Goal: Task Accomplishment & Management: Manage account settings

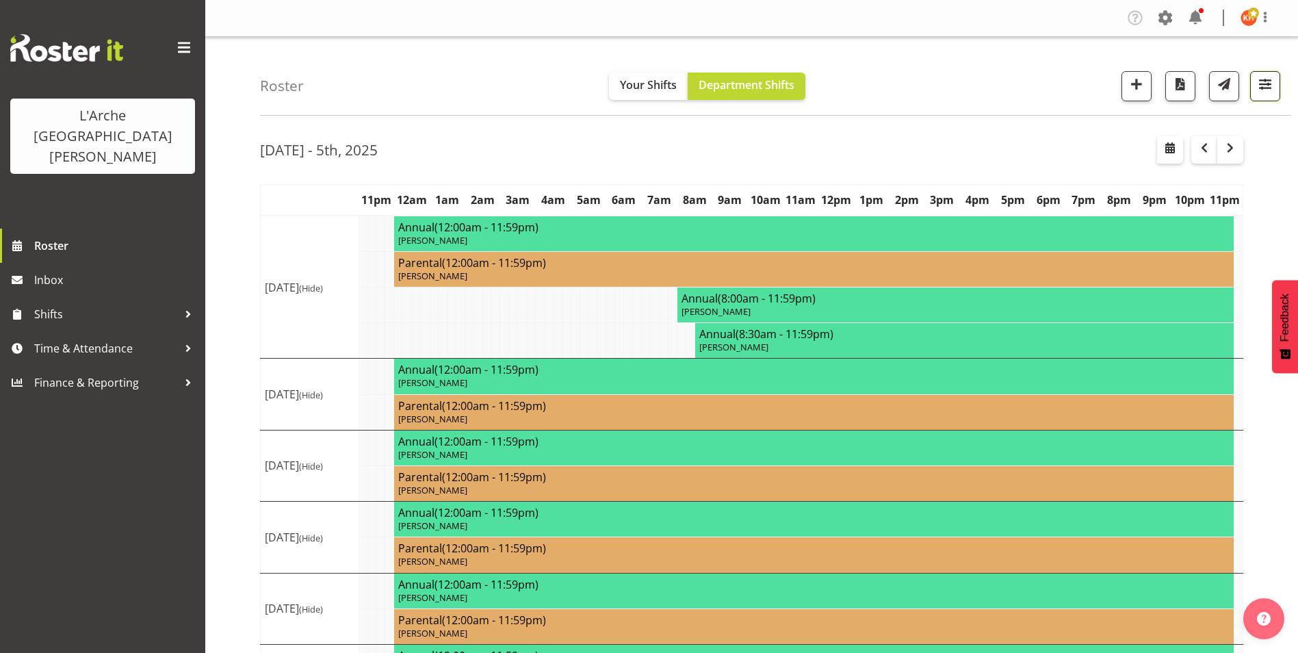
click at [1266, 84] on span "button" at bounding box center [1266, 84] width 18 height 18
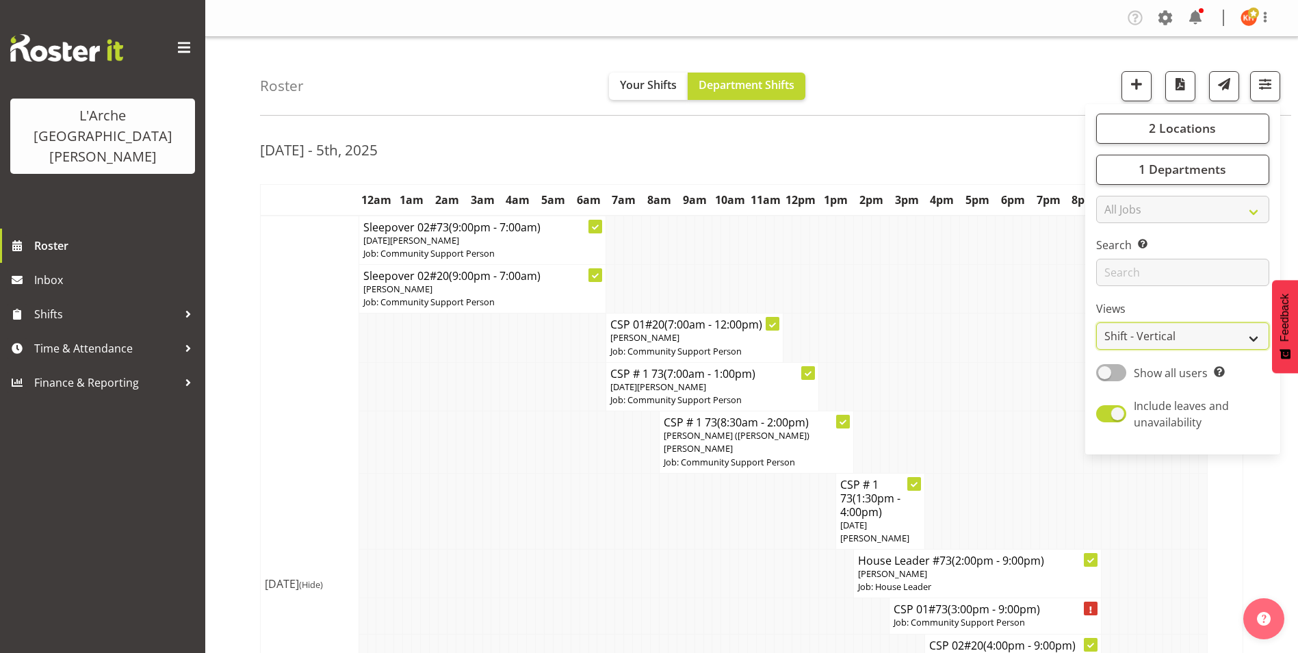
click at [1132, 335] on select "Staff Role Shift - Horizontal Shift - Vertical Staff - Location" at bounding box center [1183, 335] width 173 height 27
select select "staff"
click at [1097, 322] on select "Staff Role Shift - Horizontal Shift - Vertical Staff - Location" at bounding box center [1183, 335] width 173 height 27
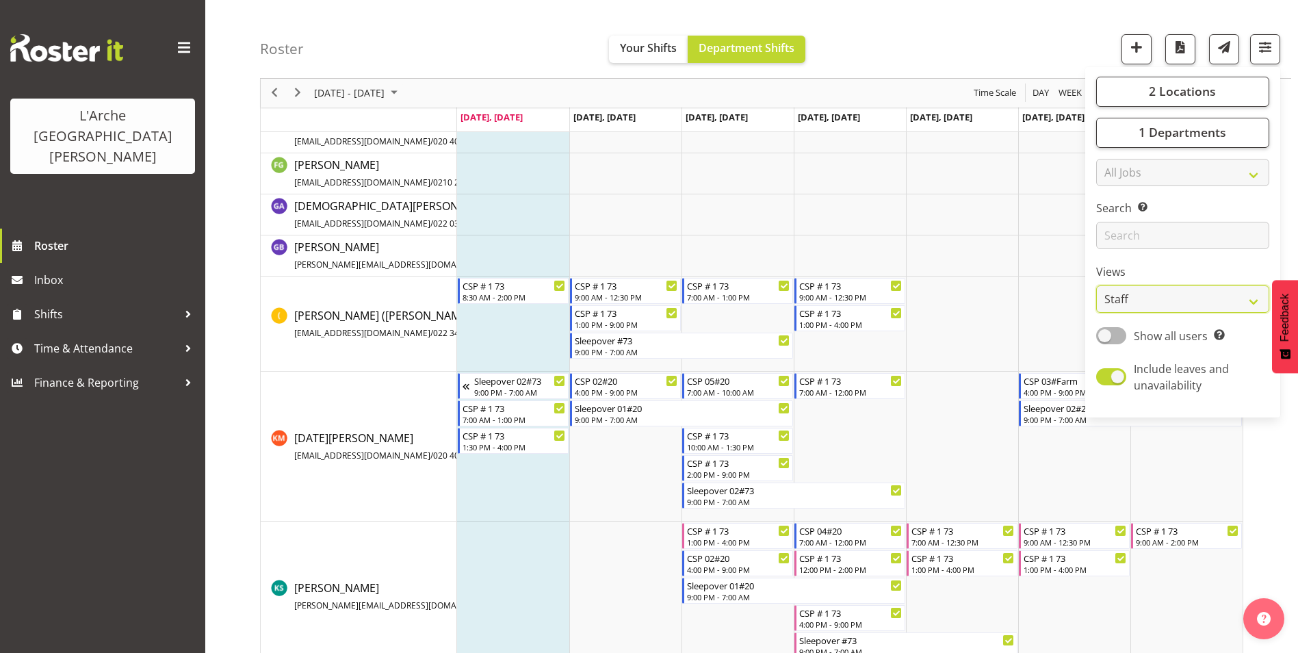
scroll to position [284, 0]
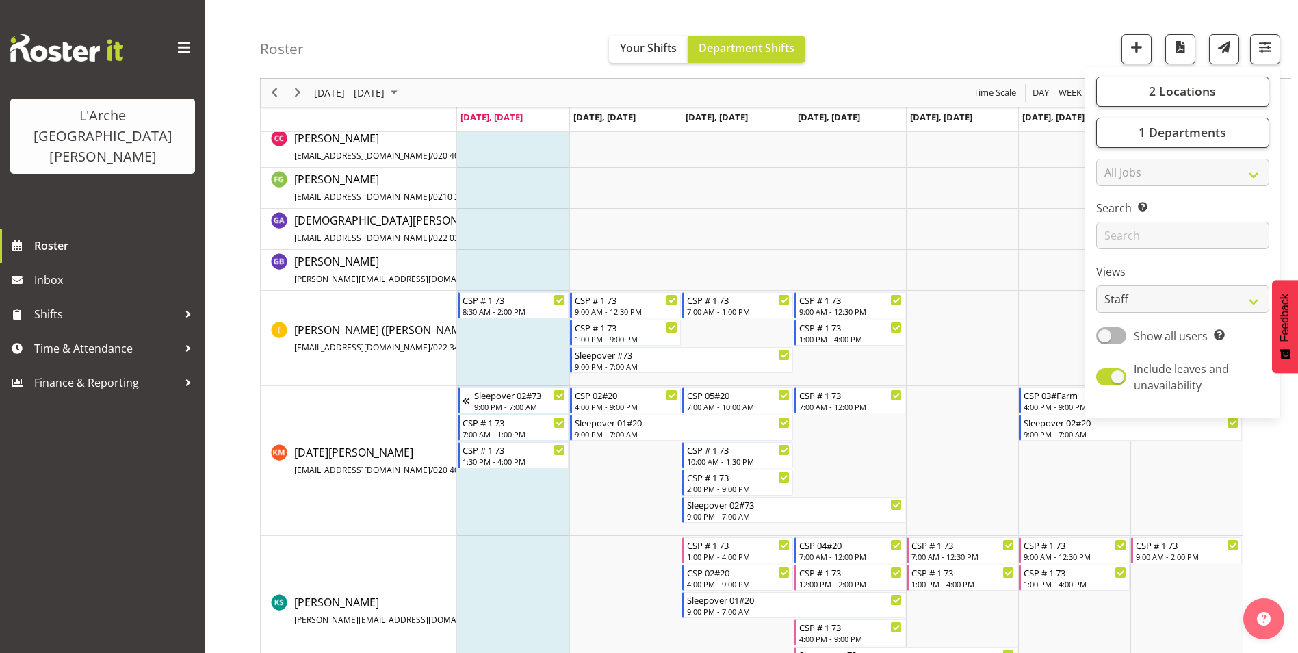
click at [969, 38] on div "Roster Your Shifts Department Shifts 2 Locations Clear 20 30 41 5 56b 65a 73 Ar…" at bounding box center [776, 39] width 1032 height 79
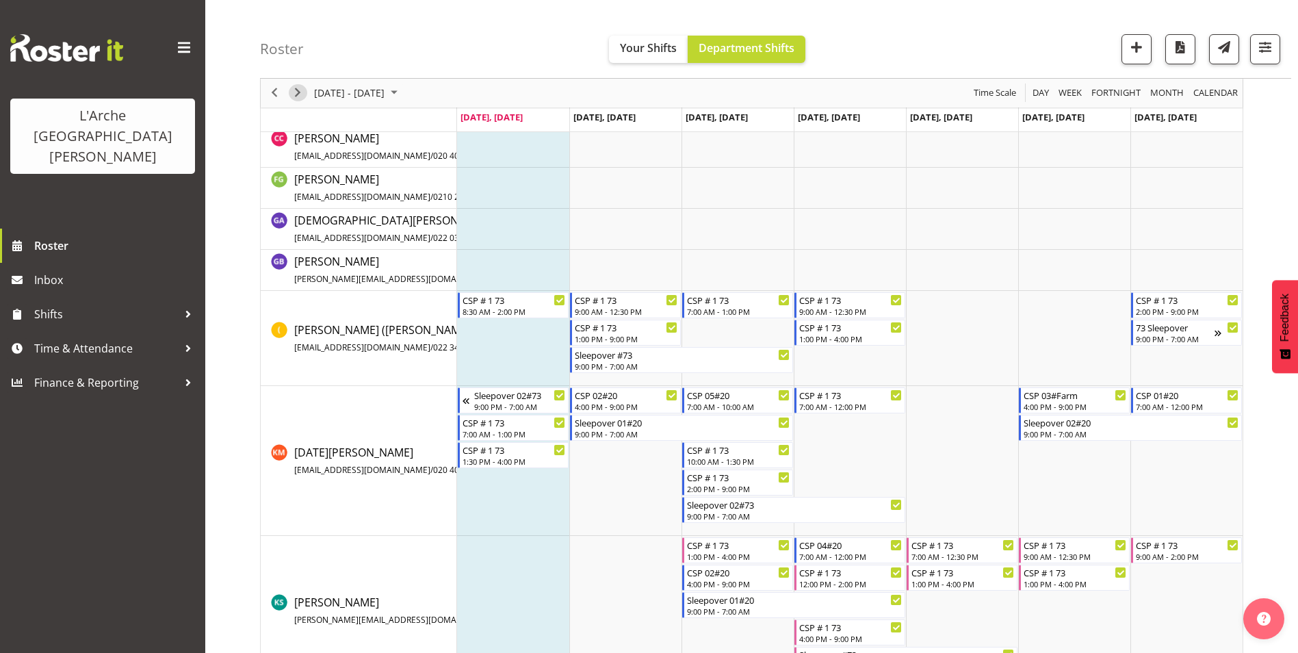
click at [299, 91] on span "Next" at bounding box center [298, 93] width 16 height 17
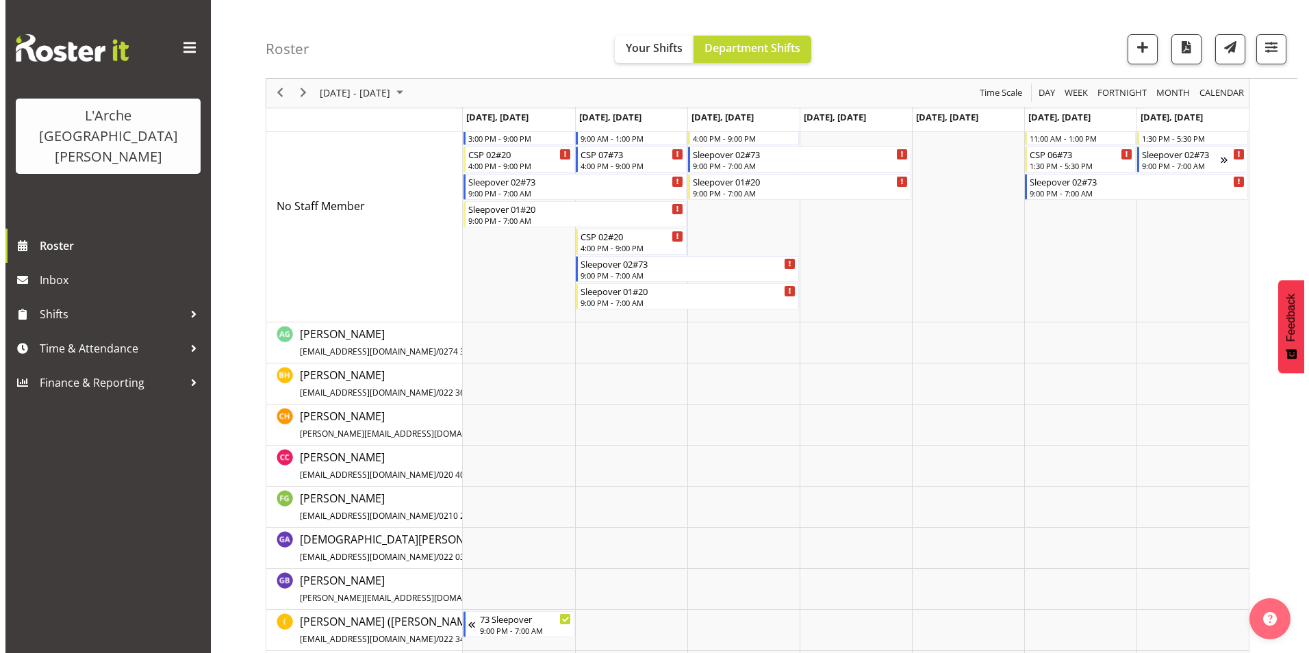
scroll to position [274, 0]
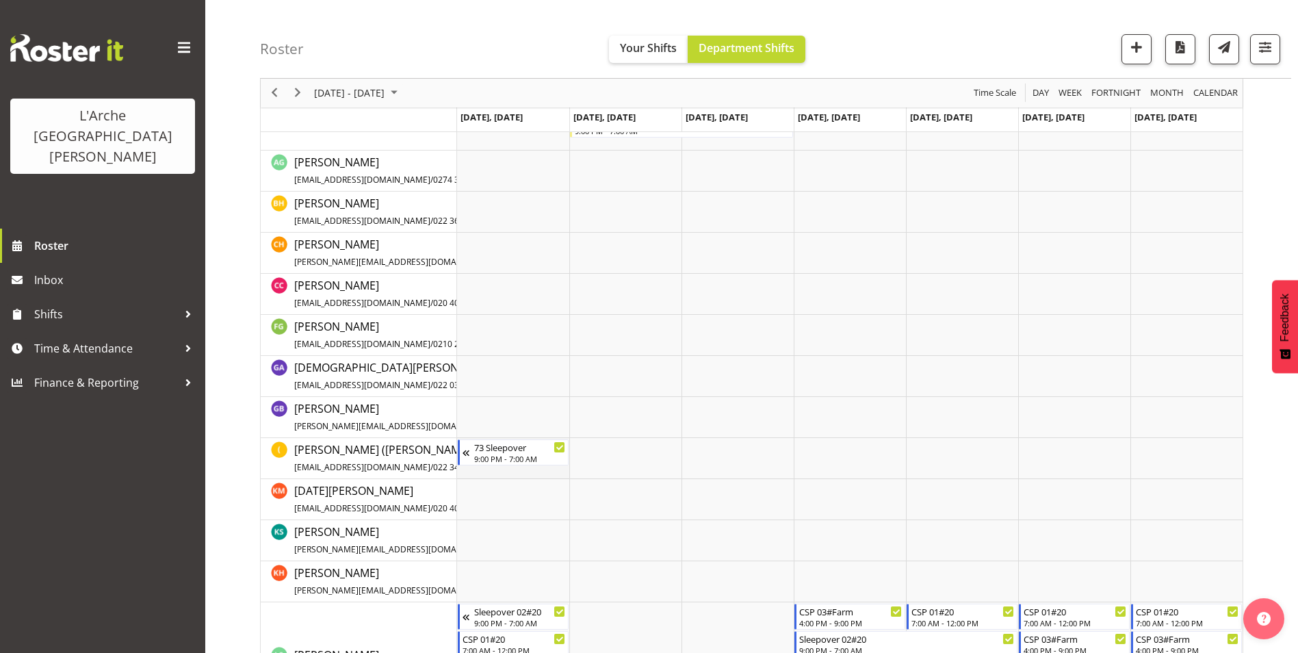
click at [497, 472] on td "Timeline Week of October 6, 2025" at bounding box center [513, 458] width 112 height 41
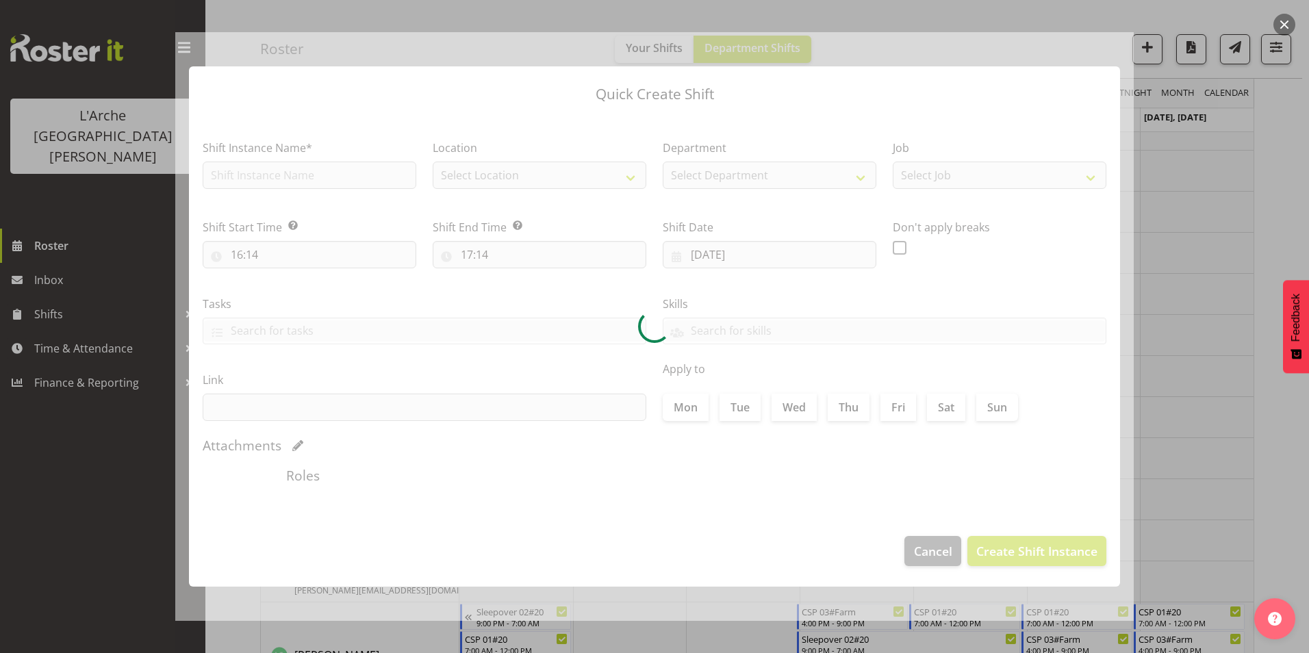
type input "[DATE]"
checkbox input "true"
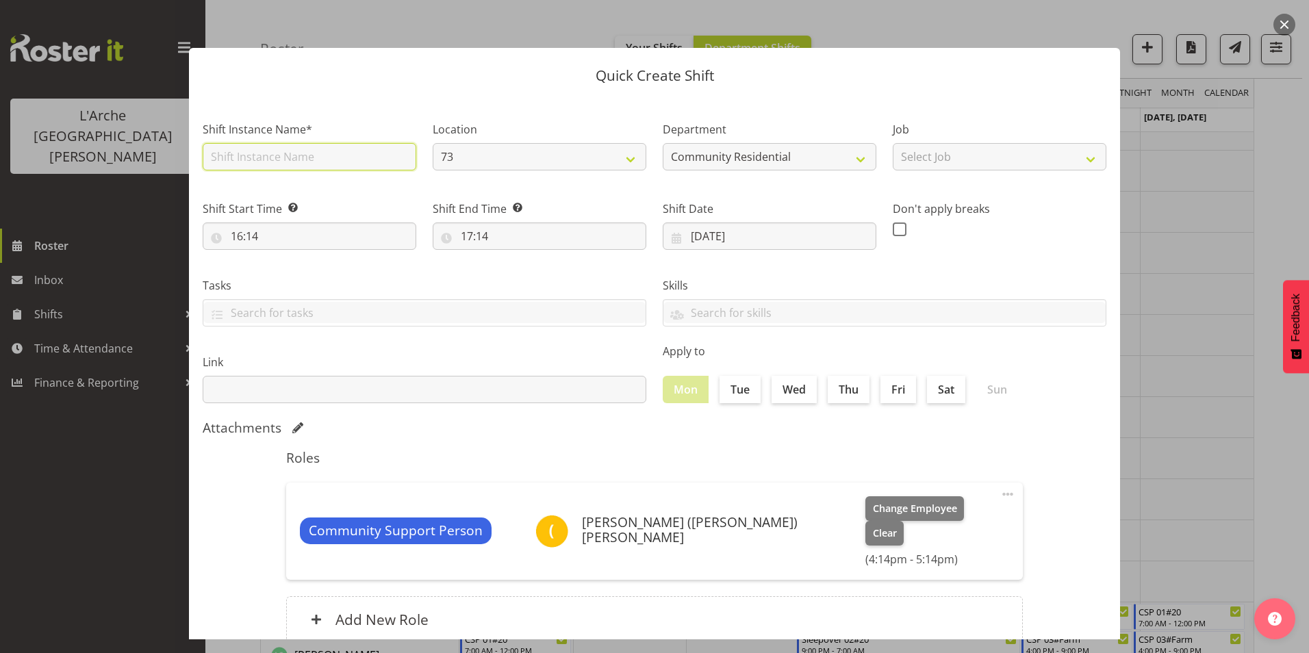
click at [240, 157] on input "text" at bounding box center [310, 156] width 214 height 27
type input "CSP # 1 73"
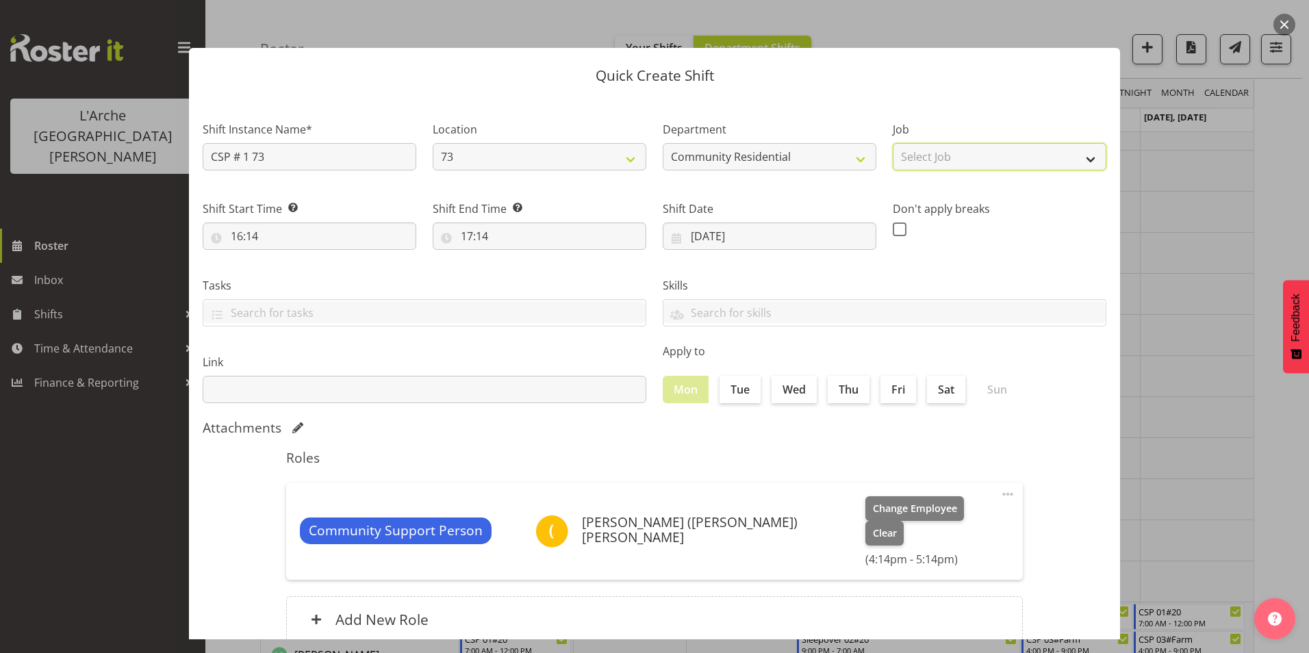
click at [941, 153] on select "Select Job Accounts Admin Art Coordinator Community Leader Community Support Pe…" at bounding box center [1000, 156] width 214 height 27
select select "2"
click at [893, 143] on select "Select Job Accounts Admin Art Coordinator Community Leader Community Support Pe…" at bounding box center [1000, 156] width 214 height 27
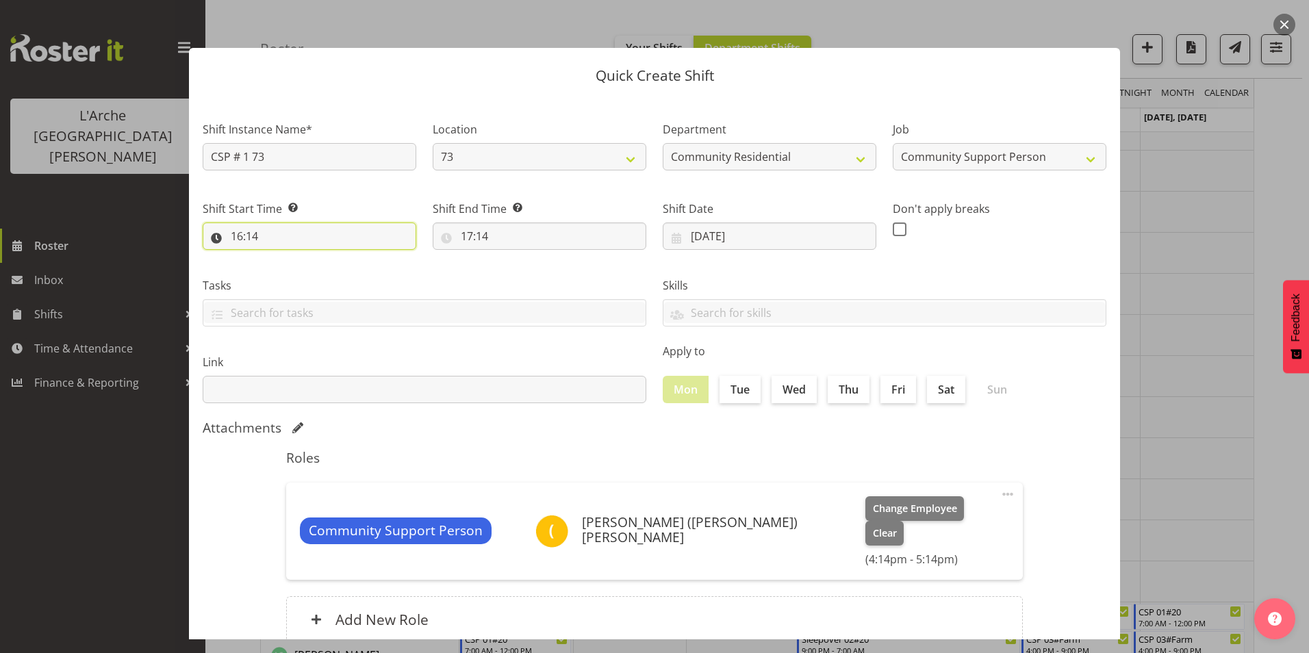
click at [238, 236] on input "16:14" at bounding box center [310, 235] width 214 height 27
click at [292, 268] on select "00 01 02 03 04 05 06 07 08 09 10 11 12 13 14 15 16 17 18 19 20 21 22 23" at bounding box center [296, 271] width 31 height 27
select select "7"
click at [281, 258] on select "00 01 02 03 04 05 06 07 08 09 10 11 12 13 14 15 16 17 18 19 20 21 22 23" at bounding box center [296, 271] width 31 height 27
type input "07:14"
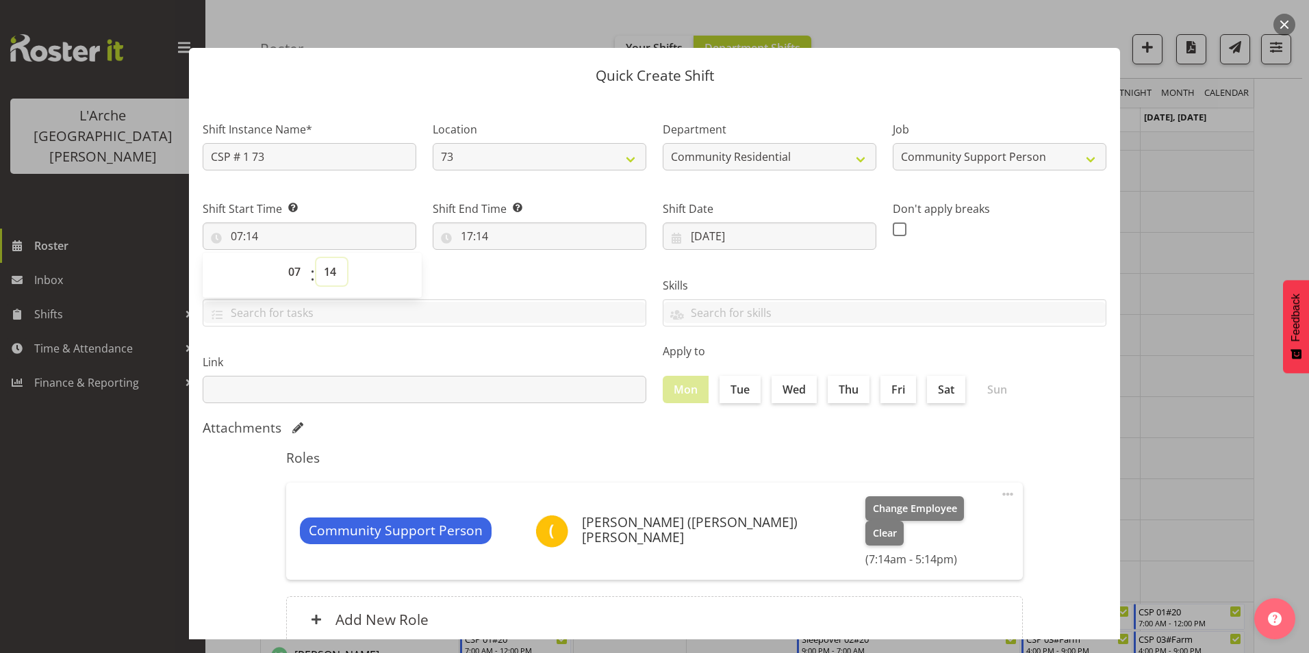
click at [331, 269] on select "00 01 02 03 04 05 06 07 08 09 10 11 12 13 14 15 16 17 18 19 20 21 22 23 24 25 2…" at bounding box center [331, 271] width 31 height 27
select select "0"
click at [316, 258] on select "00 01 02 03 04 05 06 07 08 09 10 11 12 13 14 15 16 17 18 19 20 21 22 23 24 25 2…" at bounding box center [331, 271] width 31 height 27
type input "07:00"
click at [467, 237] on input "17:14" at bounding box center [540, 235] width 214 height 27
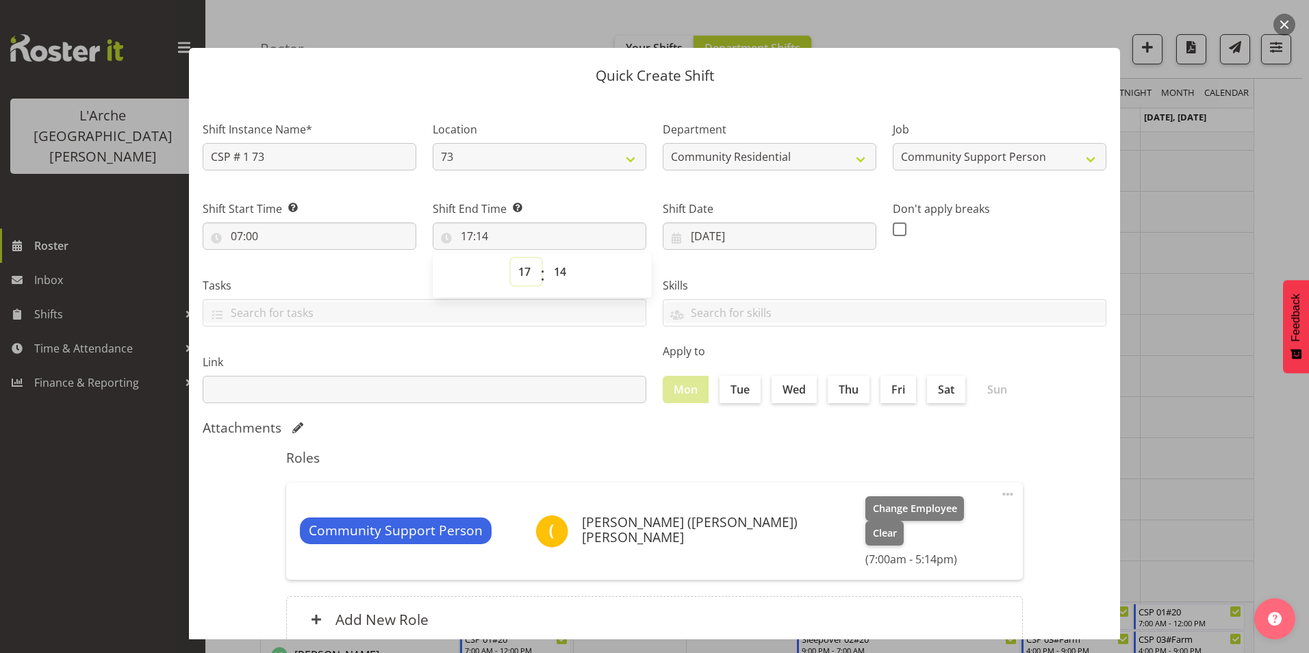
click at [523, 273] on select "00 01 02 03 04 05 06 07 08 09 10 11 12 13 14 15 16 17 18 19 20 21 22 23" at bounding box center [526, 271] width 31 height 27
select select "13"
click at [511, 258] on select "00 01 02 03 04 05 06 07 08 09 10 11 12 13 14 15 16 17 18 19 20 21 22 23" at bounding box center [526, 271] width 31 height 27
type input "13:14"
click at [556, 274] on select "00 01 02 03 04 05 06 07 08 09 10 11 12 13 14 15 16 17 18 19 20 21 22 23 24 25 2…" at bounding box center [561, 271] width 31 height 27
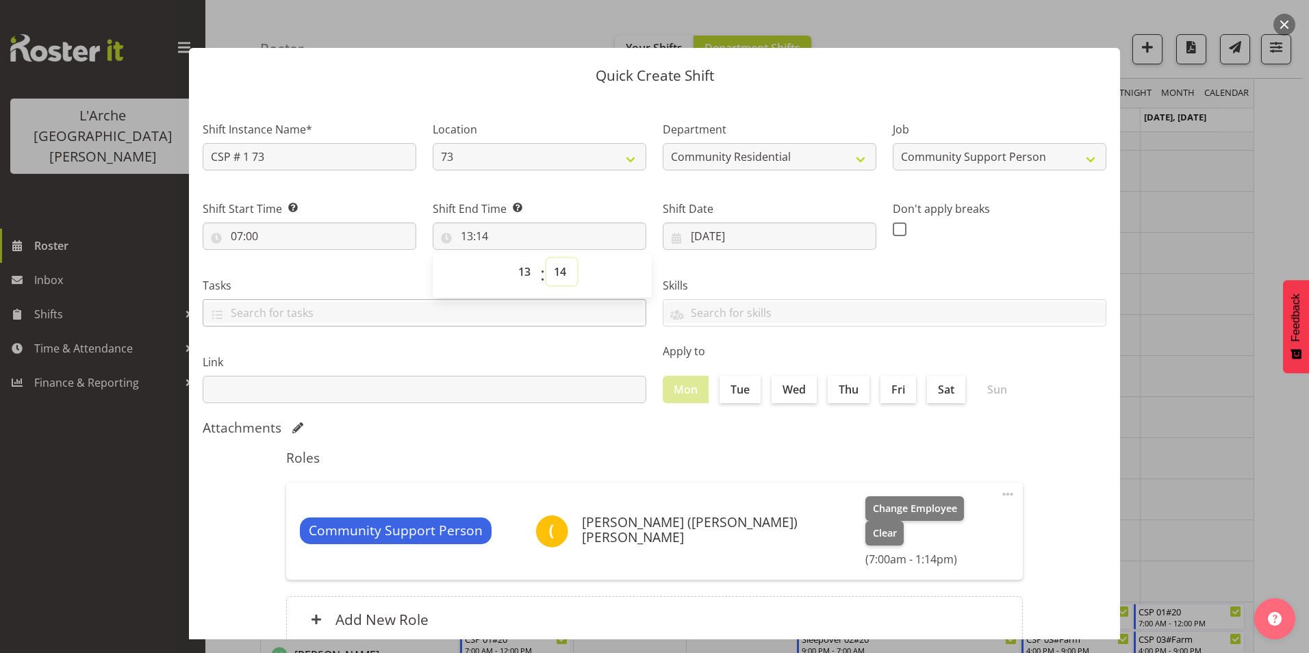
select select "0"
click at [546, 258] on select "00 01 02 03 04 05 06 07 08 09 10 11 12 13 14 15 16 17 18 19 20 21 22 23 24 25 2…" at bounding box center [561, 271] width 31 height 27
type input "13:00"
click at [893, 227] on span at bounding box center [900, 229] width 14 height 14
click at [893, 227] on input "checkbox" at bounding box center [897, 229] width 9 height 9
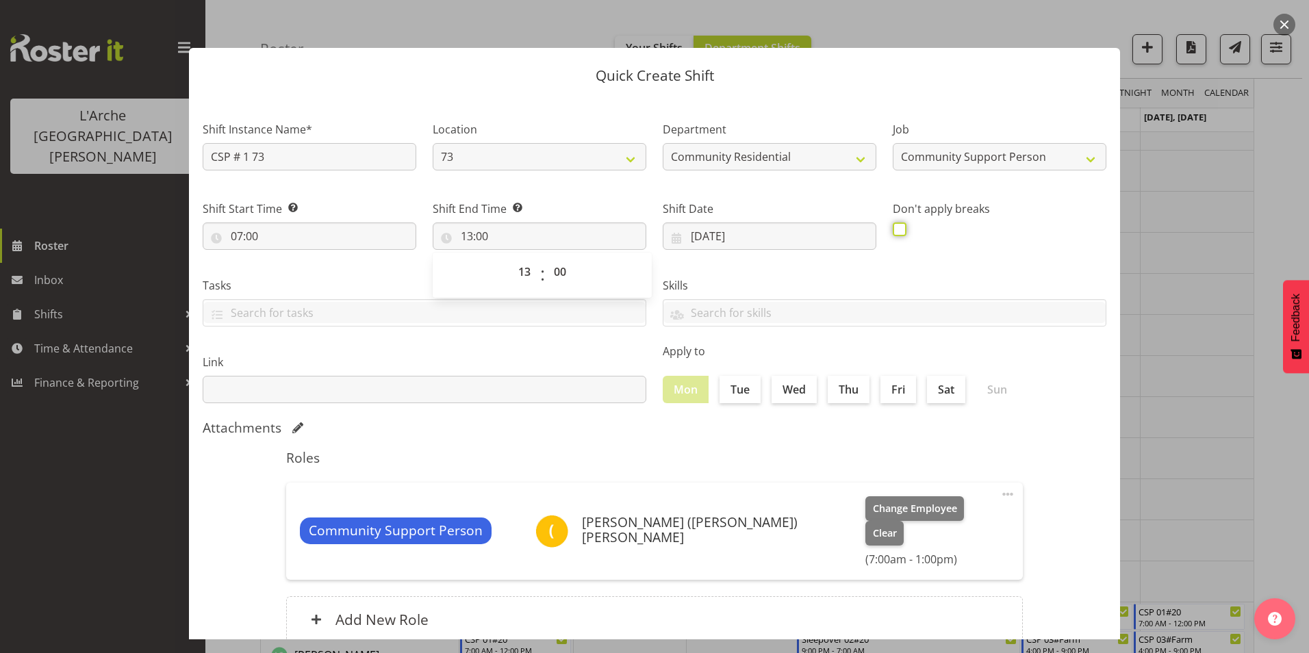
checkbox input "true"
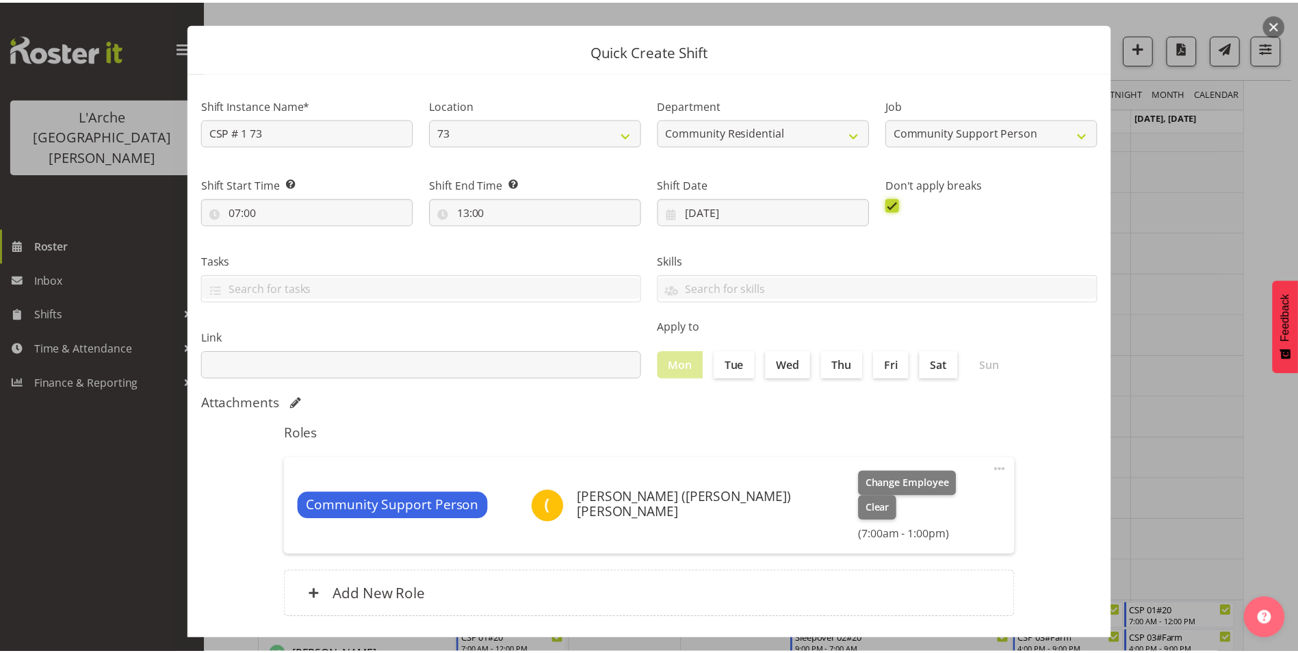
scroll to position [73, 0]
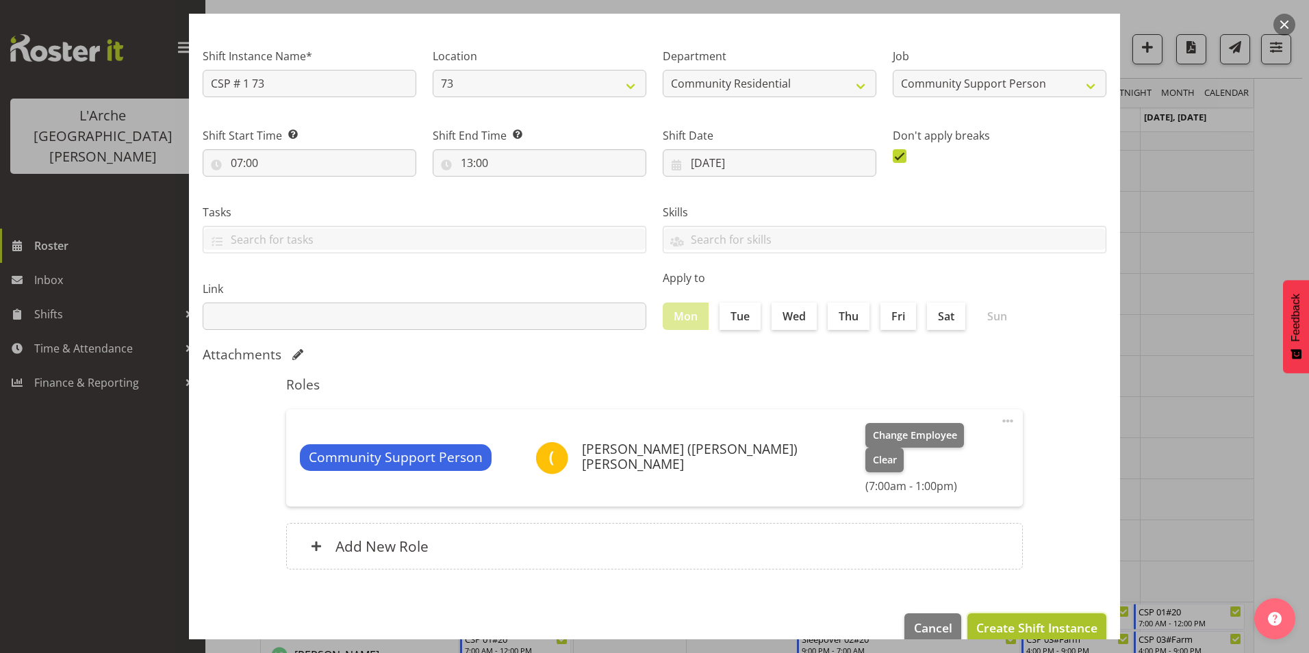
click at [1054, 619] on span "Create Shift Instance" at bounding box center [1036, 628] width 121 height 18
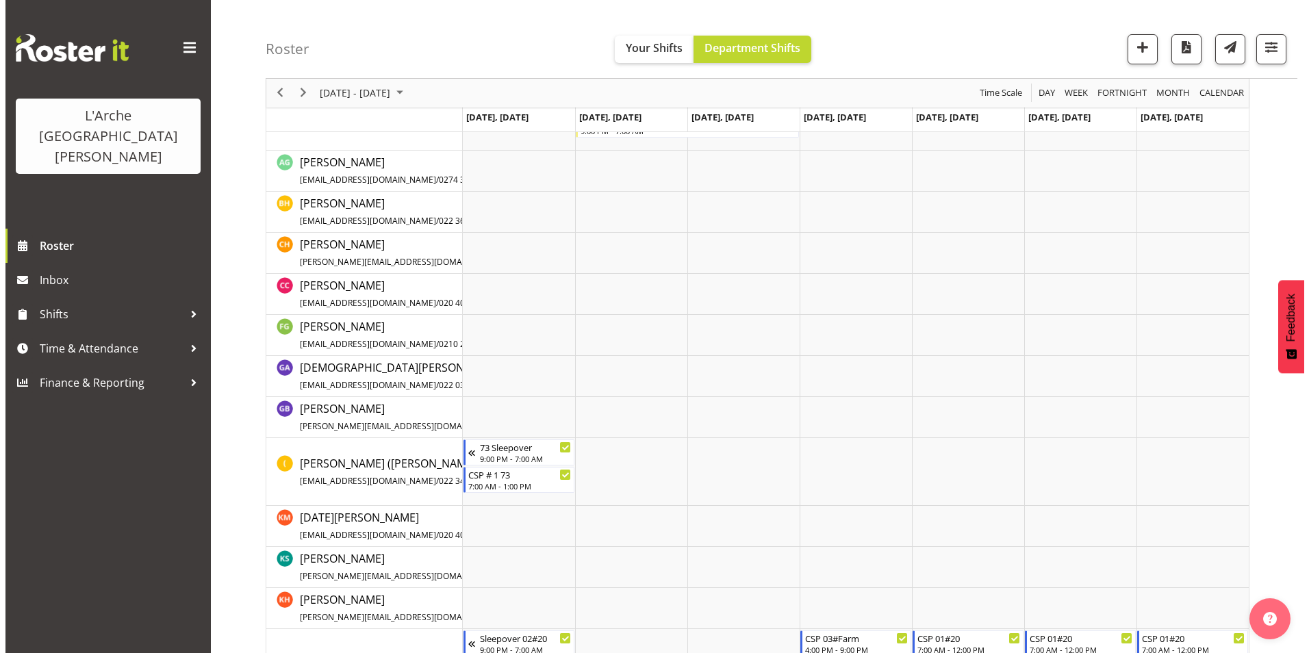
scroll to position [465, 0]
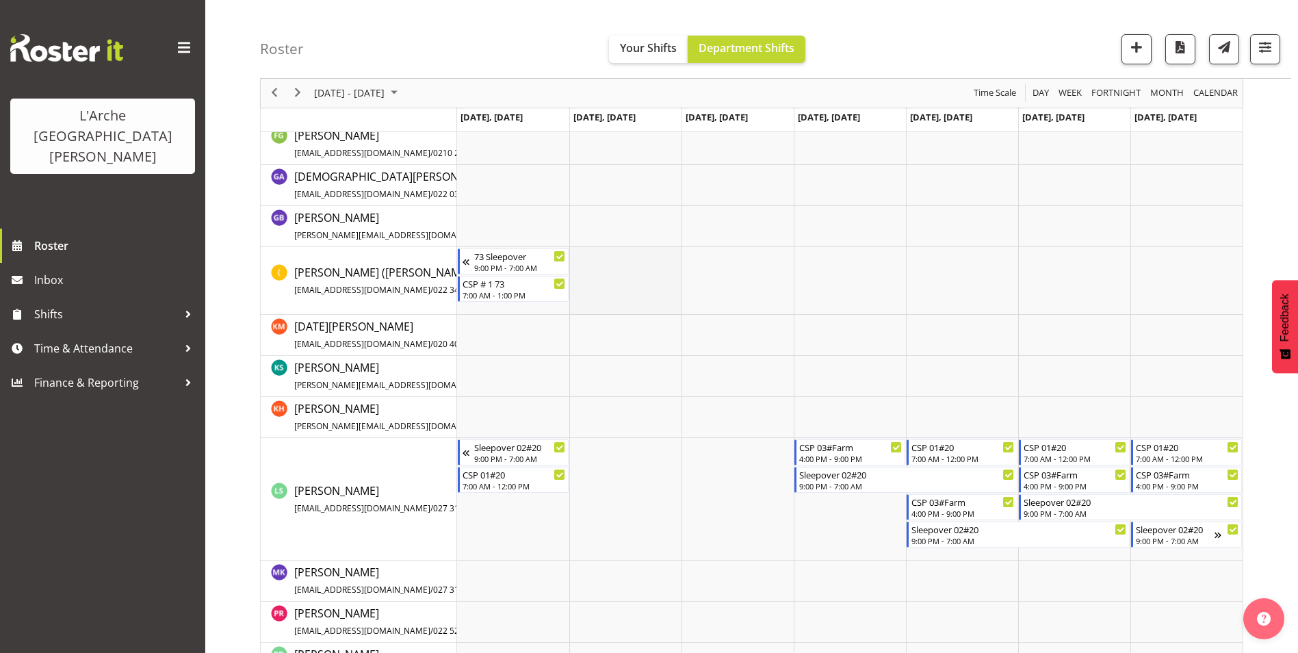
click at [625, 268] on td "Timeline Week of October 6, 2025" at bounding box center [625, 281] width 112 height 68
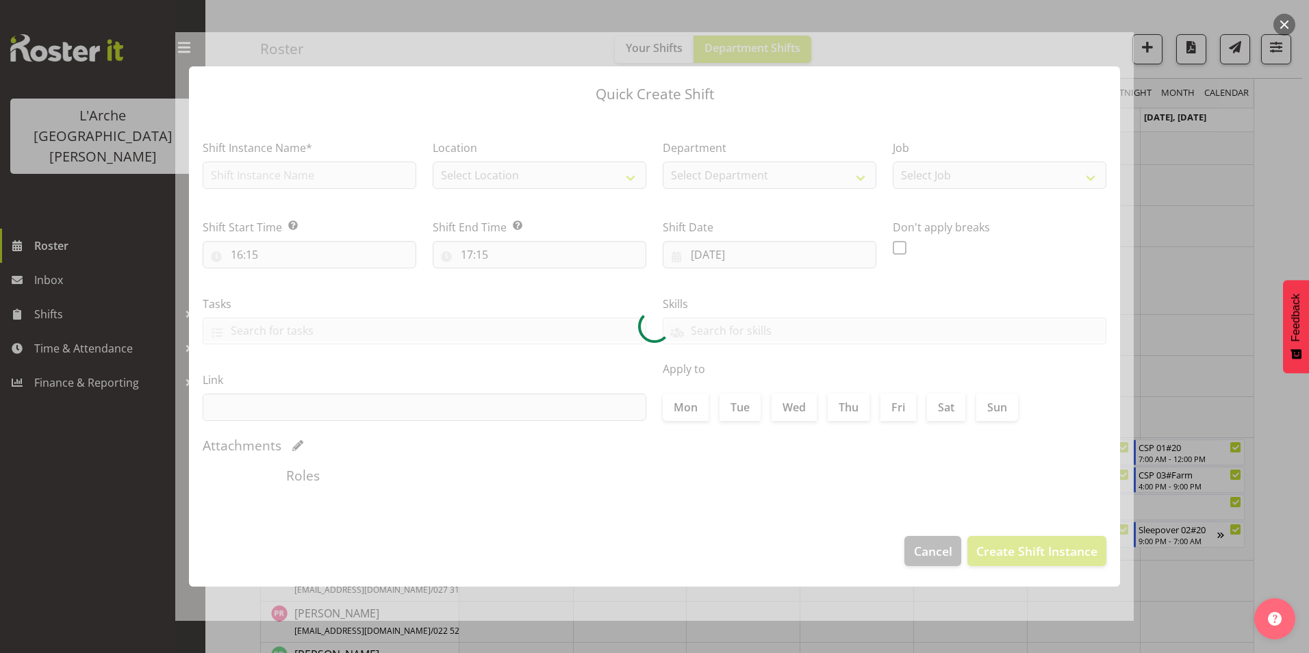
type input "[DATE]"
checkbox input "true"
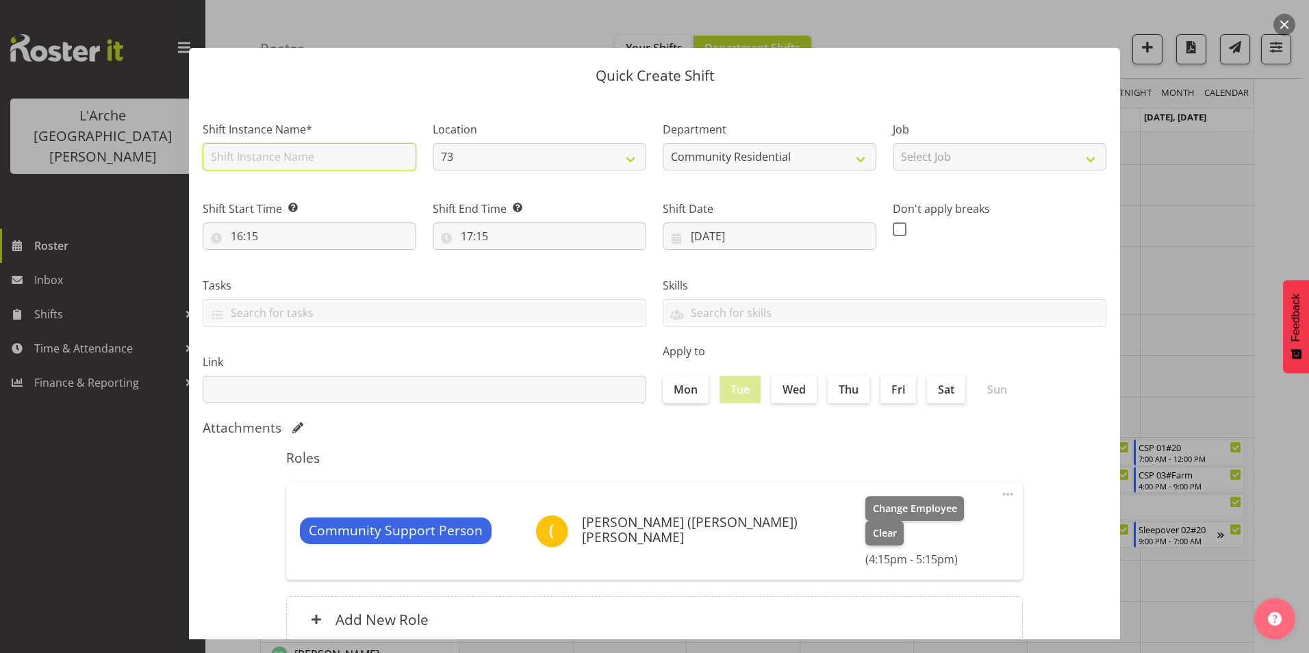
click at [346, 156] on input "text" at bounding box center [310, 156] width 214 height 27
type input "CSP # 1 73"
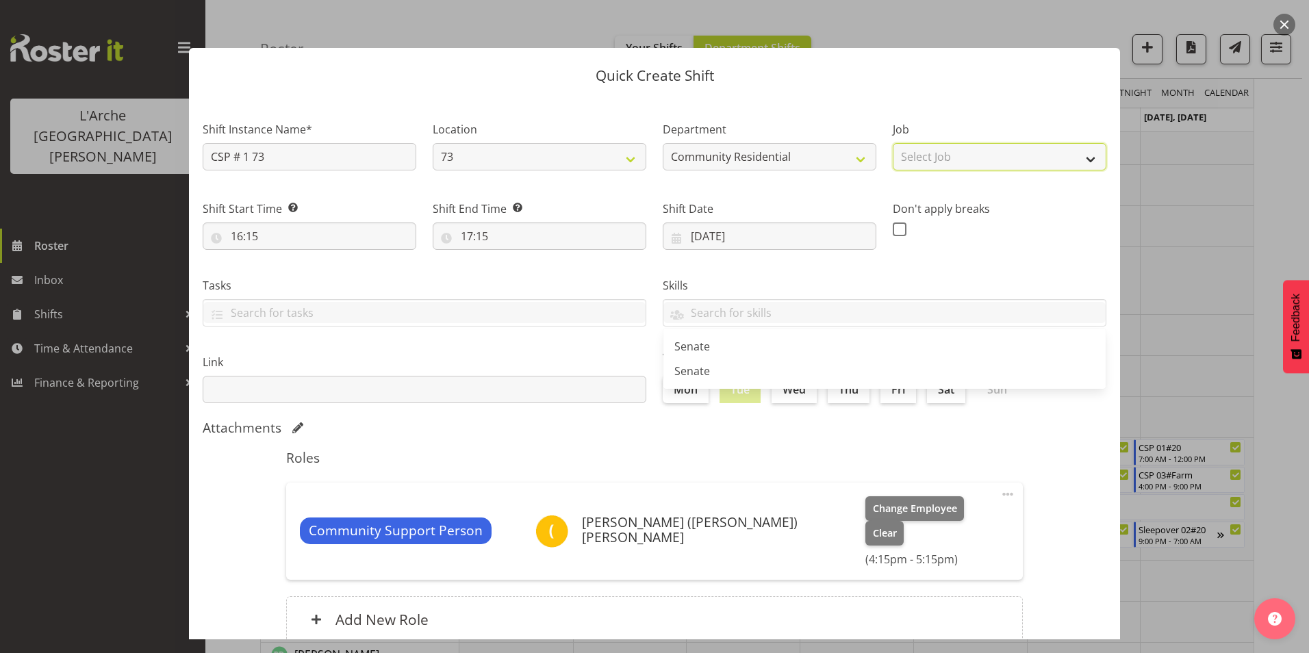
click at [929, 159] on select "Select Job Accounts Admin Art Coordinator Community Leader Community Support Pe…" at bounding box center [1000, 156] width 214 height 27
select select "2"
click at [893, 143] on select "Select Job Accounts Admin Art Coordinator Community Leader Community Support Pe…" at bounding box center [1000, 156] width 214 height 27
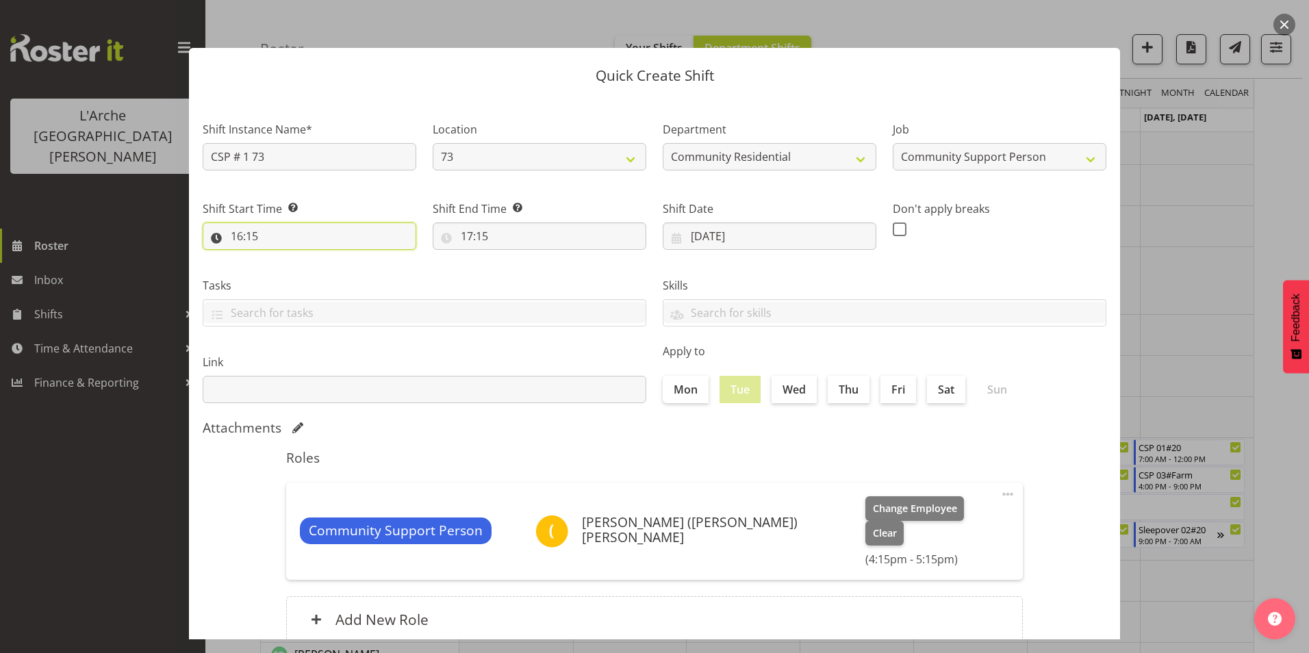
click at [232, 231] on input "16:15" at bounding box center [310, 235] width 214 height 27
click at [291, 270] on select "00 01 02 03 04 05 06 07 08 09 10 11 12 13 14 15 16 17 18 19 20 21 22 23" at bounding box center [296, 271] width 31 height 27
select select "9"
click at [281, 258] on select "00 01 02 03 04 05 06 07 08 09 10 11 12 13 14 15 16 17 18 19 20 21 22 23" at bounding box center [296, 271] width 31 height 27
type input "09:15"
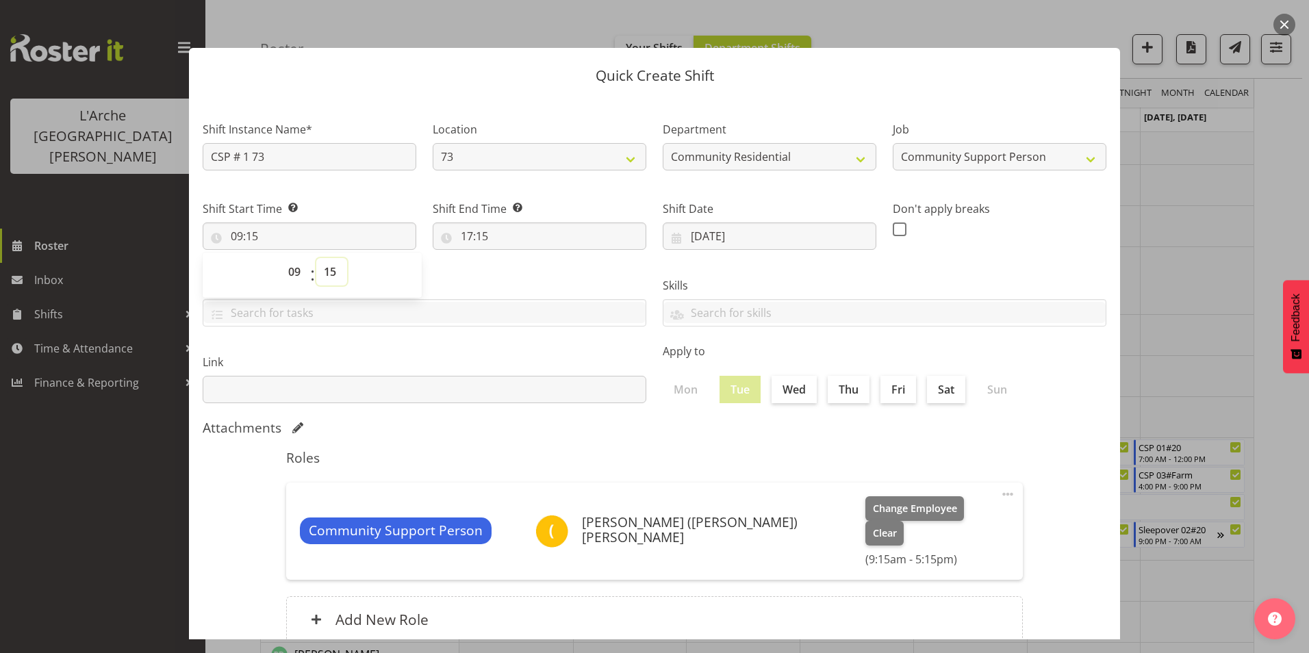
click at [334, 268] on select "00 01 02 03 04 05 06 07 08 09 10 11 12 13 14 15 16 17 18 19 20 21 22 23 24 25 2…" at bounding box center [331, 271] width 31 height 27
select select "0"
click at [316, 258] on select "00 01 02 03 04 05 06 07 08 09 10 11 12 13 14 15 16 17 18 19 20 21 22 23 24 25 2…" at bounding box center [331, 271] width 31 height 27
type input "09:00"
click at [470, 231] on input "17:15" at bounding box center [540, 235] width 214 height 27
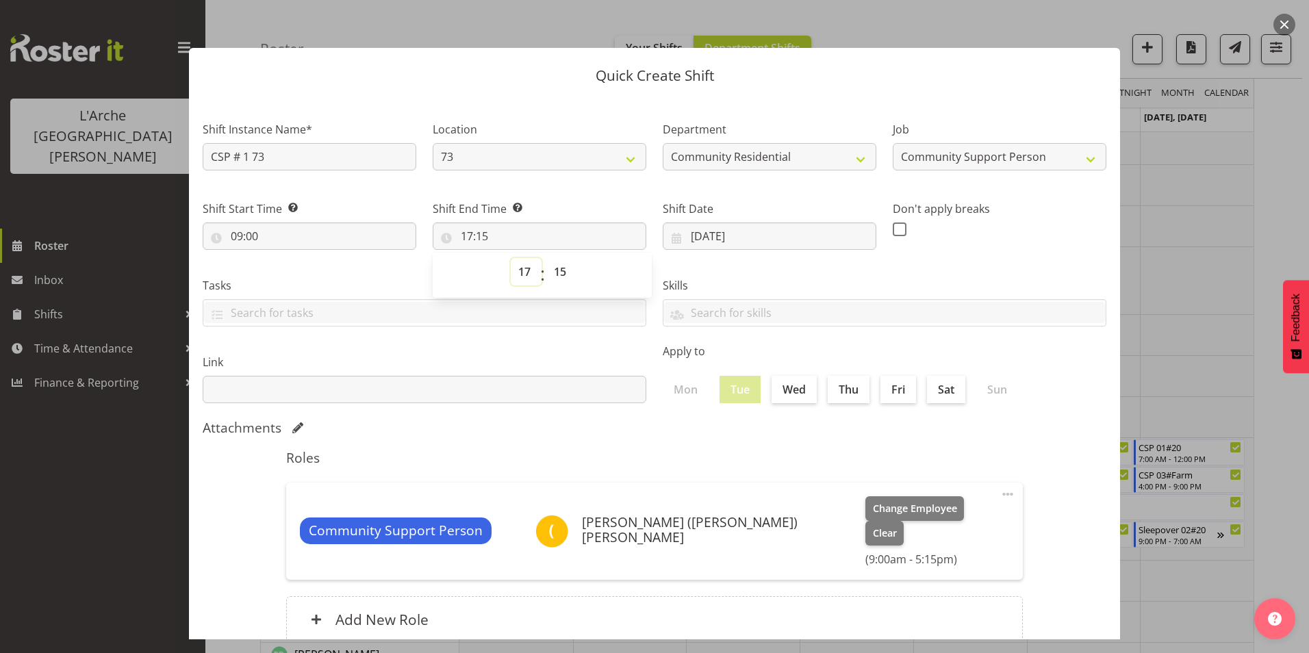
click at [526, 272] on select "00 01 02 03 04 05 06 07 08 09 10 11 12 13 14 15 16 17 18 19 20 21 22 23" at bounding box center [526, 271] width 31 height 27
select select "12"
click at [511, 258] on select "00 01 02 03 04 05 06 07 08 09 10 11 12 13 14 15 16 17 18 19 20 21 22 23" at bounding box center [526, 271] width 31 height 27
type input "12:15"
click at [562, 268] on select "00 01 02 03 04 05 06 07 08 09 10 11 12 13 14 15 16 17 18 19 20 21 22 23 24 25 2…" at bounding box center [561, 271] width 31 height 27
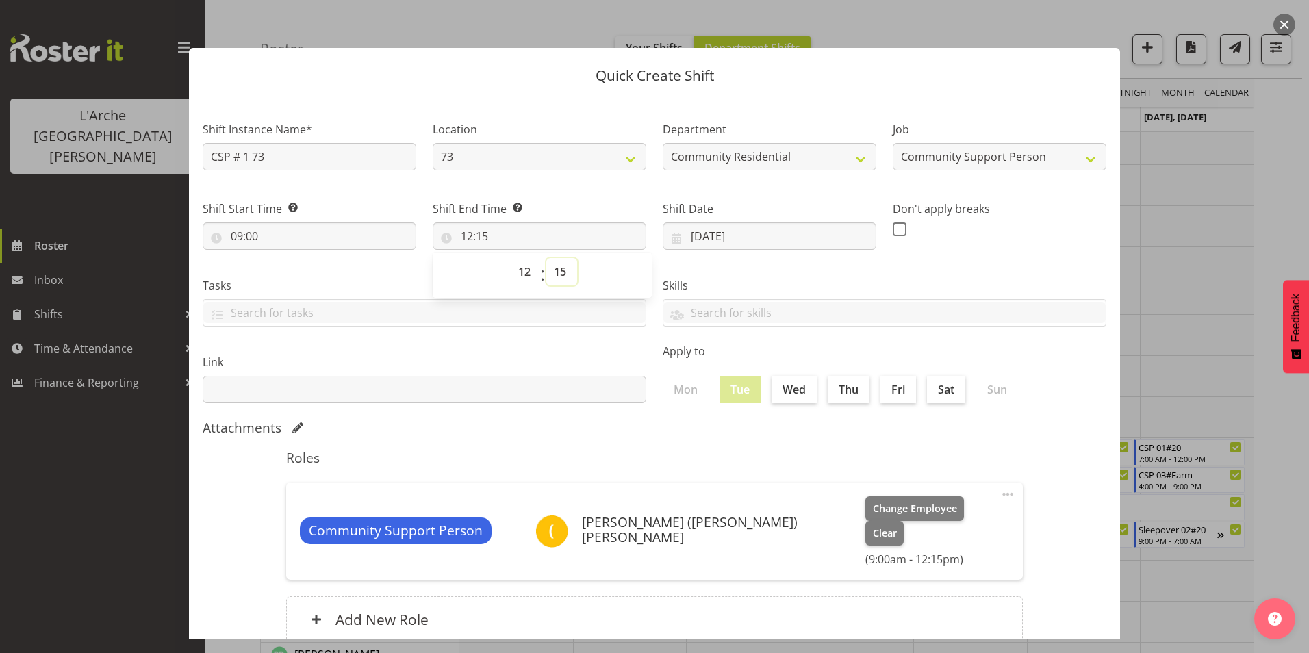
select select "30"
click at [546, 258] on select "00 01 02 03 04 05 06 07 08 09 10 11 12 13 14 15 16 17 18 19 20 21 22 23 24 25 2…" at bounding box center [561, 271] width 31 height 27
type input "12:30"
click at [893, 231] on span at bounding box center [900, 229] width 14 height 14
click at [893, 231] on input "checkbox" at bounding box center [897, 229] width 9 height 9
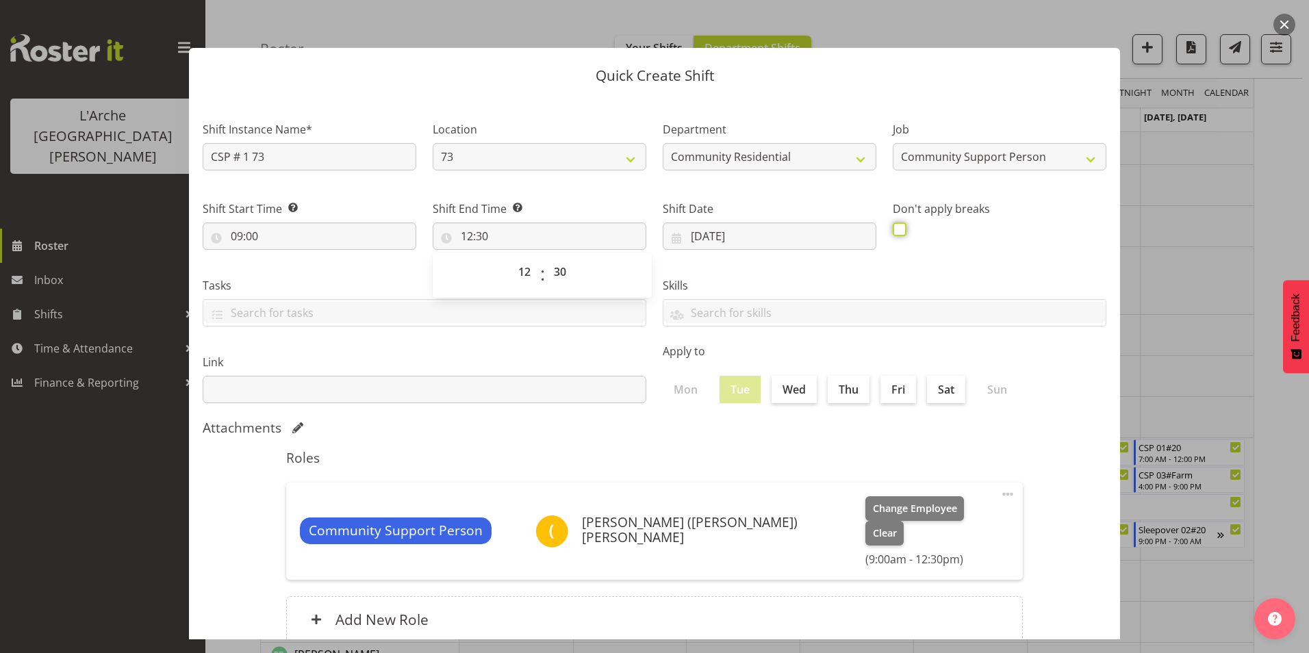
checkbox input "true"
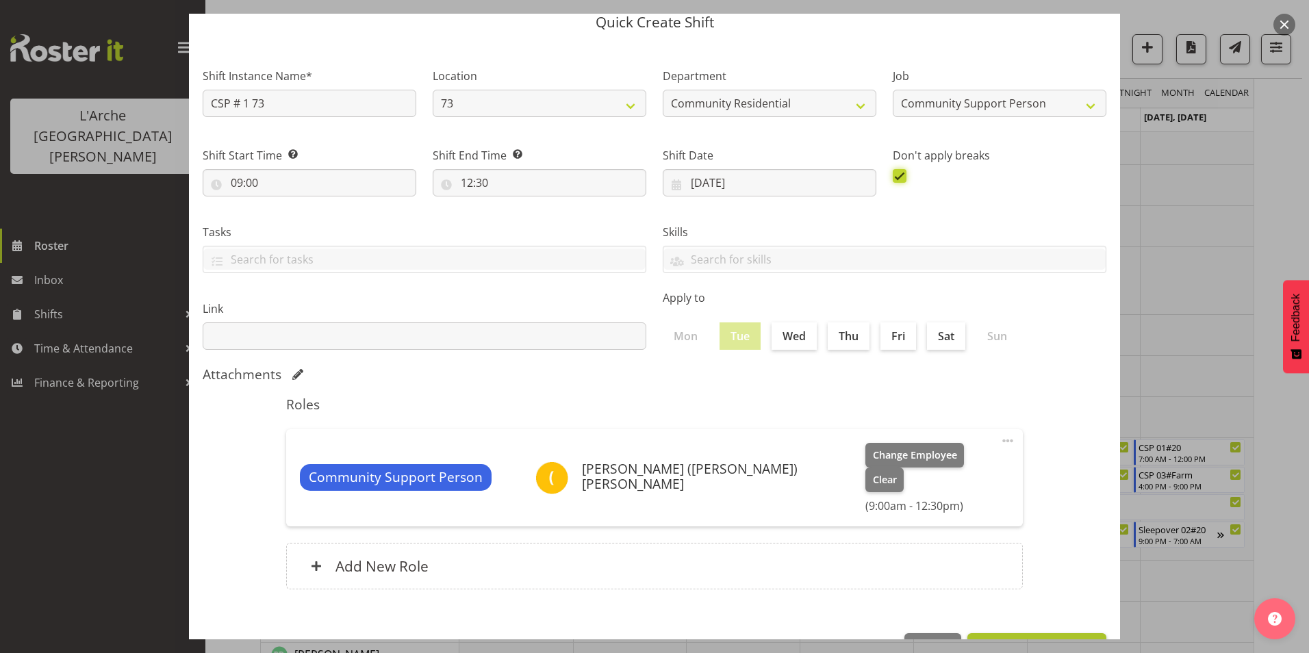
scroll to position [73, 0]
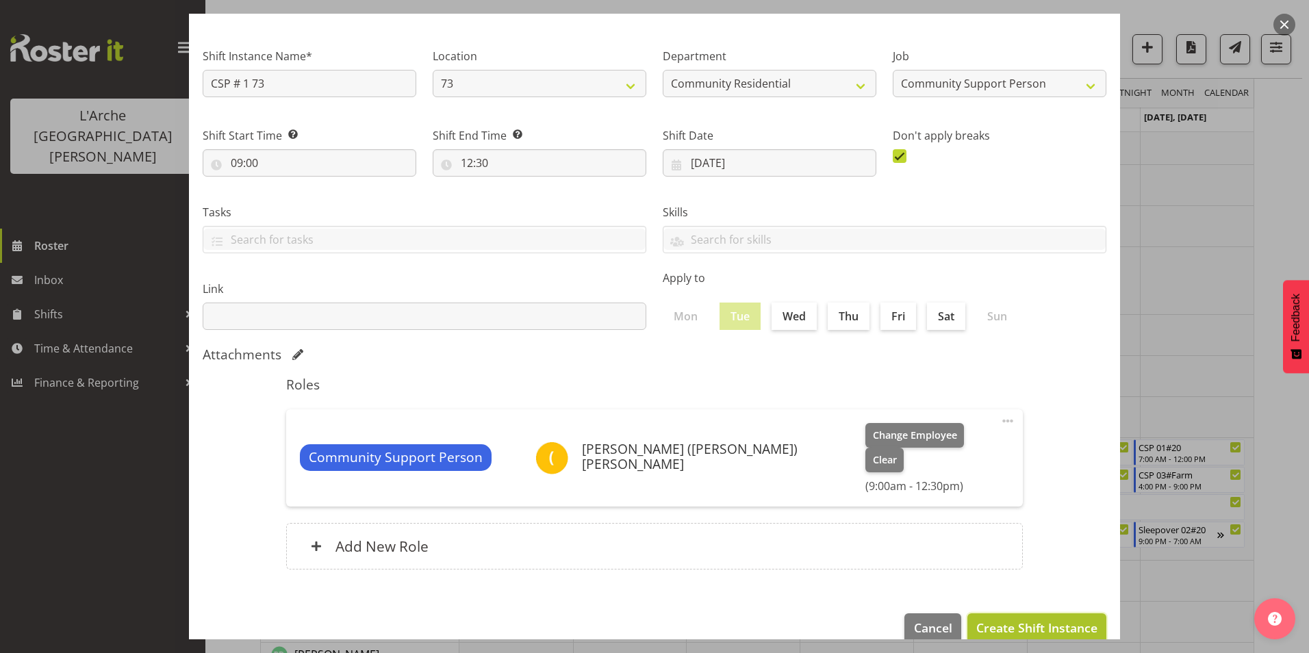
click at [1006, 619] on span "Create Shift Instance" at bounding box center [1036, 628] width 121 height 18
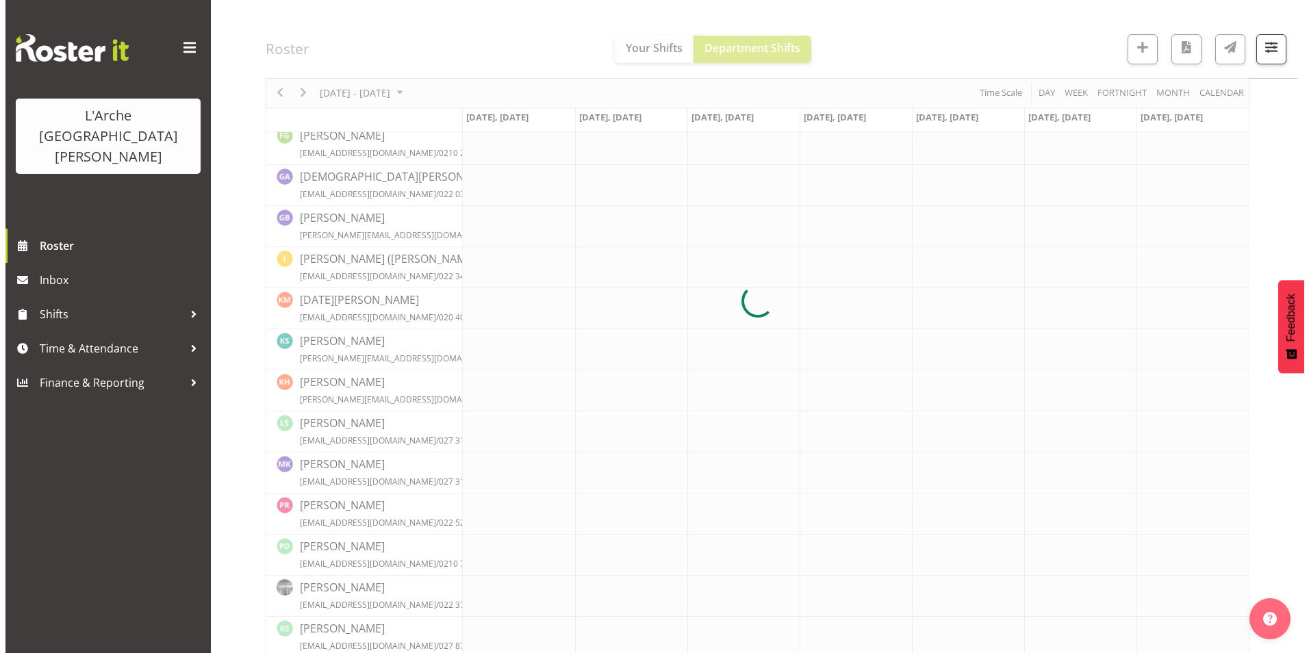
scroll to position [465, 0]
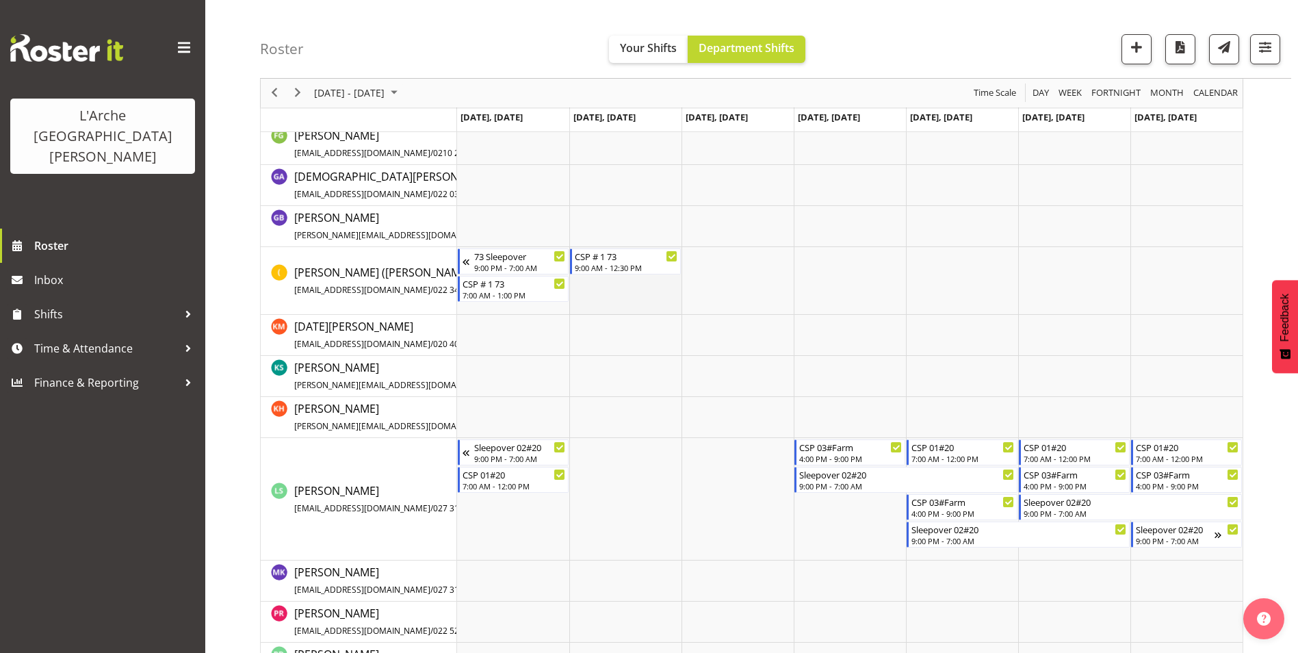
click at [647, 300] on td "Timeline Week of October 6, 2025" at bounding box center [625, 281] width 112 height 68
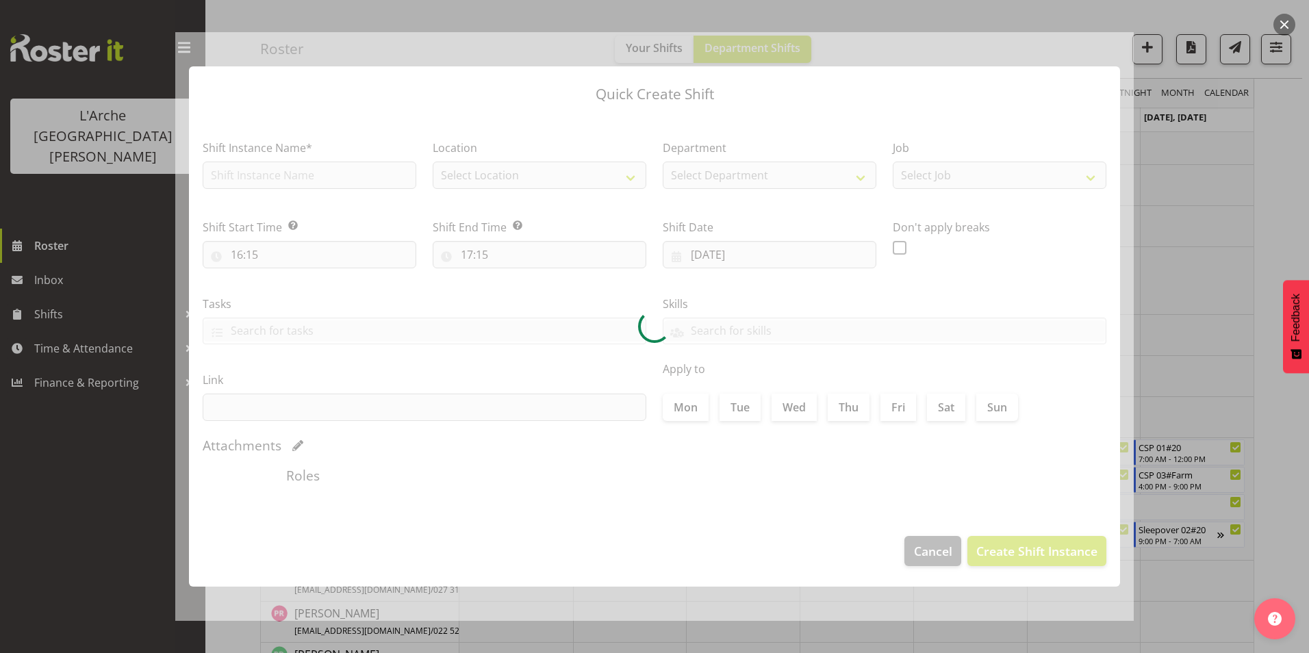
type input "[DATE]"
checkbox input "true"
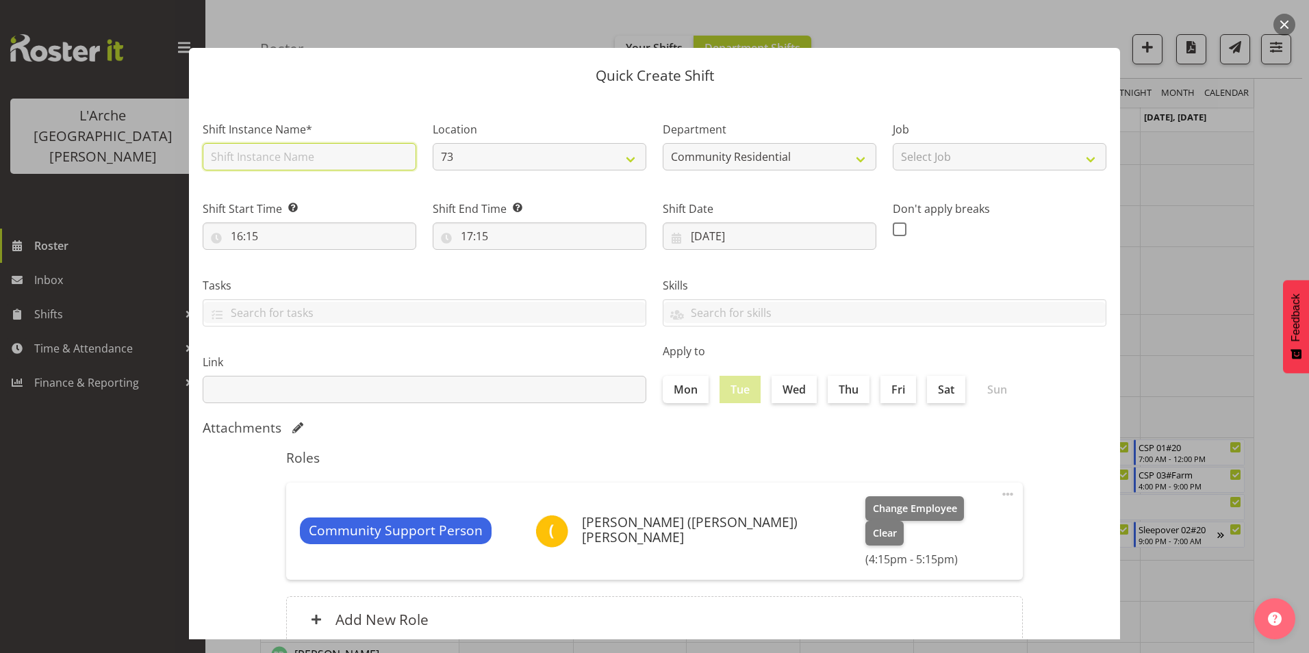
click at [270, 159] on input "text" at bounding box center [310, 156] width 214 height 27
type input "CSP # 1 73"
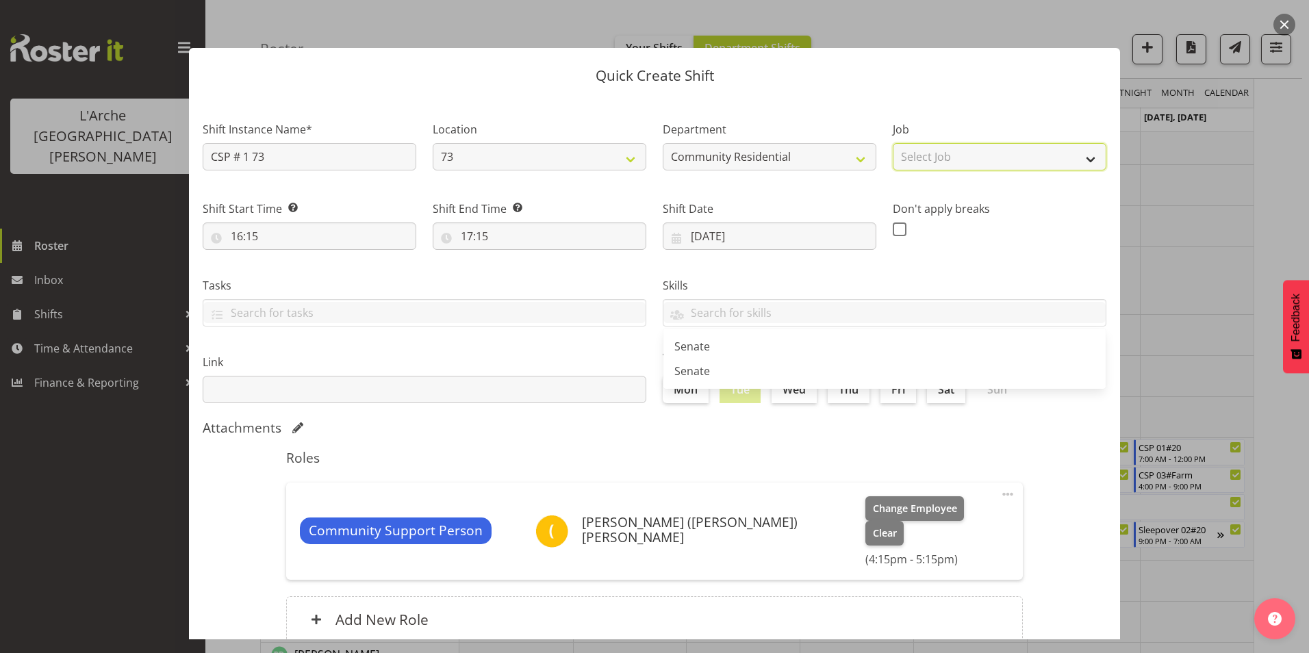
click at [1020, 155] on select "Select Job Accounts Admin Art Coordinator Community Leader Community Support Pe…" at bounding box center [1000, 156] width 214 height 27
select select "2"
click at [893, 143] on select "Select Job Accounts Admin Art Coordinator Community Leader Community Support Pe…" at bounding box center [1000, 156] width 214 height 27
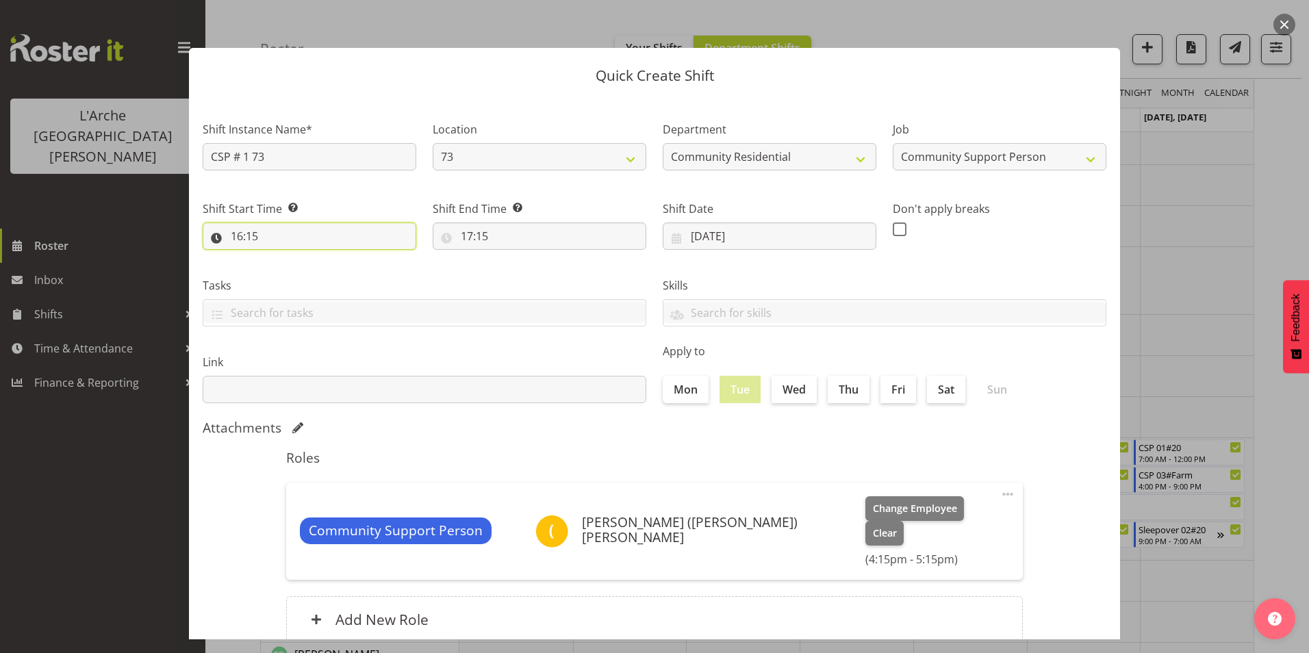
click at [238, 235] on input "16:15" at bounding box center [310, 235] width 214 height 27
click at [293, 270] on select "00 01 02 03 04 05 06 07 08 09 10 11 12 13 14 15 16 17 18 19 20 21 22 23" at bounding box center [296, 271] width 31 height 27
select select "13"
click at [281, 258] on select "00 01 02 03 04 05 06 07 08 09 10 11 12 13 14 15 16 17 18 19 20 21 22 23" at bounding box center [296, 271] width 31 height 27
type input "13:15"
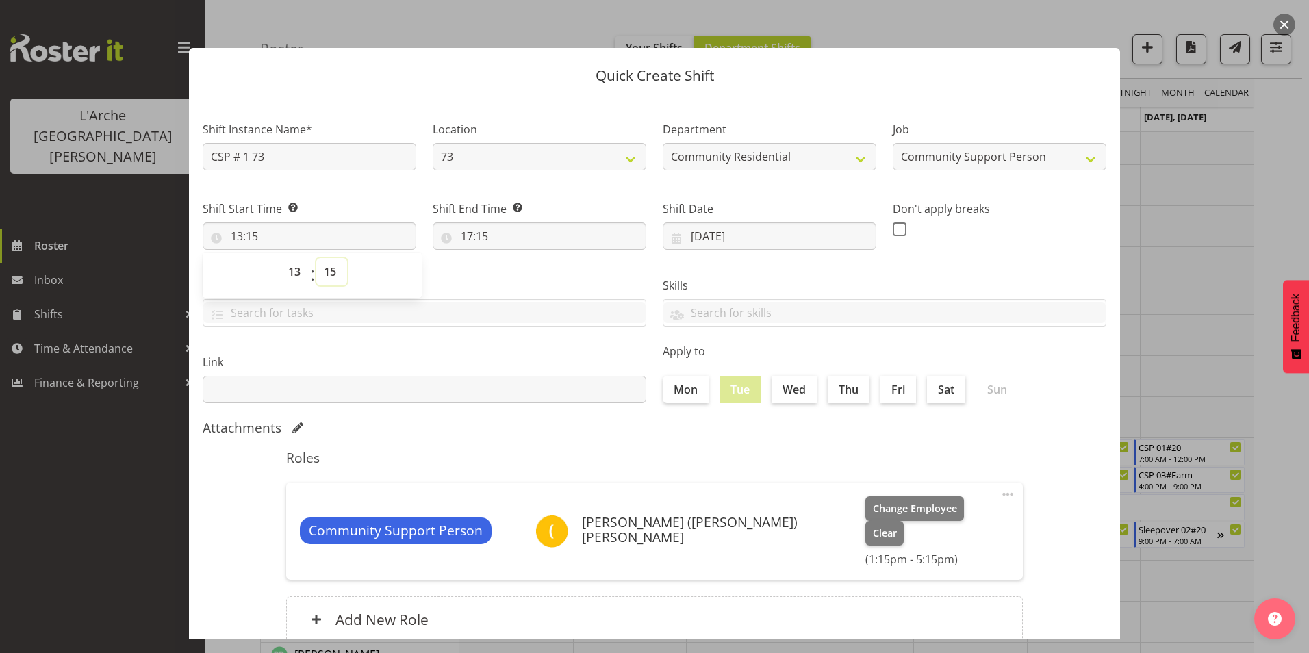
click at [329, 274] on select "00 01 02 03 04 05 06 07 08 09 10 11 12 13 14 15 16 17 18 19 20 21 22 23 24 25 2…" at bounding box center [331, 271] width 31 height 27
select select "0"
click at [316, 258] on select "00 01 02 03 04 05 06 07 08 09 10 11 12 13 14 15 16 17 18 19 20 21 22 23 24 25 2…" at bounding box center [331, 271] width 31 height 27
type input "13:00"
click at [466, 234] on input "17:15" at bounding box center [540, 235] width 214 height 27
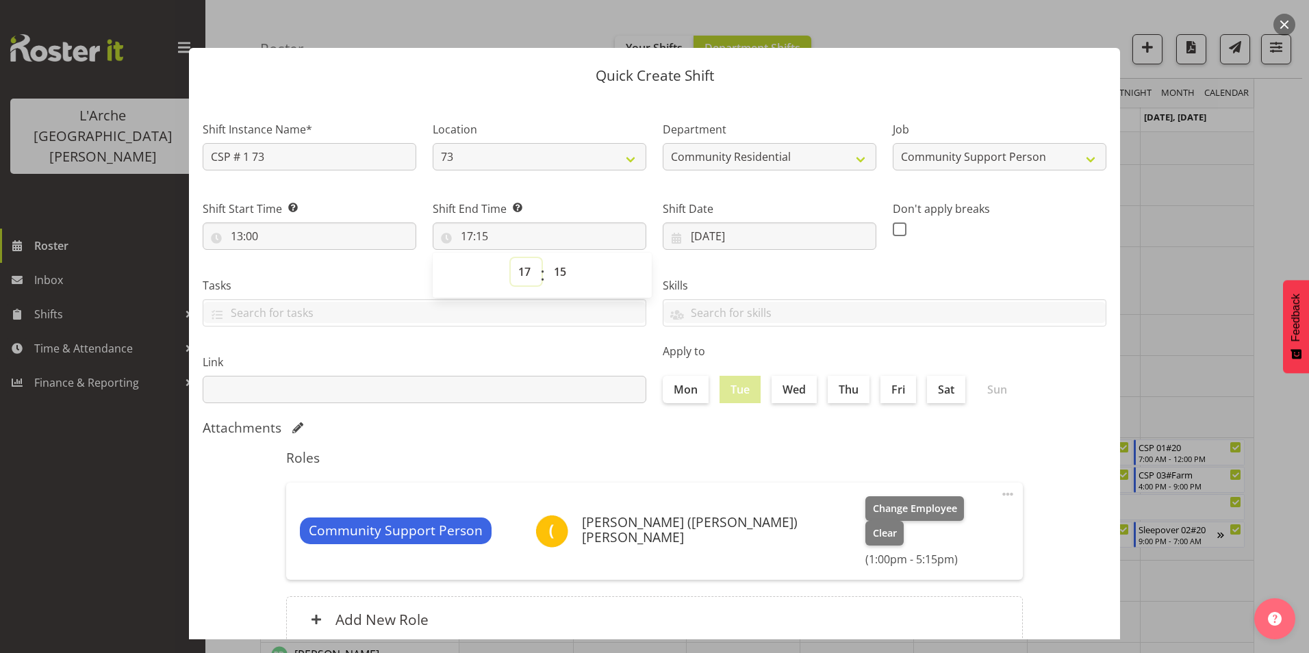
click at [526, 271] on select "00 01 02 03 04 05 06 07 08 09 10 11 12 13 14 15 16 17 18 19 20 21 22 23" at bounding box center [526, 271] width 31 height 27
select select "16"
click at [511, 258] on select "00 01 02 03 04 05 06 07 08 09 10 11 12 13 14 15 16 17 18 19 20 21 22 23" at bounding box center [526, 271] width 31 height 27
type input "16:15"
click at [558, 271] on select "00 01 02 03 04 05 06 07 08 09 10 11 12 13 14 15 16 17 18 19 20 21 22 23 24 25 2…" at bounding box center [561, 271] width 31 height 27
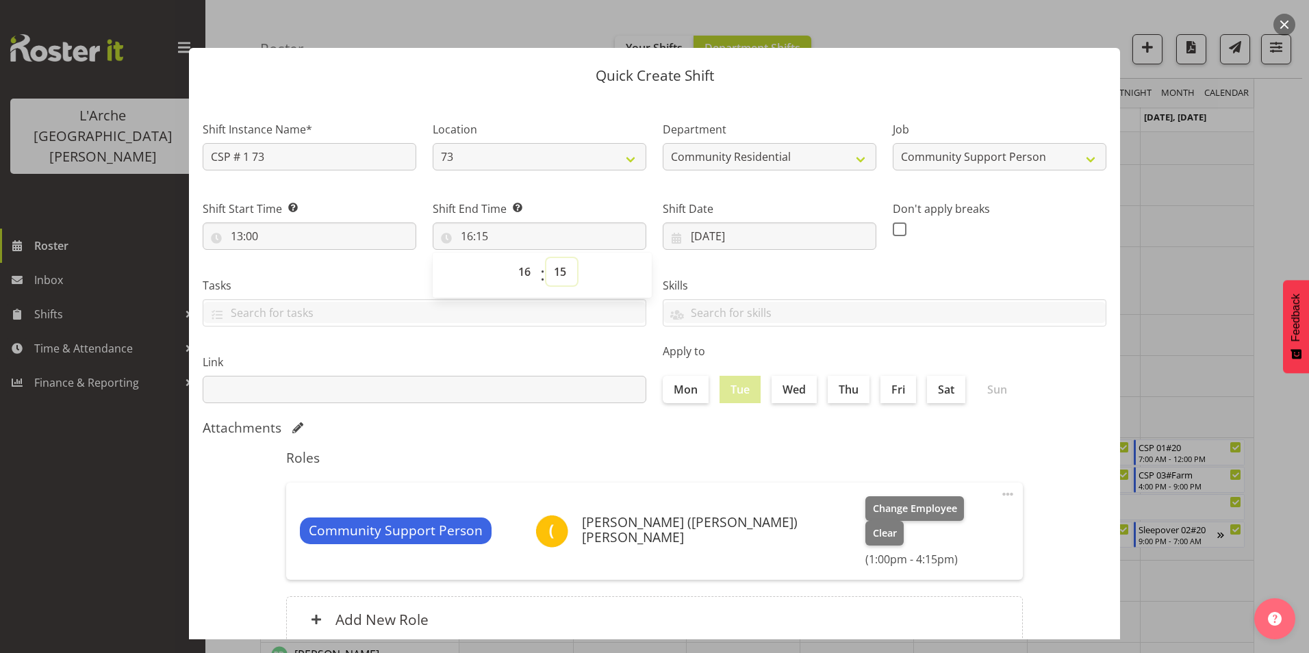
select select "0"
click at [546, 258] on select "00 01 02 03 04 05 06 07 08 09 10 11 12 13 14 15 16 17 18 19 20 21 22 23 24 25 2…" at bounding box center [561, 271] width 31 height 27
type input "16:00"
click at [901, 226] on label at bounding box center [903, 229] width 21 height 14
click at [901, 226] on input "checkbox" at bounding box center [897, 229] width 9 height 9
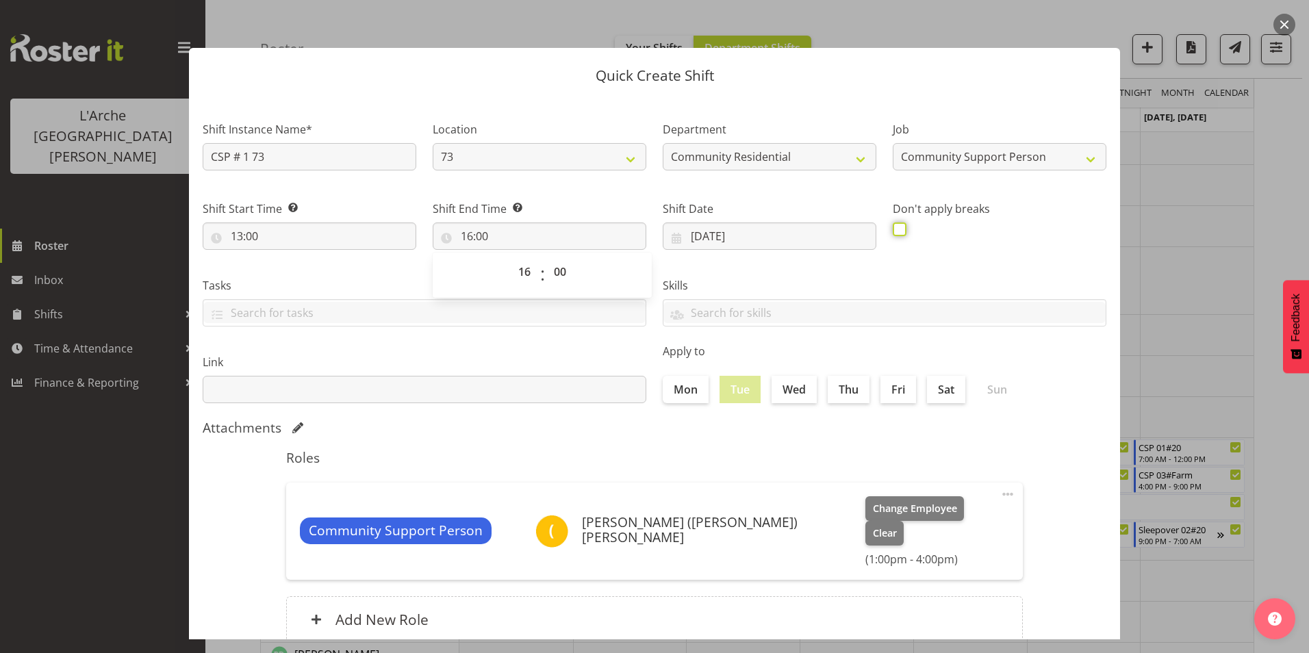
checkbox input "true"
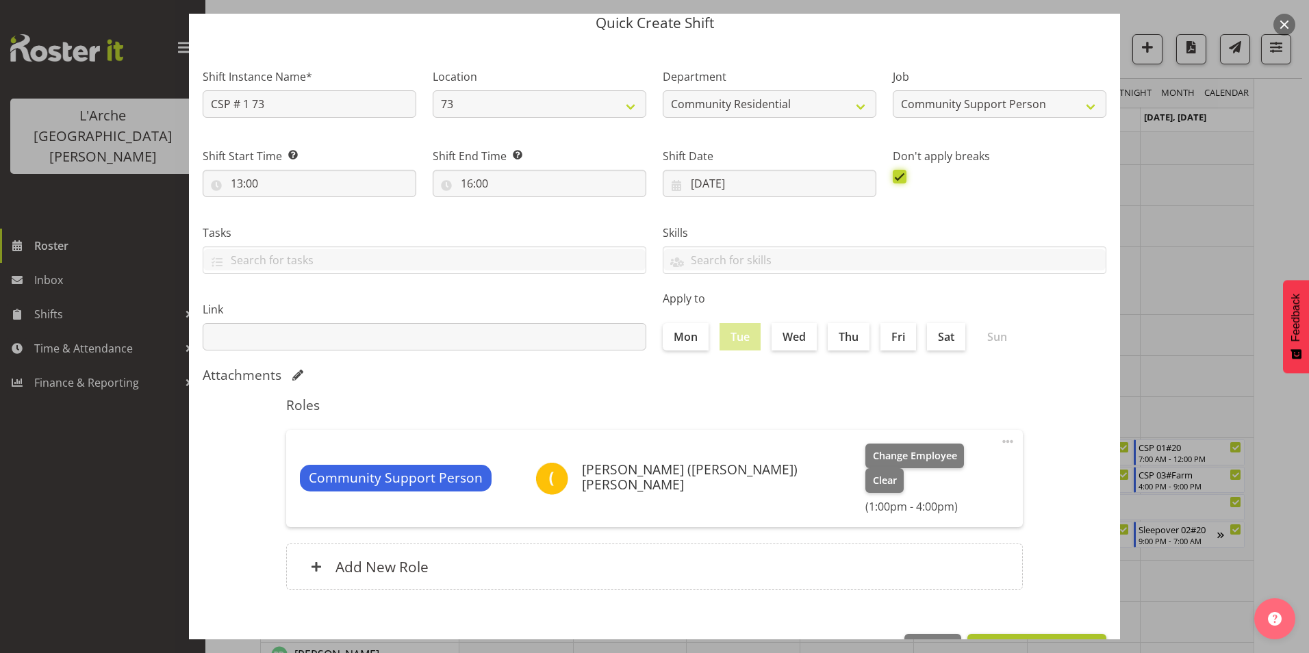
scroll to position [73, 0]
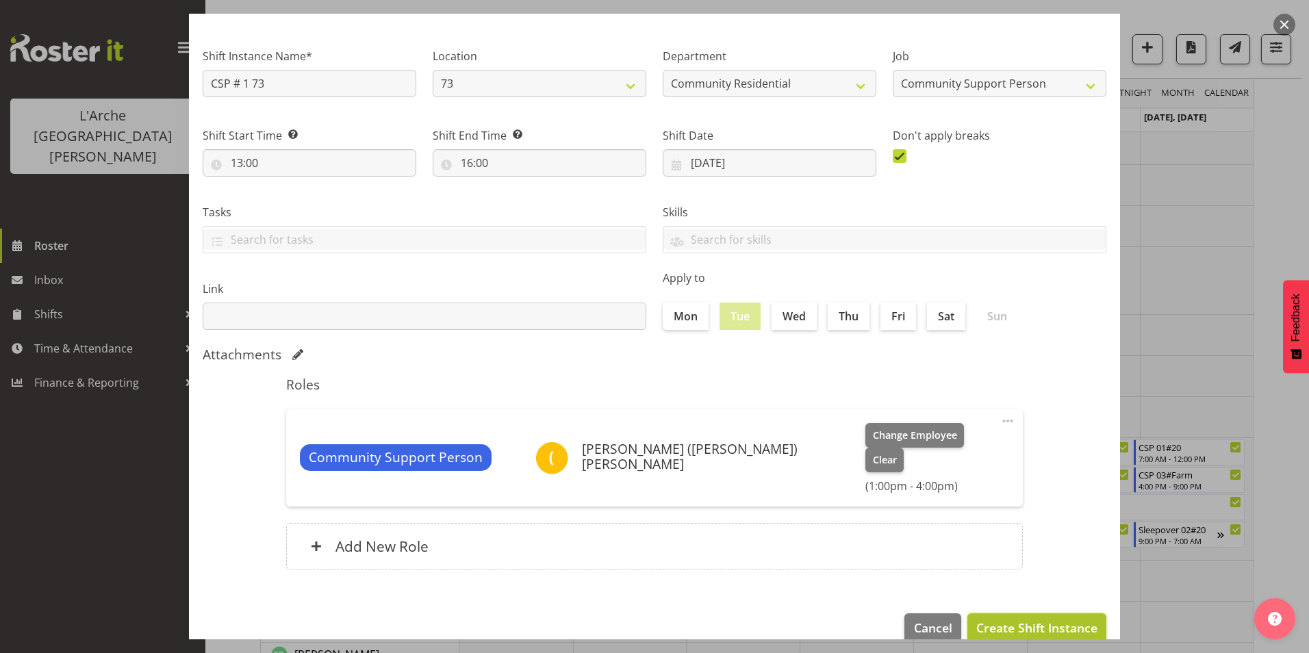
click at [1047, 619] on span "Create Shift Instance" at bounding box center [1036, 628] width 121 height 18
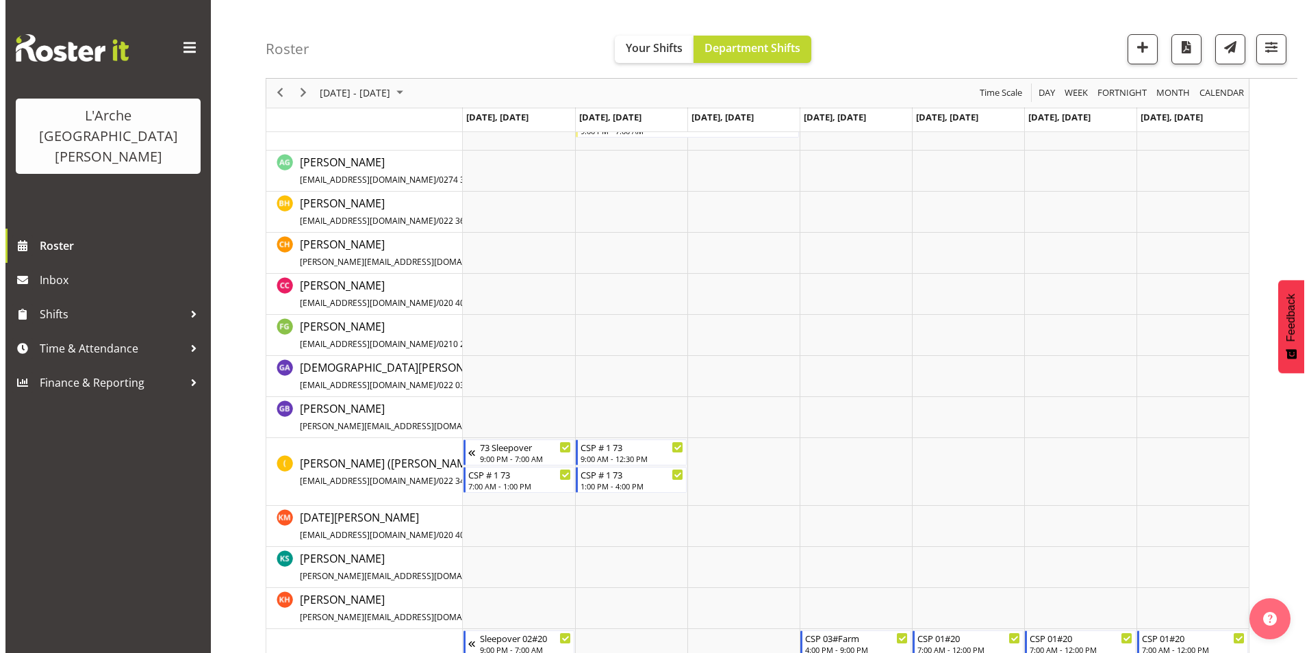
scroll to position [465, 0]
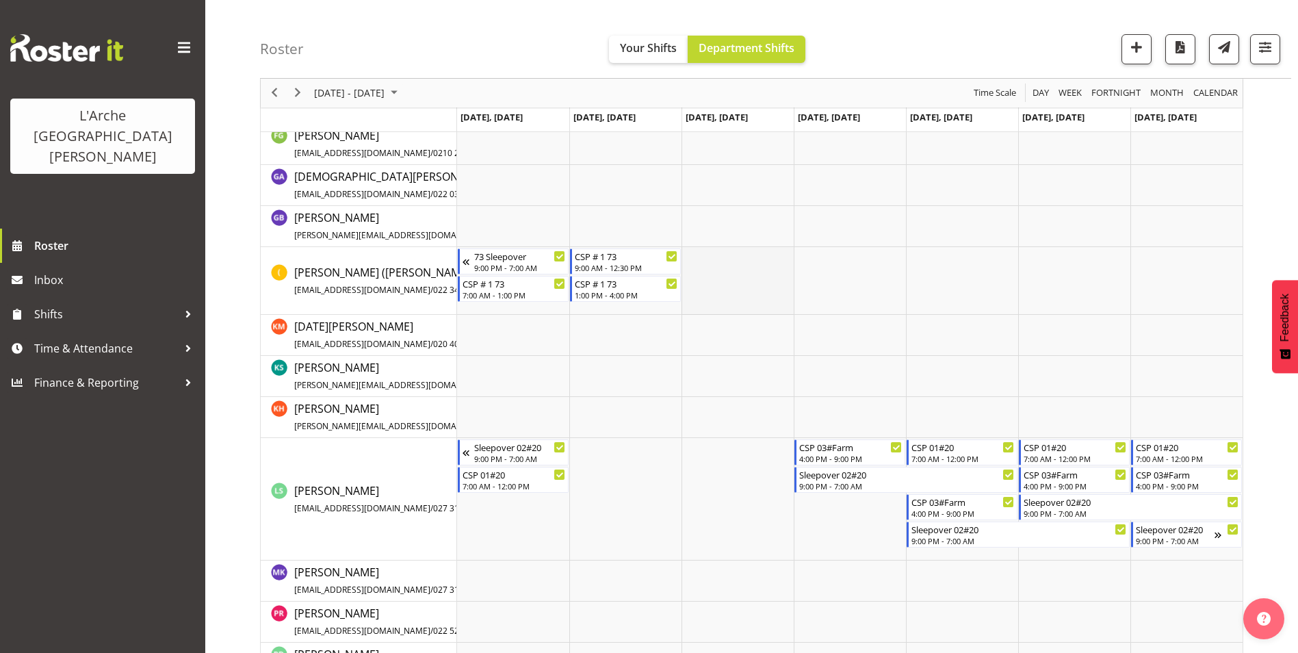
click at [726, 270] on td "Timeline Week of October 6, 2025" at bounding box center [738, 281] width 112 height 68
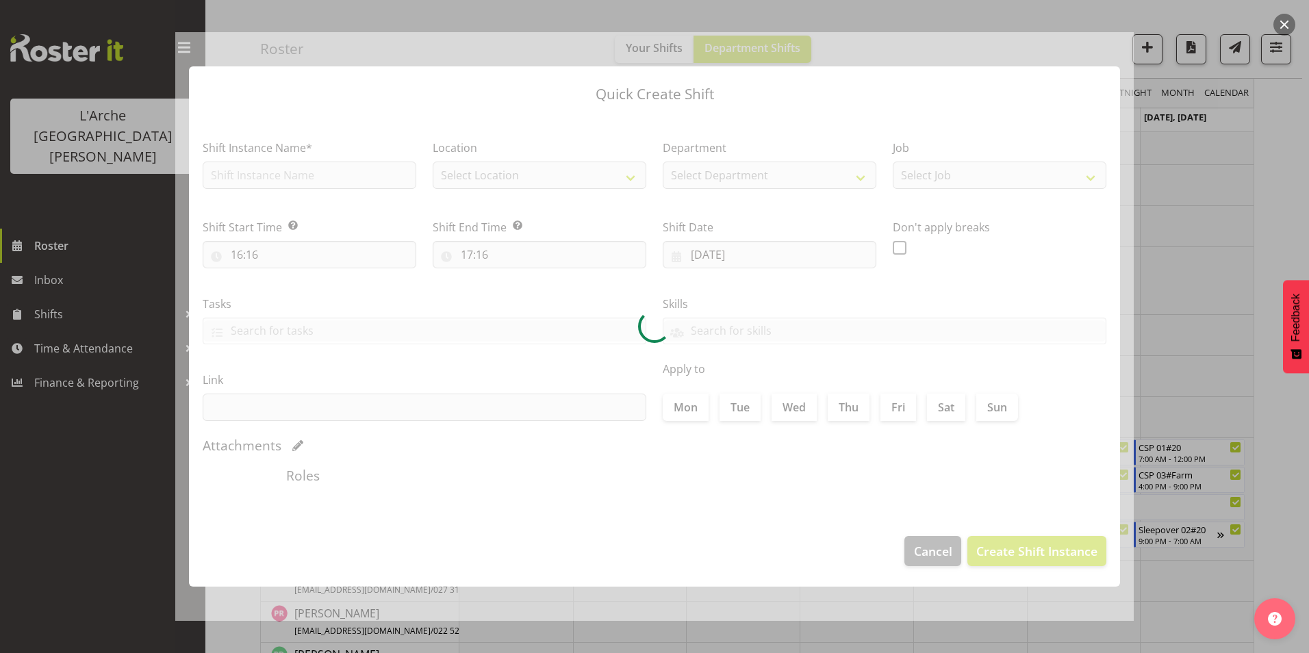
type input "[DATE]"
checkbox input "true"
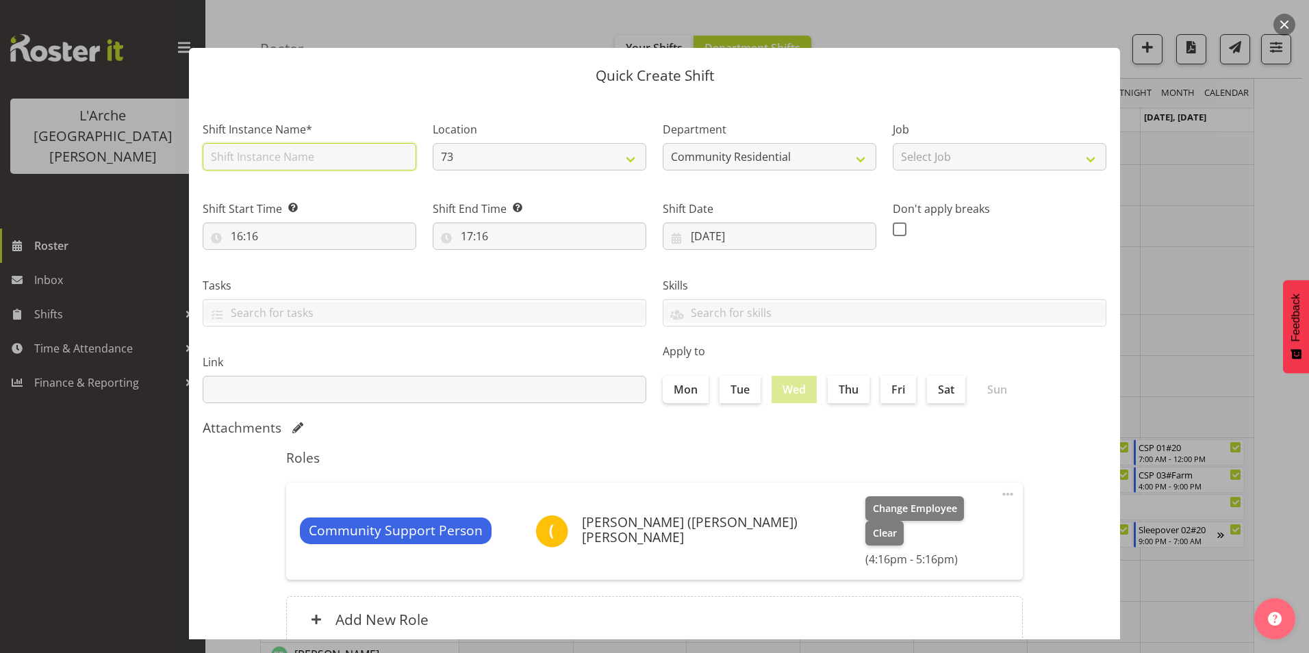
click at [231, 159] on input "text" at bounding box center [310, 156] width 214 height 27
type input "CSP # 1 73"
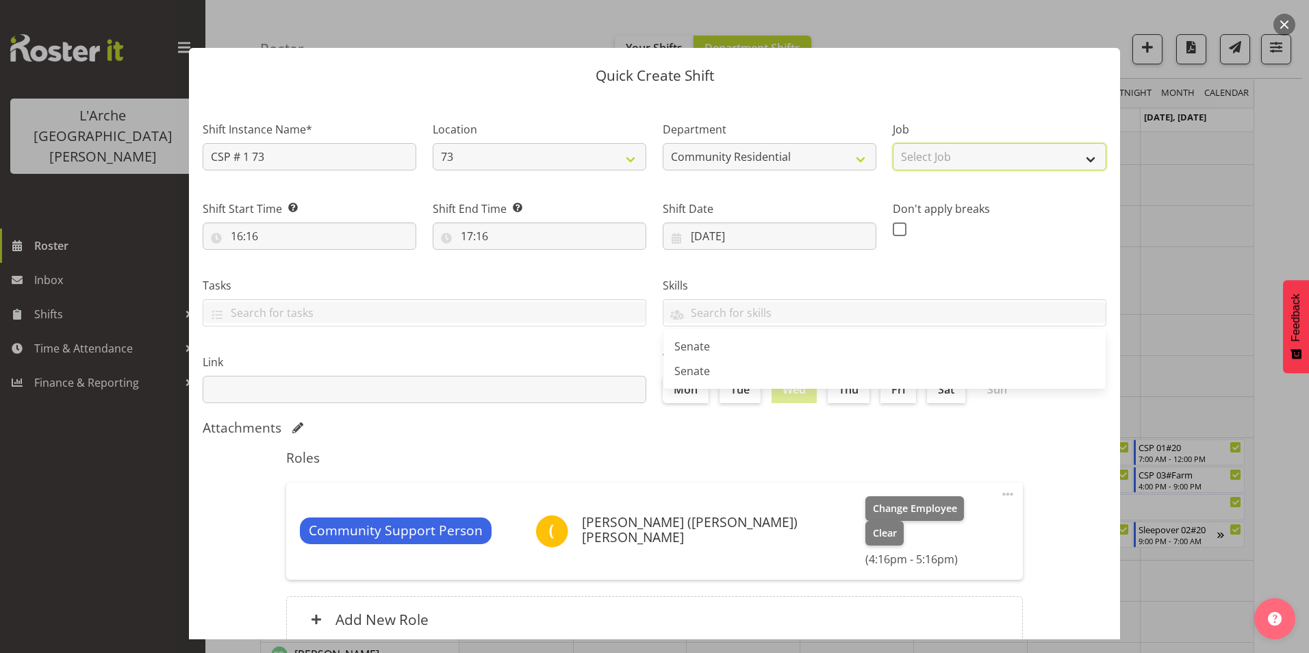
click at [944, 150] on select "Select Job Accounts Admin Art Coordinator Community Leader Community Support Pe…" at bounding box center [1000, 156] width 214 height 27
select select "2"
click at [893, 143] on select "Select Job Accounts Admin Art Coordinator Community Leader Community Support Pe…" at bounding box center [1000, 156] width 214 height 27
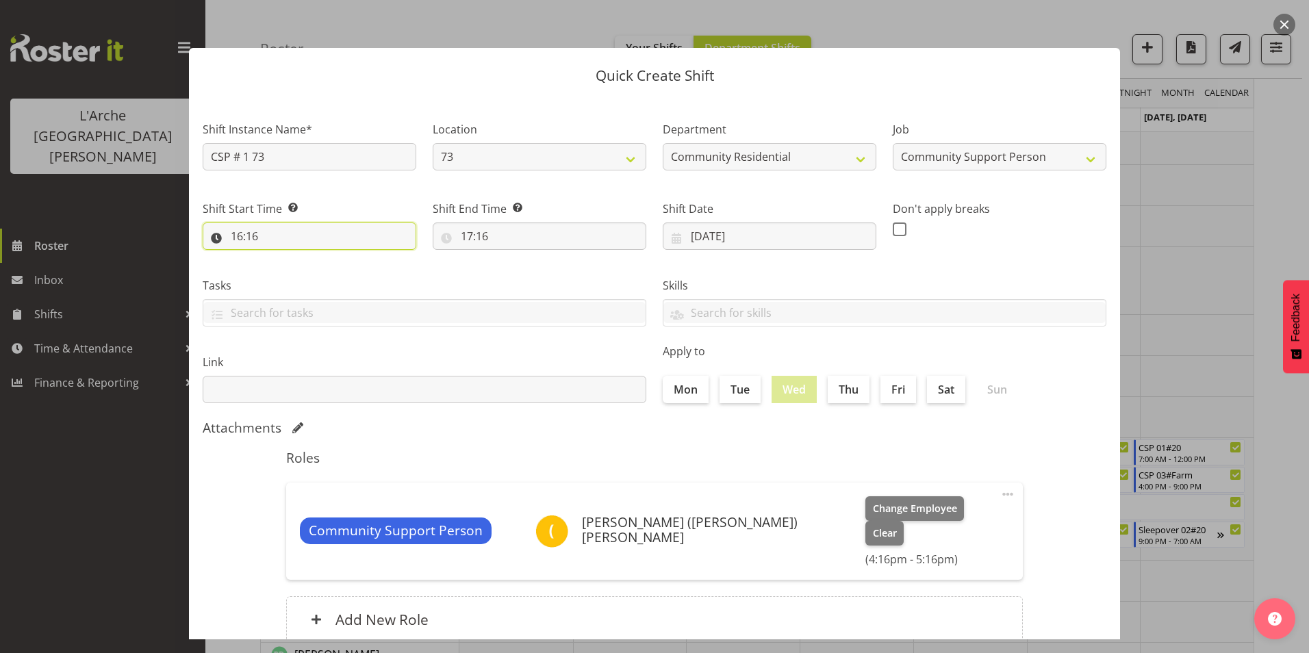
click at [238, 233] on input "16:16" at bounding box center [310, 235] width 214 height 27
click at [294, 275] on select "00 01 02 03 04 05 06 07 08 09 10 11 12 13 14 15 16 17 18 19 20 21 22 23" at bounding box center [296, 271] width 31 height 27
select select "8"
click at [281, 258] on select "00 01 02 03 04 05 06 07 08 09 10 11 12 13 14 15 16 17 18 19 20 21 22 23" at bounding box center [296, 271] width 31 height 27
type input "08:16"
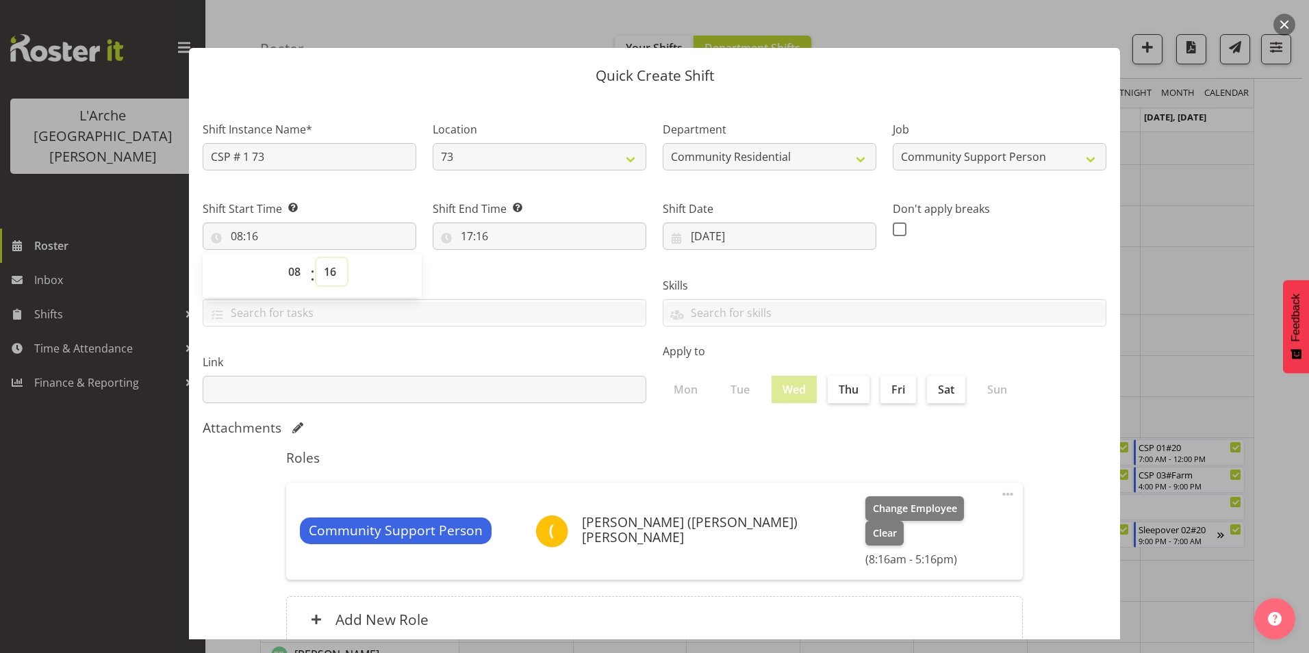
click at [329, 271] on select "00 01 02 03 04 05 06 07 08 09 10 11 12 13 14 15 16 17 18 19 20 21 22 23 24 25 2…" at bounding box center [331, 271] width 31 height 27
click at [292, 267] on select "00 01 02 03 04 05 06 07 08 09 10 11 12 13 14 15 16 17 18 19 20 21 22 23" at bounding box center [296, 271] width 31 height 27
select select "9"
click at [281, 258] on select "00 01 02 03 04 05 06 07 08 09 10 11 12 13 14 15 16 17 18 19 20 21 22 23" at bounding box center [296, 271] width 31 height 27
type input "09:16"
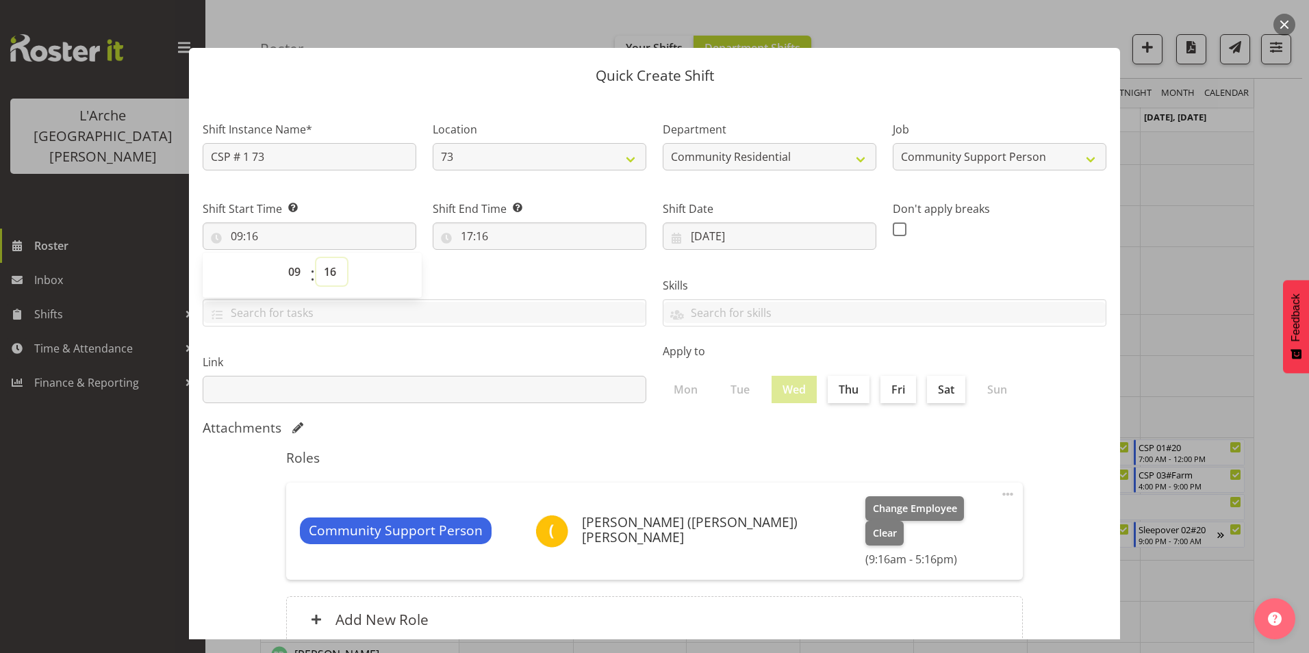
drag, startPoint x: 333, startPoint y: 271, endPoint x: 329, endPoint y: 283, distance: 12.3
click at [333, 271] on select "00 01 02 03 04 05 06 07 08 09 10 11 12 13 14 15 16 17 18 19 20 21 22 23 24 25 2…" at bounding box center [331, 271] width 31 height 27
select select "0"
click at [316, 258] on select "00 01 02 03 04 05 06 07 08 09 10 11 12 13 14 15 16 17 18 19 20 21 22 23 24 25 2…" at bounding box center [331, 271] width 31 height 27
type input "09:00"
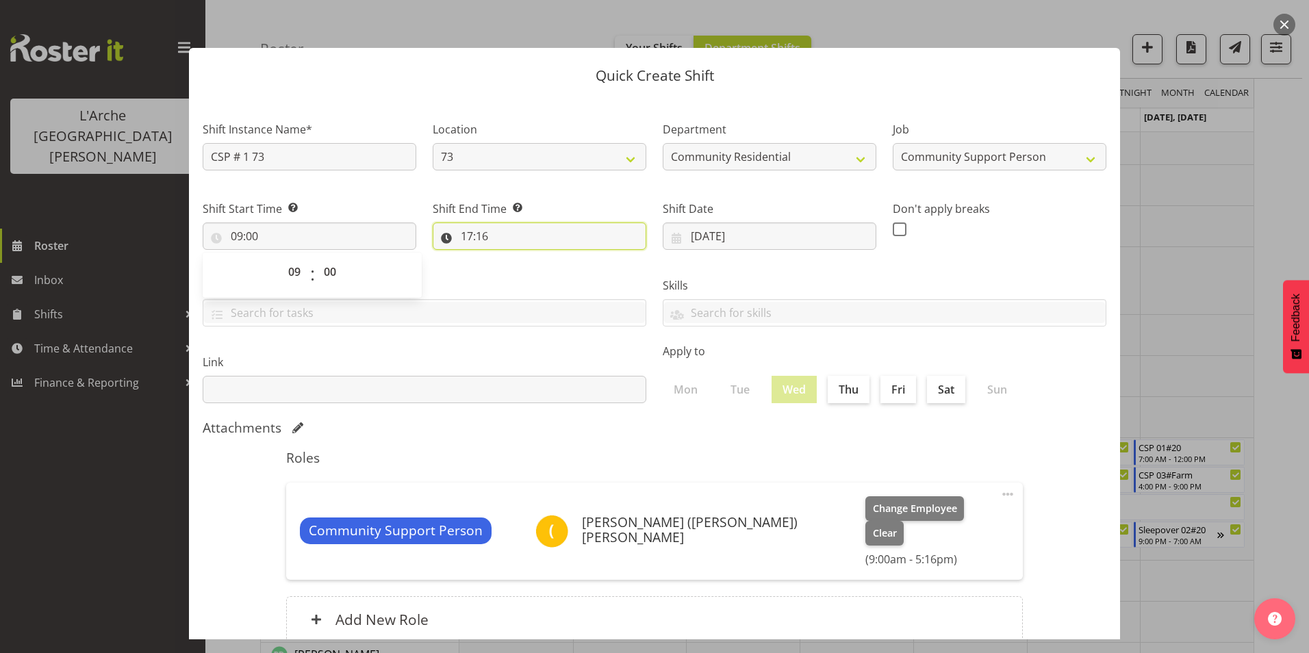
click at [463, 231] on input "17:16" at bounding box center [540, 235] width 214 height 27
click at [524, 272] on select "00 01 02 03 04 05 06 07 08 09 10 11 12 13 14 15 16 17 18 19 20 21 22 23" at bounding box center [526, 271] width 31 height 27
select select "14"
click at [511, 258] on select "00 01 02 03 04 05 06 07 08 09 10 11 12 13 14 15 16 17 18 19 20 21 22 23" at bounding box center [526, 271] width 31 height 27
type input "14:16"
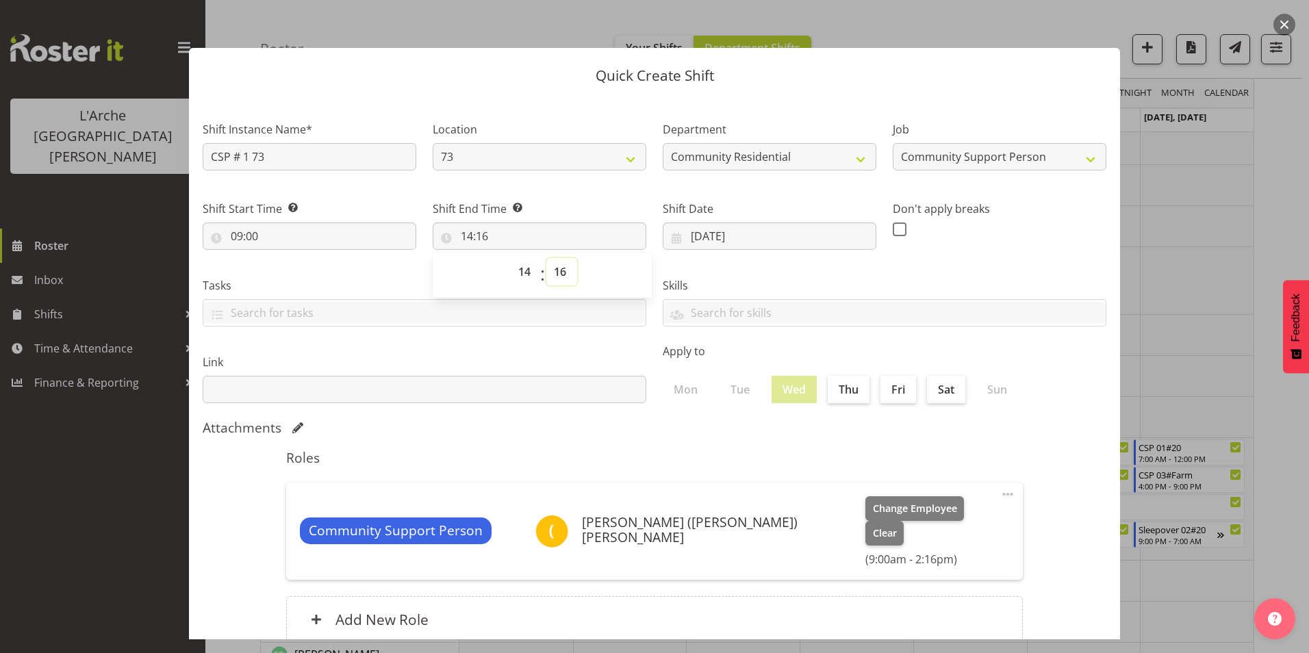
click at [557, 273] on select "00 01 02 03 04 05 06 07 08 09 10 11 12 13 14 15 16 17 18 19 20 21 22 23 24 25 2…" at bounding box center [561, 271] width 31 height 27
select select "0"
click at [546, 258] on select "00 01 02 03 04 05 06 07 08 09 10 11 12 13 14 15 16 17 18 19 20 21 22 23 24 25 2…" at bounding box center [561, 271] width 31 height 27
type input "14:00"
click at [897, 233] on span at bounding box center [900, 229] width 14 height 14
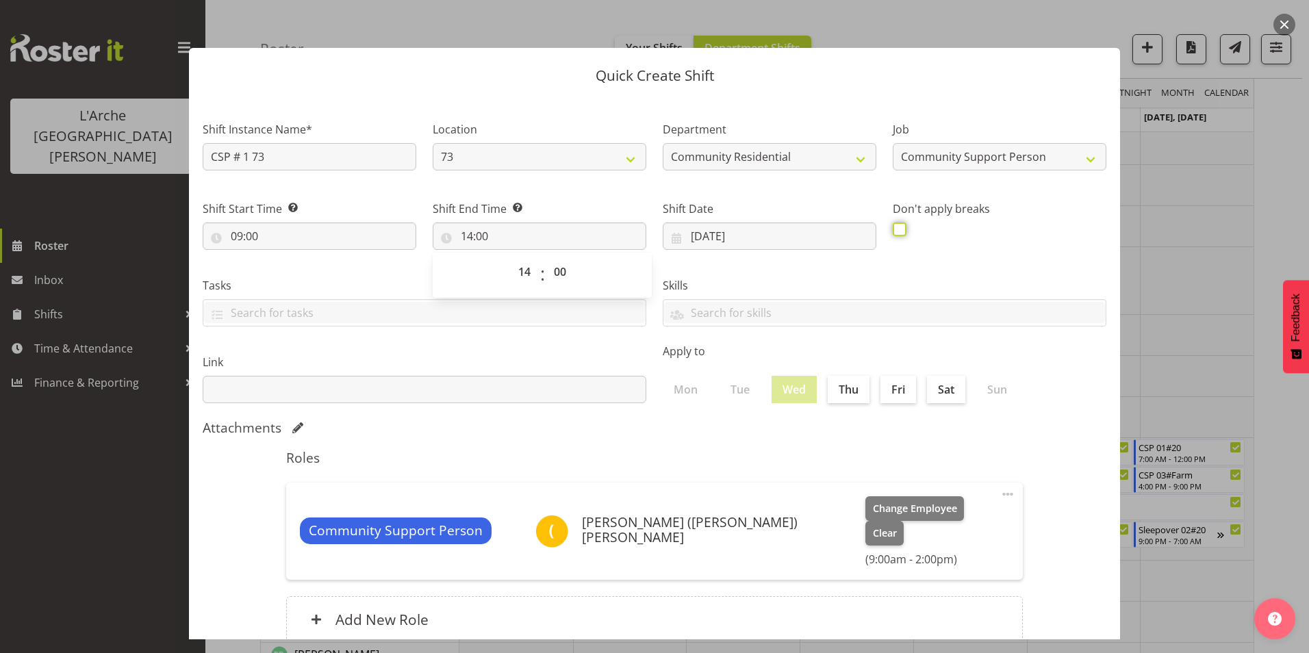
click at [897, 233] on input "checkbox" at bounding box center [897, 229] width 9 height 9
checkbox input "true"
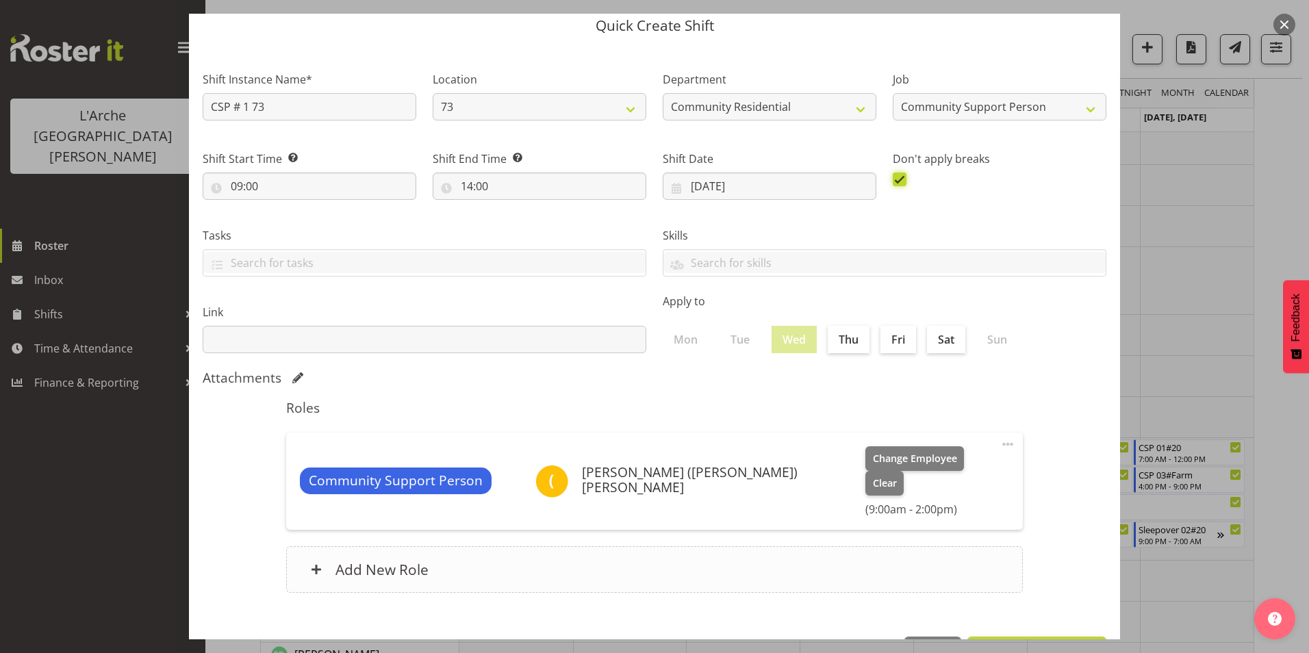
scroll to position [73, 0]
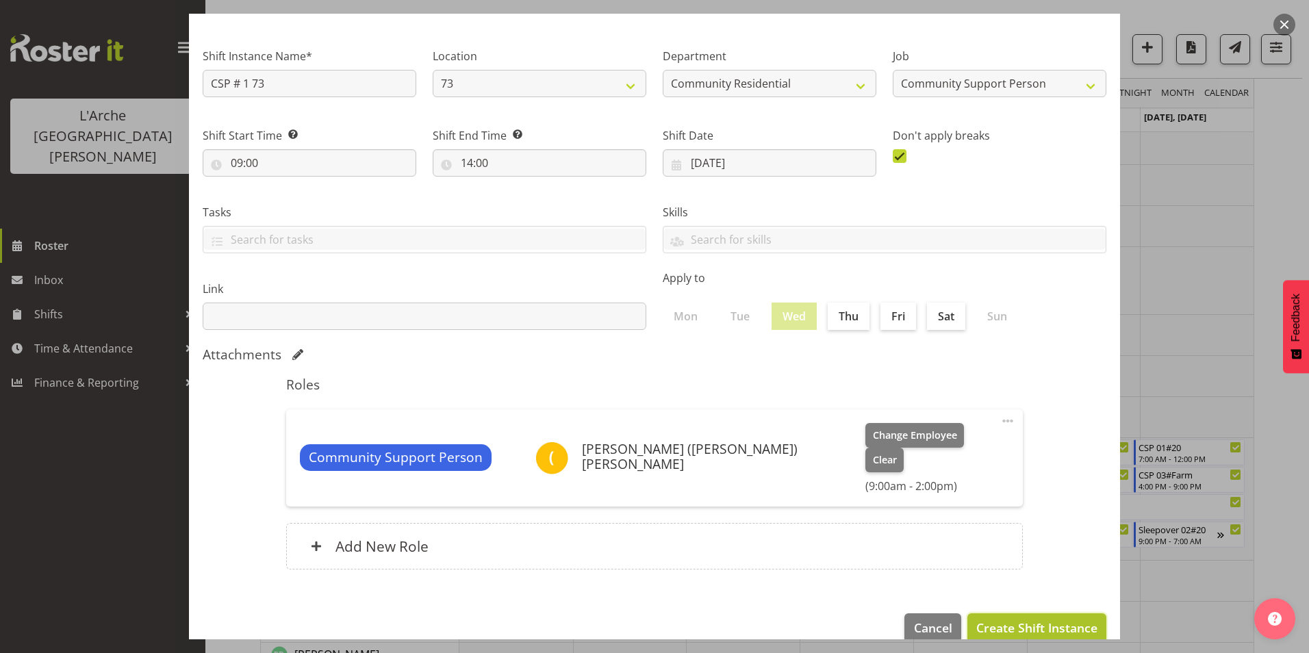
click at [1008, 619] on span "Create Shift Instance" at bounding box center [1036, 628] width 121 height 18
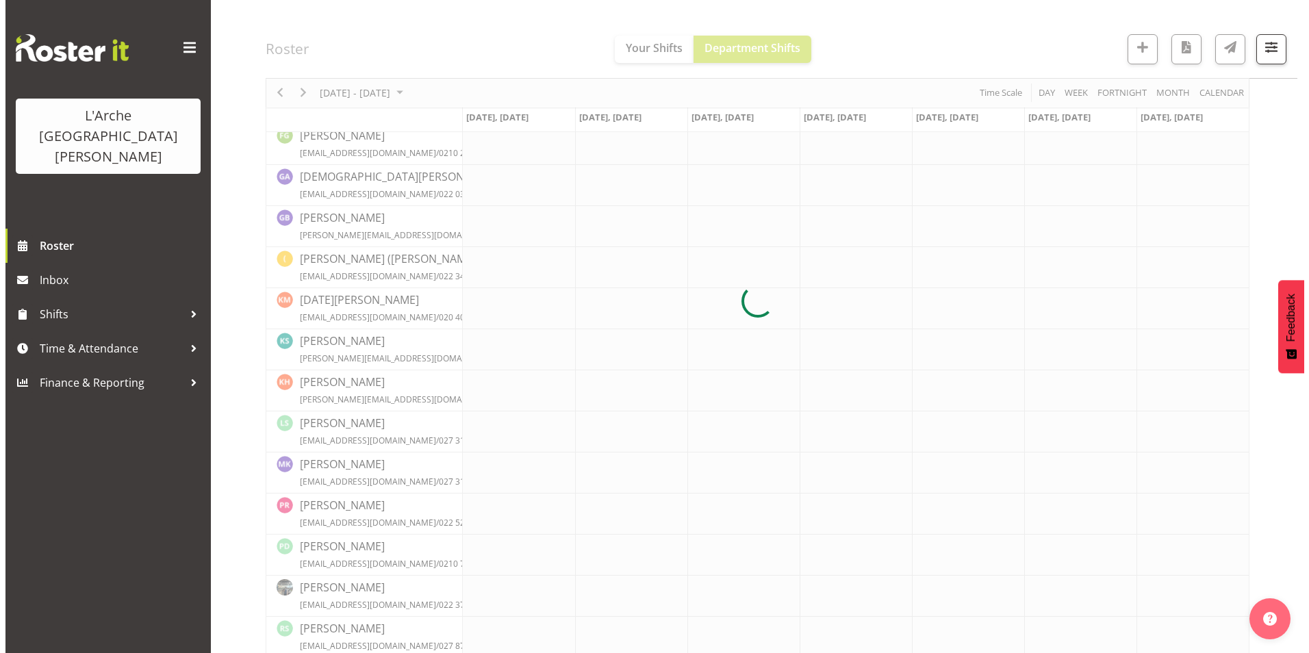
scroll to position [465, 0]
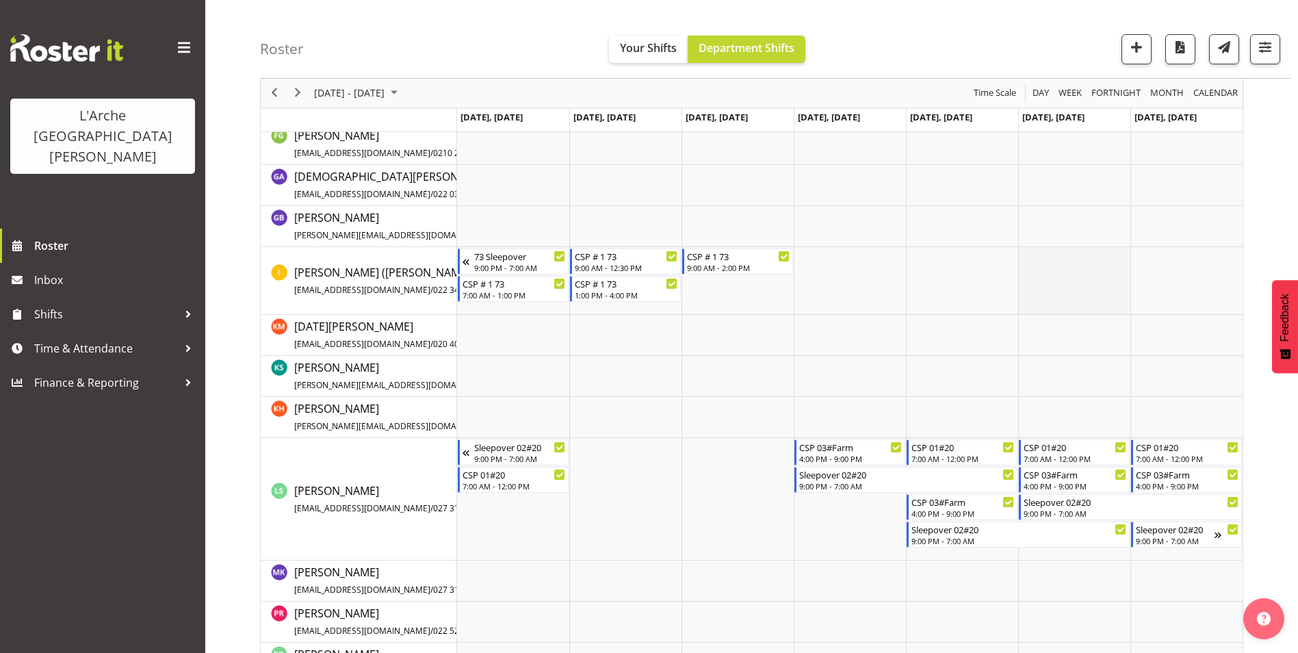
click at [1065, 259] on td "Timeline Week of October 6, 2025" at bounding box center [1075, 281] width 112 height 68
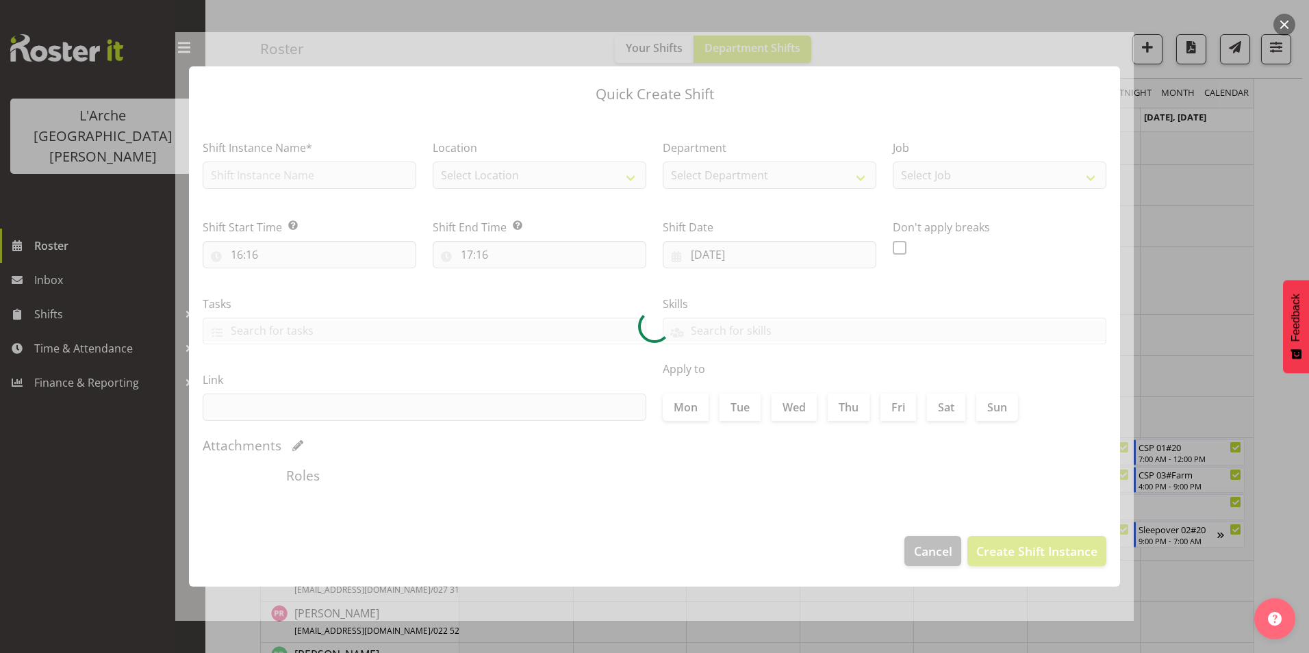
type input "[DATE]"
checkbox input "true"
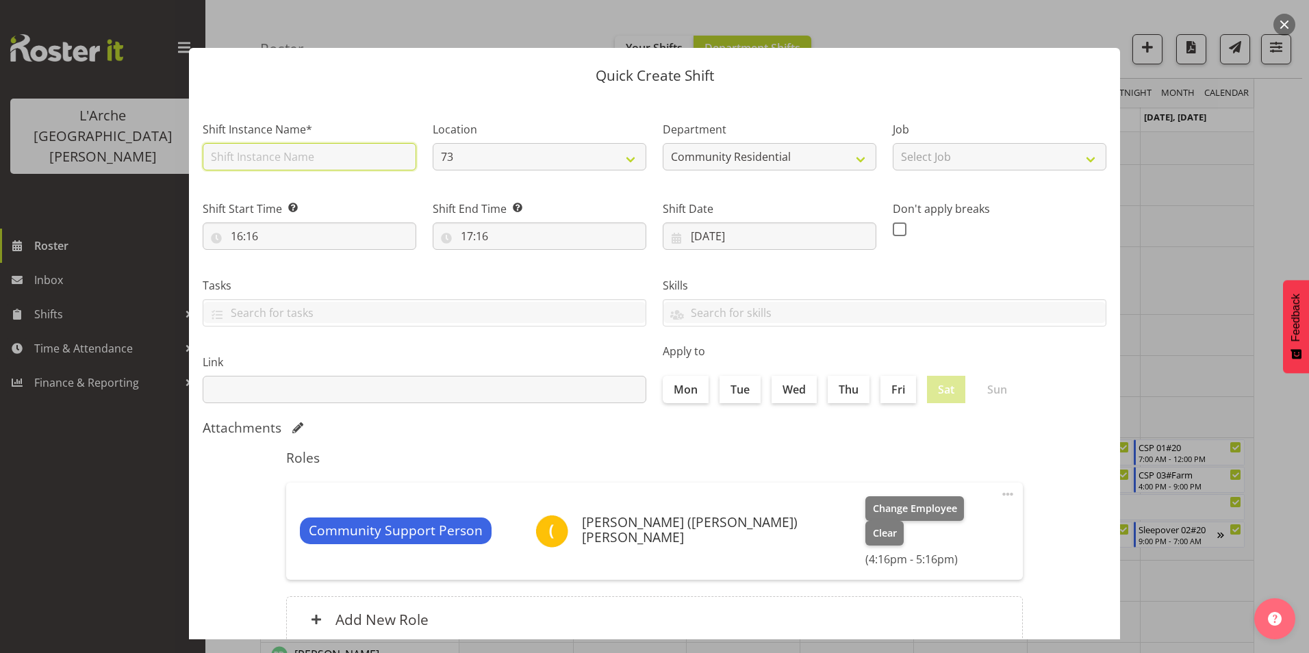
click at [274, 158] on input "text" at bounding box center [310, 156] width 214 height 27
type input "CSP # 1 73"
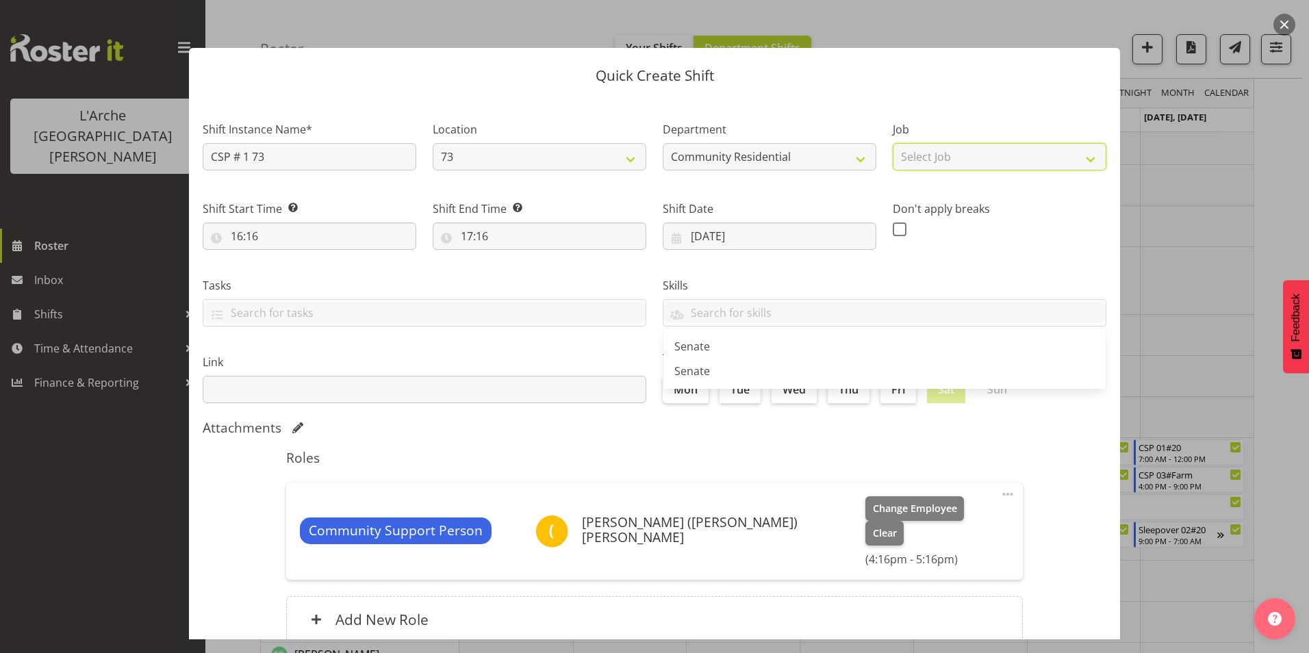
drag, startPoint x: 984, startPoint y: 157, endPoint x: 996, endPoint y: 172, distance: 19.5
click at [984, 157] on select "Select Job Accounts Admin Art Coordinator Community Leader Community Support Pe…" at bounding box center [1000, 156] width 214 height 27
select select "2"
click at [893, 143] on select "Select Job Accounts Admin Art Coordinator Community Leader Community Support Pe…" at bounding box center [1000, 156] width 214 height 27
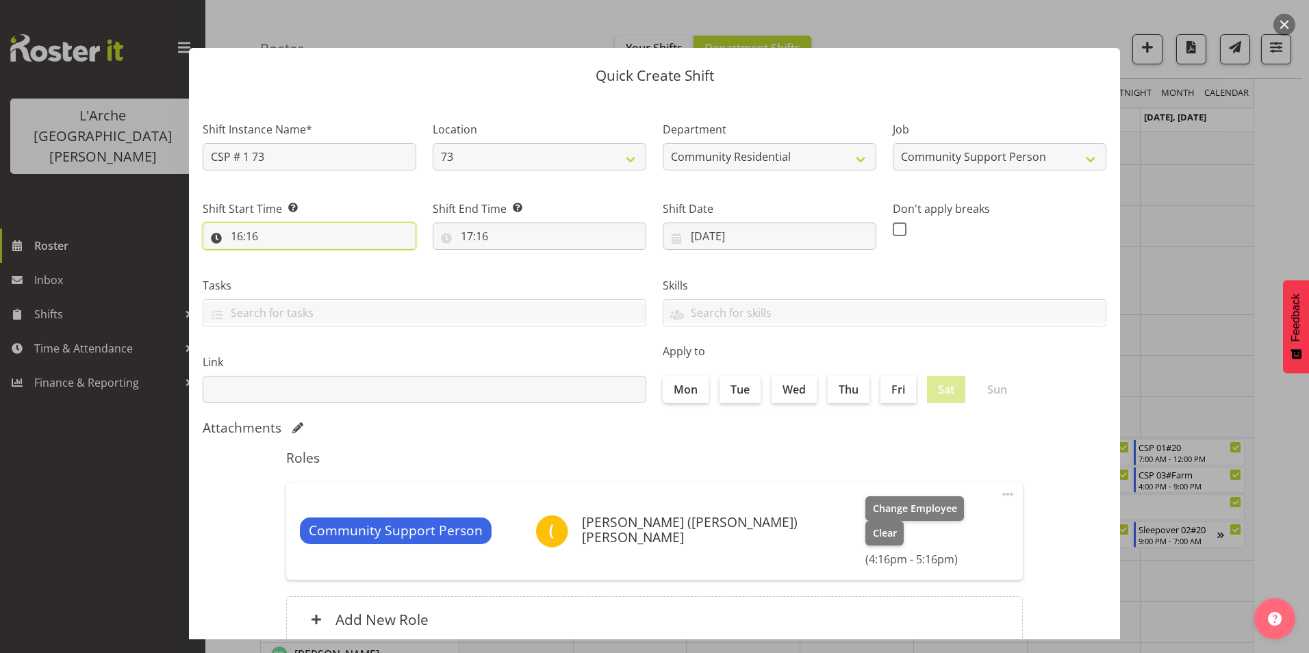
click at [240, 236] on input "16:16" at bounding box center [310, 235] width 214 height 27
click at [293, 268] on select "00 01 02 03 04 05 06 07 08 09 10 11 12 13 14 15 16 17 18 19 20 21 22 23" at bounding box center [296, 271] width 31 height 27
select select "10"
click at [281, 258] on select "00 01 02 03 04 05 06 07 08 09 10 11 12 13 14 15 16 17 18 19 20 21 22 23" at bounding box center [296, 271] width 31 height 27
type input "10:16"
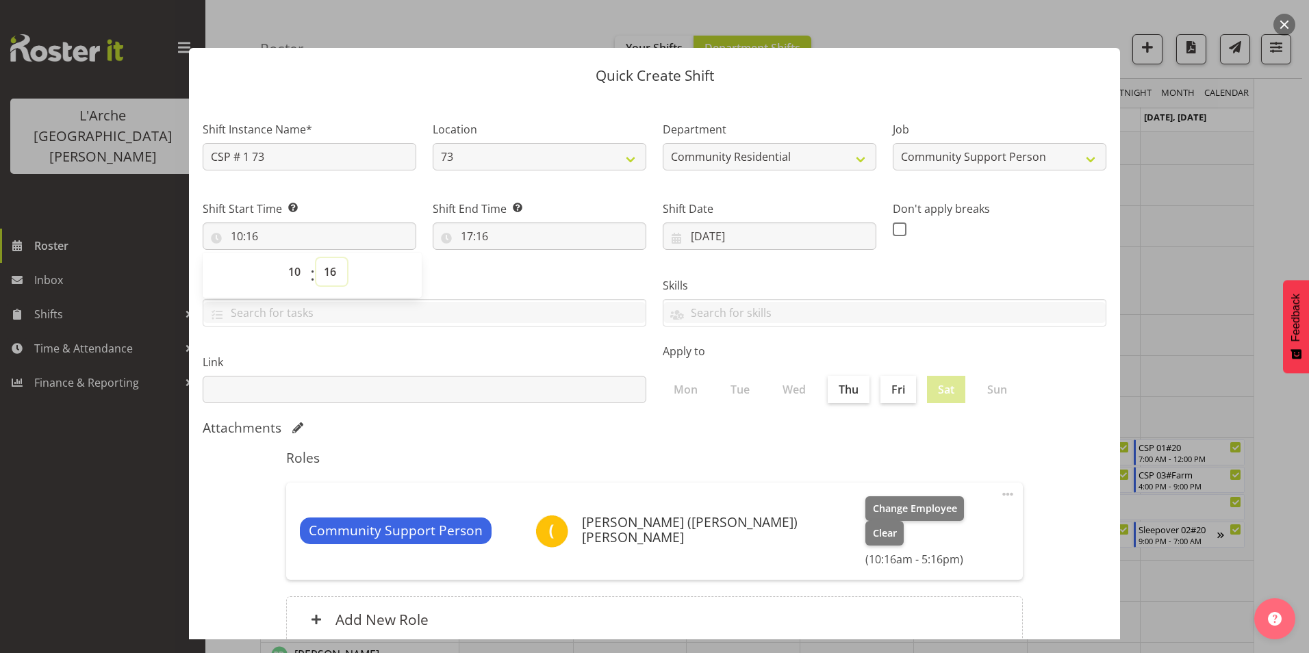
click at [333, 270] on select "00 01 02 03 04 05 06 07 08 09 10 11 12 13 14 15 16 17 18 19 20 21 22 23 24 25 2…" at bounding box center [331, 271] width 31 height 27
select select "0"
click at [316, 258] on select "00 01 02 03 04 05 06 07 08 09 10 11 12 13 14 15 16 17 18 19 20 21 22 23 24 25 2…" at bounding box center [331, 271] width 31 height 27
type input "10:00"
click at [465, 233] on input "17:16" at bounding box center [540, 235] width 214 height 27
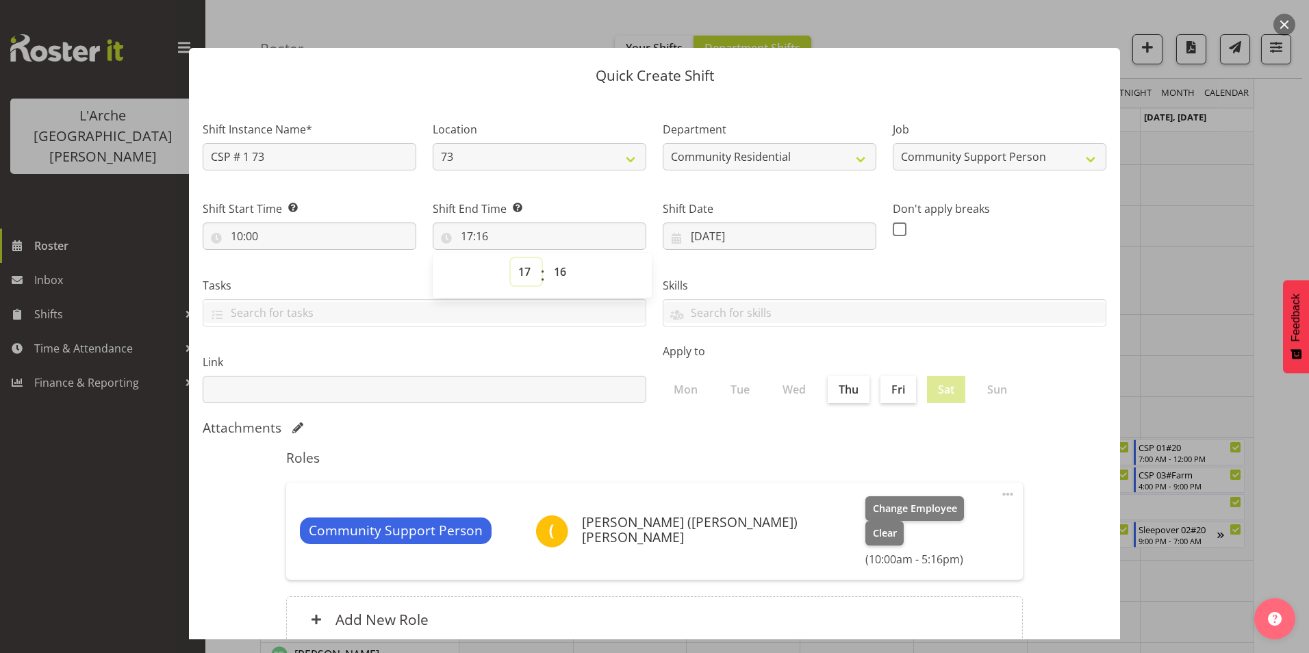
click at [520, 272] on select "00 01 02 03 04 05 06 07 08 09 10 11 12 13 14 15 16 17 18 19 20 21 22 23" at bounding box center [526, 271] width 31 height 27
select select "15"
click at [511, 258] on select "00 01 02 03 04 05 06 07 08 09 10 11 12 13 14 15 16 17 18 19 20 21 22 23" at bounding box center [526, 271] width 31 height 27
type input "15:16"
click at [562, 268] on select "00 01 02 03 04 05 06 07 08 09 10 11 12 13 14 15 16 17 18 19 20 21 22 23 24 25 2…" at bounding box center [561, 271] width 31 height 27
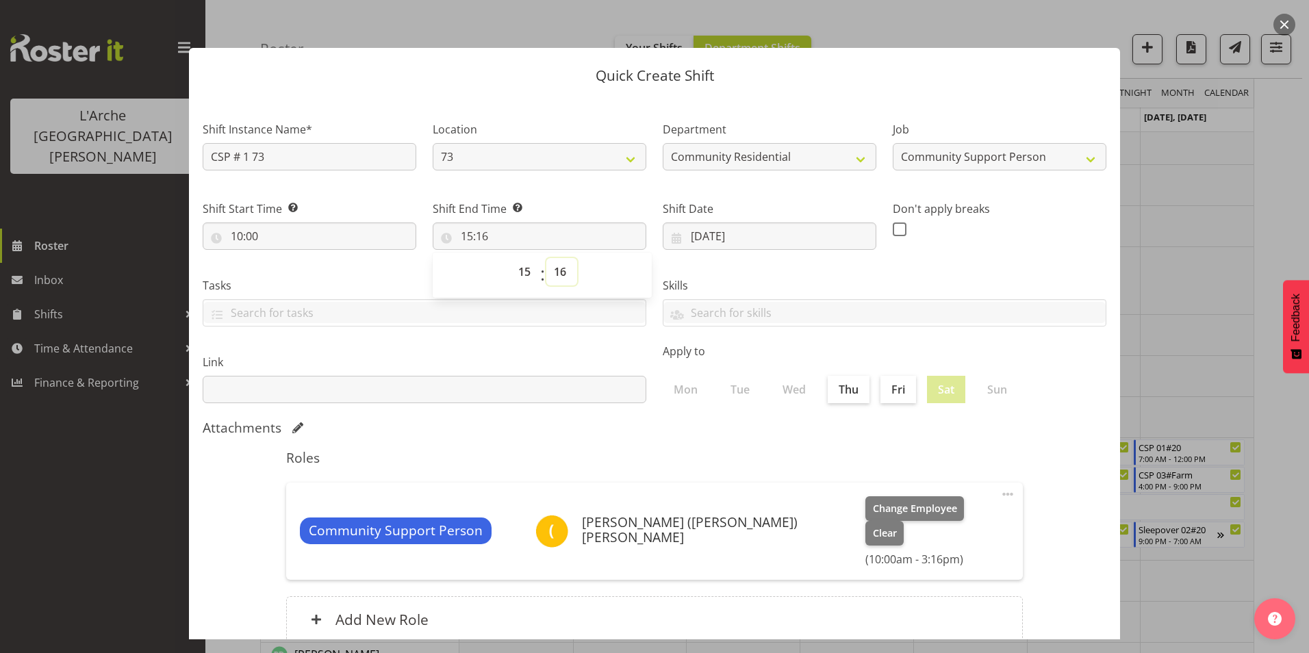
select select "30"
click at [546, 258] on select "00 01 02 03 04 05 06 07 08 09 10 11 12 13 14 15 16 17 18 19 20 21 22 23 24 25 2…" at bounding box center [561, 271] width 31 height 27
type input "15:30"
click at [893, 231] on span at bounding box center [900, 229] width 14 height 14
click at [893, 231] on input "checkbox" at bounding box center [897, 229] width 9 height 9
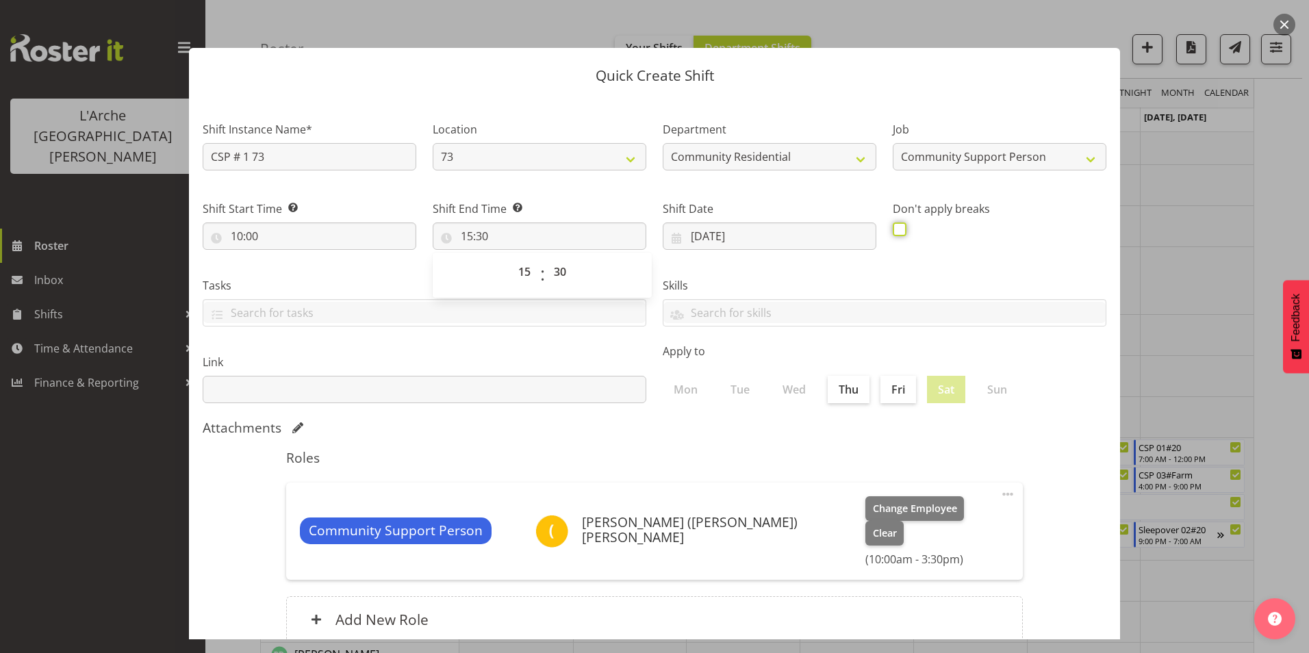
checkbox input "true"
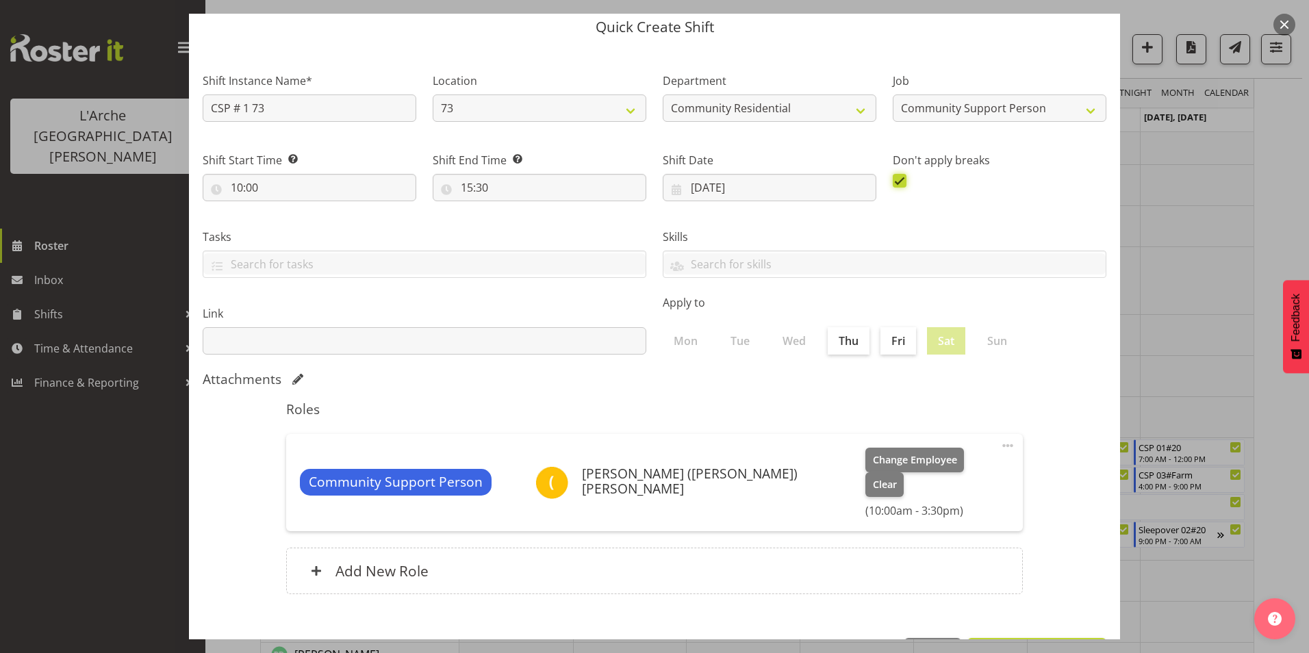
scroll to position [73, 0]
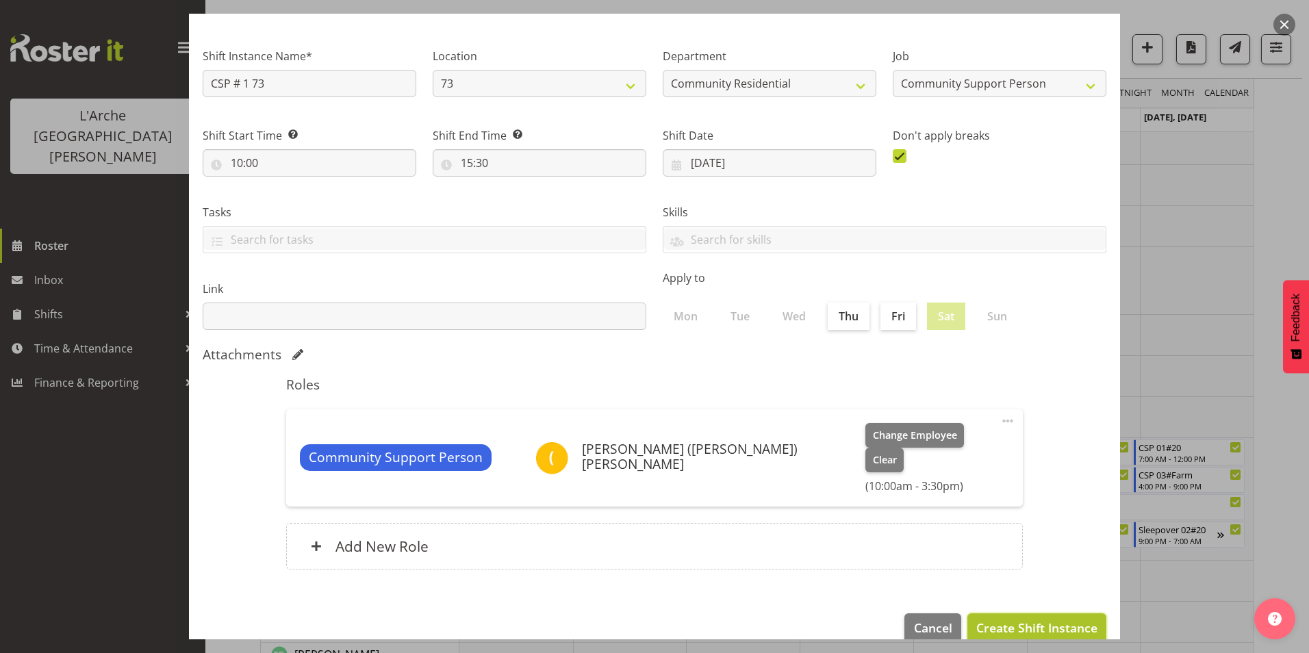
click at [1021, 619] on span "Create Shift Instance" at bounding box center [1036, 628] width 121 height 18
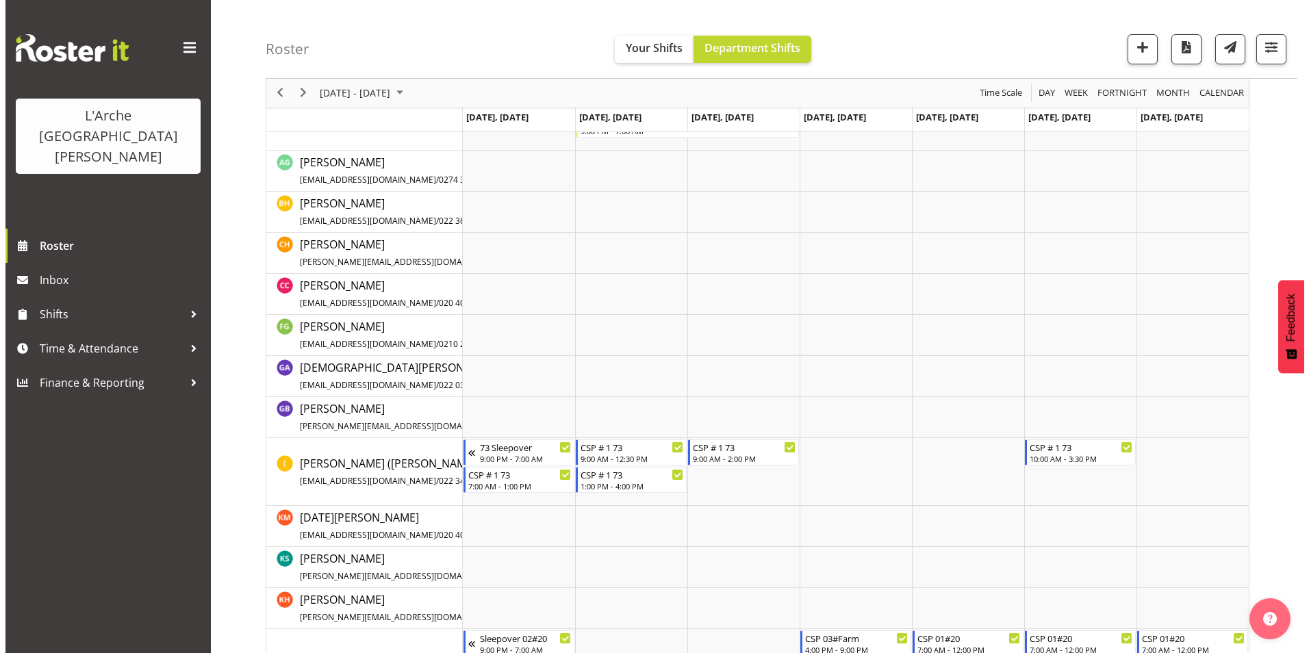
scroll to position [465, 0]
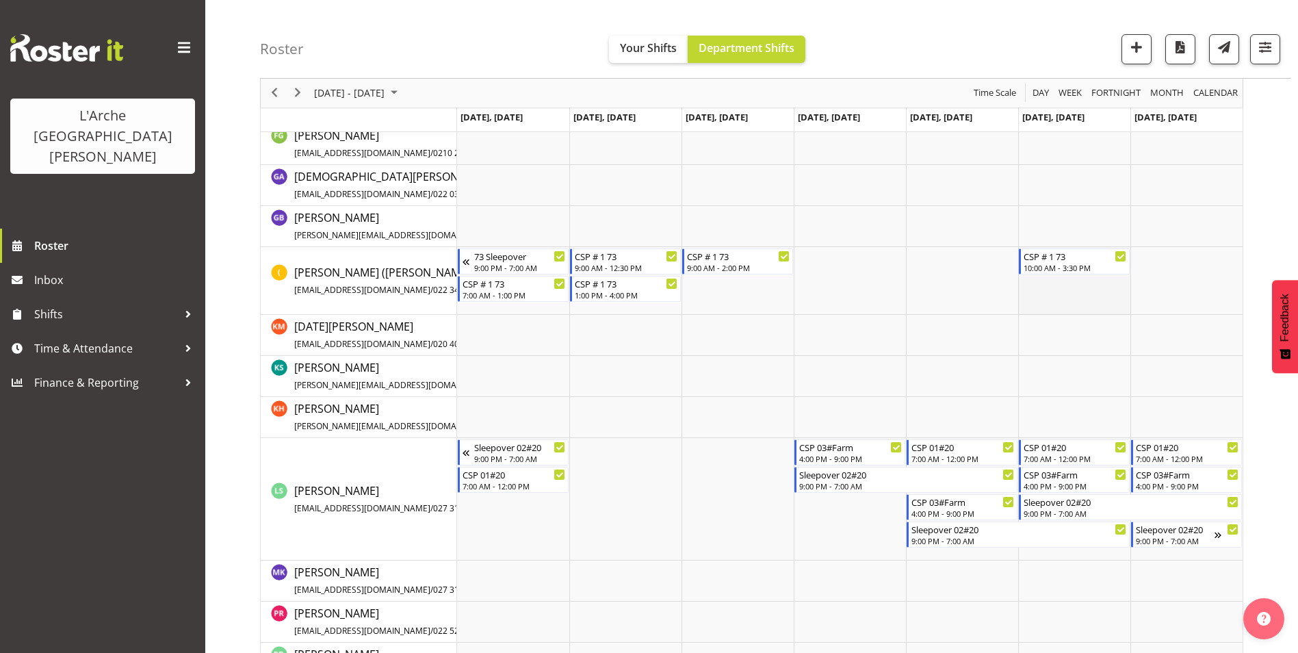
click at [1102, 287] on td "Timeline Week of October 6, 2025" at bounding box center [1075, 281] width 112 height 68
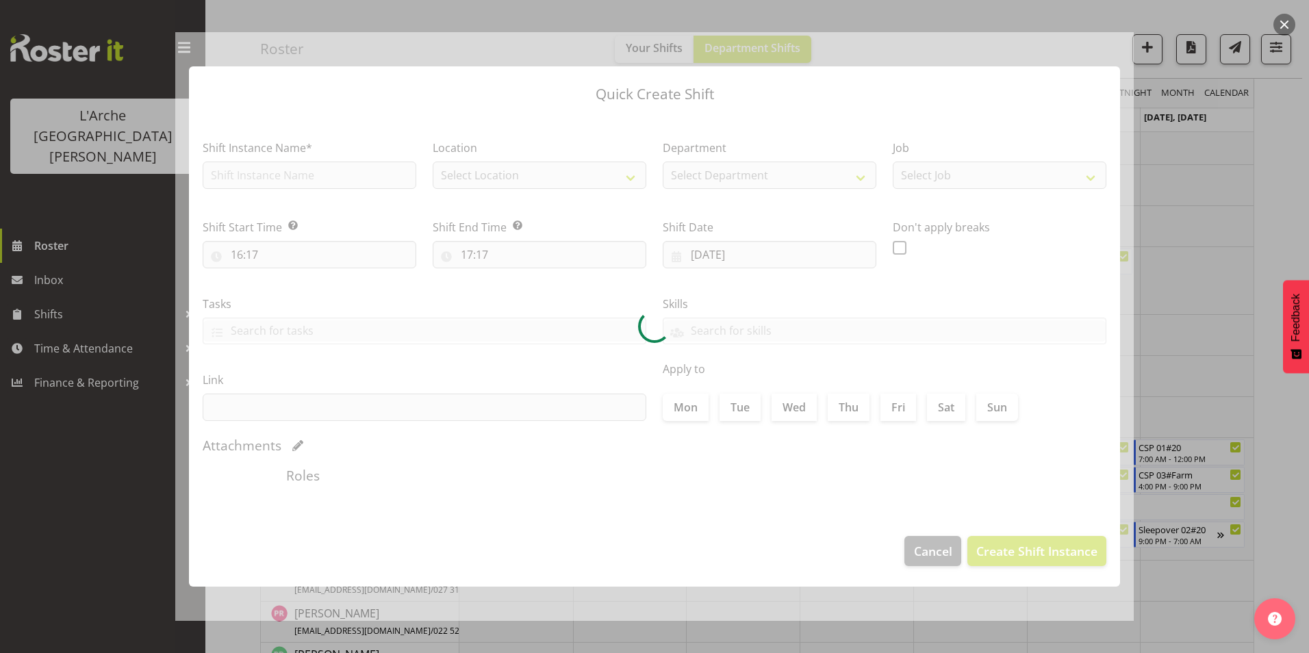
type input "[DATE]"
checkbox input "true"
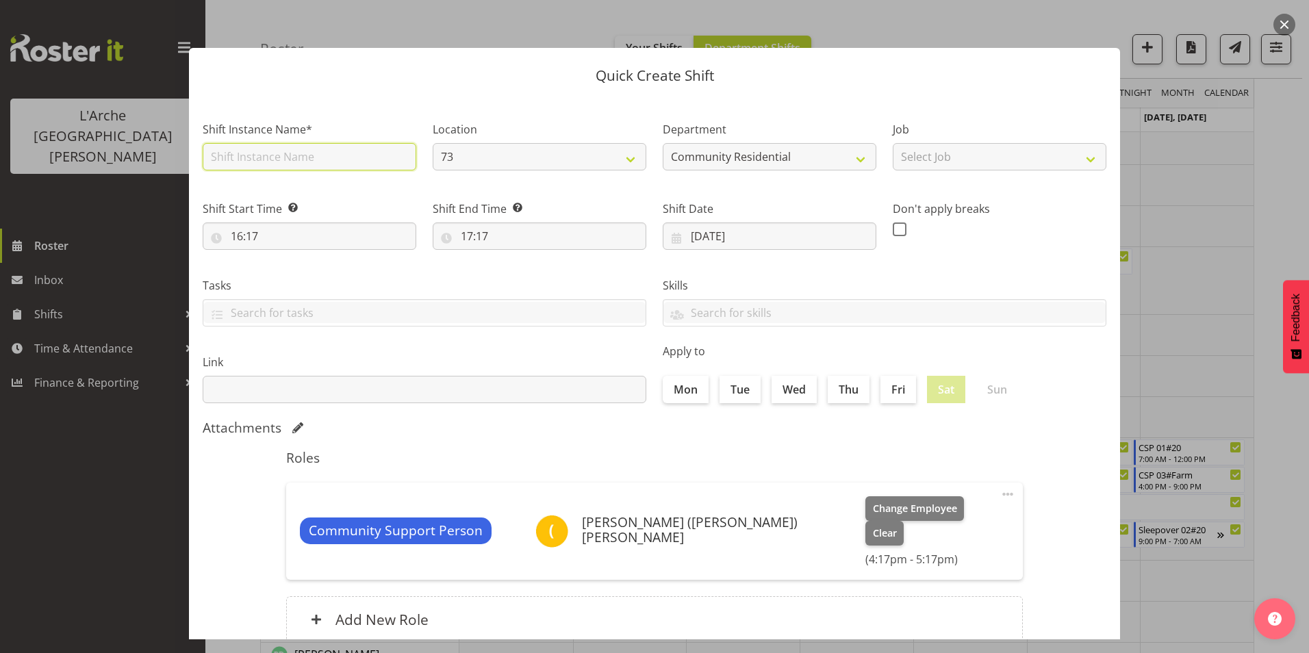
click at [270, 159] on input "text" at bounding box center [310, 156] width 214 height 27
type input "CSP # 1 73"
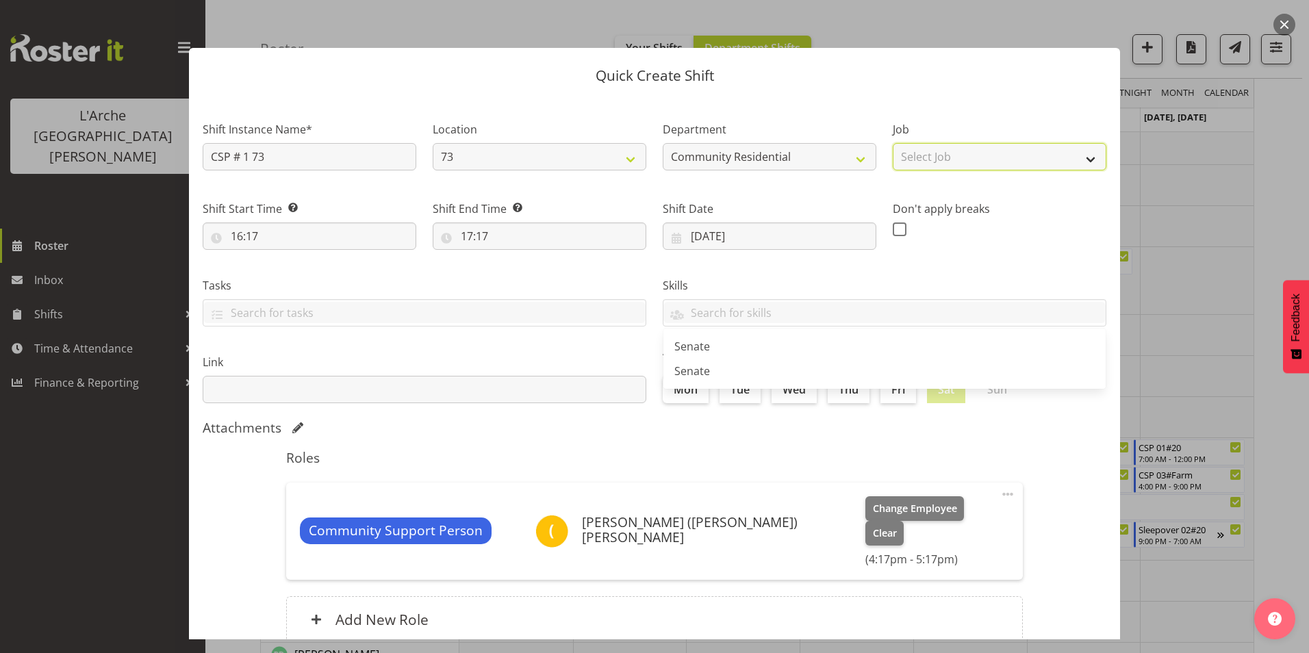
click at [973, 159] on select "Select Job Accounts Admin Art Coordinator Community Leader Community Support Pe…" at bounding box center [1000, 156] width 214 height 27
select select "2"
click at [893, 143] on select "Select Job Accounts Admin Art Coordinator Community Leader Community Support Pe…" at bounding box center [1000, 156] width 214 height 27
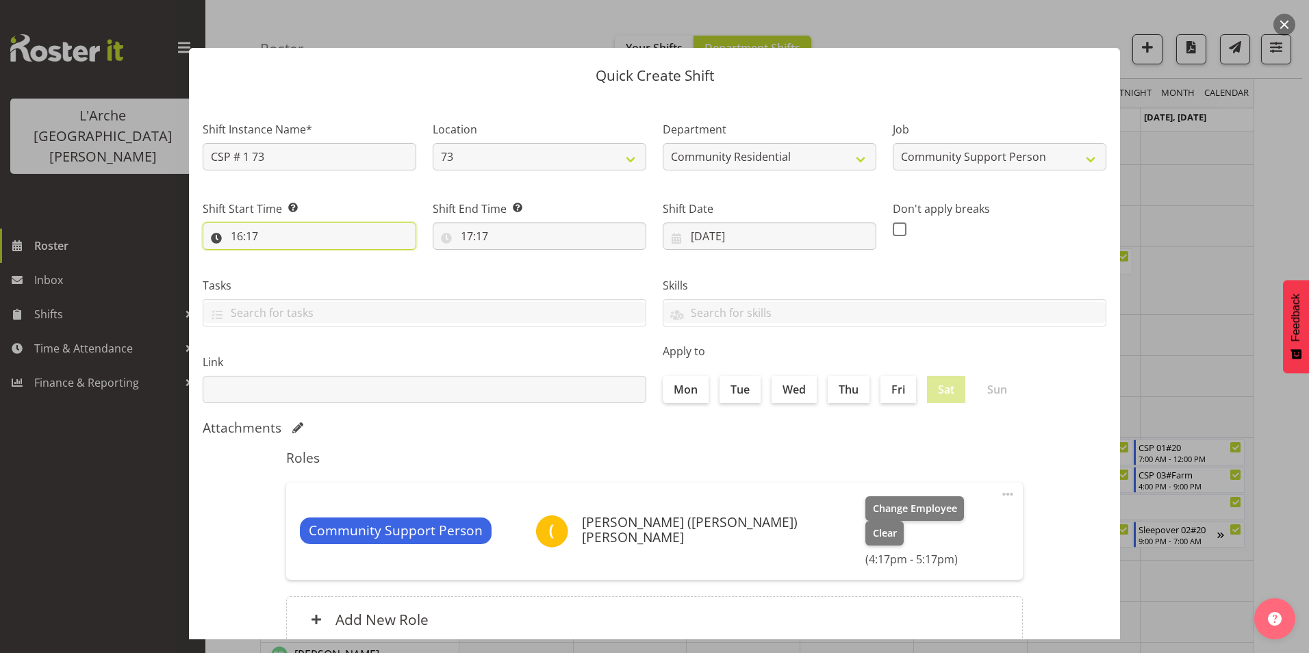
click at [253, 230] on input "16:17" at bounding box center [310, 235] width 214 height 27
click at [329, 268] on select "00 01 02 03 04 05 06 07 08 09 10 11 12 13 14 15 16 17 18 19 20 21 22 23 24 25 2…" at bounding box center [331, 271] width 31 height 27
select select "0"
click at [316, 258] on select "00 01 02 03 04 05 06 07 08 09 10 11 12 13 14 15 16 17 18 19 20 21 22 23 24 25 2…" at bounding box center [331, 271] width 31 height 27
type input "16:00"
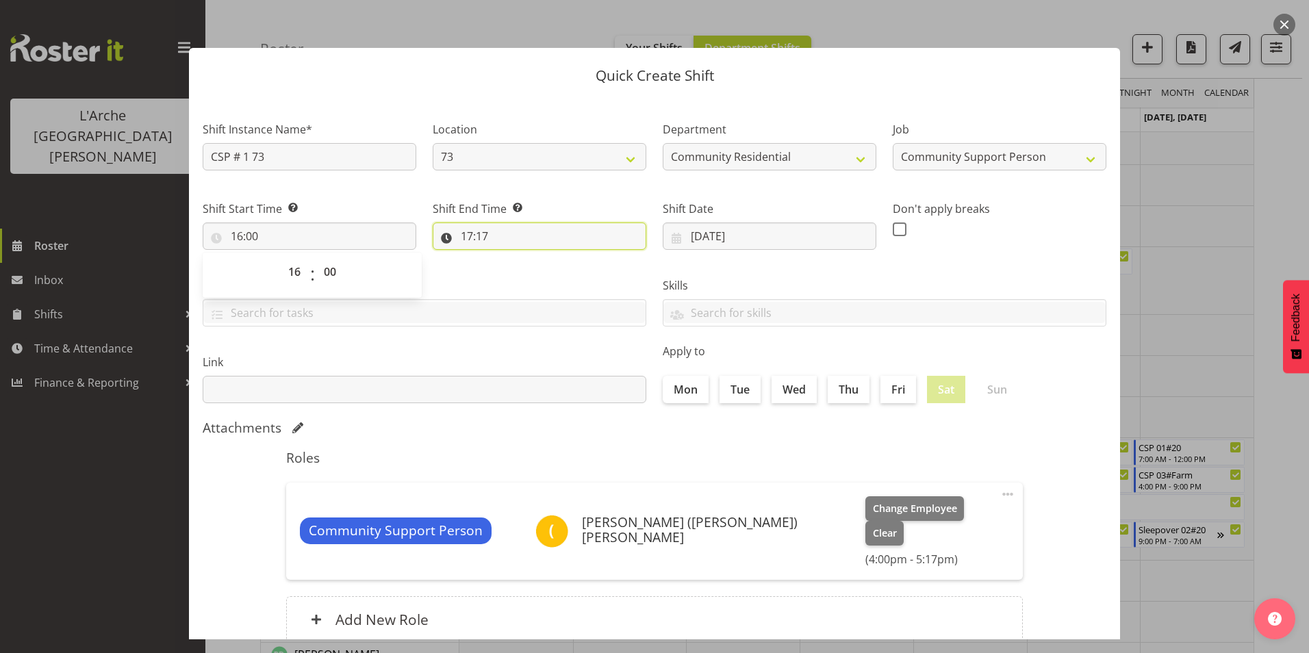
click at [469, 232] on input "17:17" at bounding box center [540, 235] width 214 height 27
click at [526, 269] on select "00 01 02 03 04 05 06 07 08 09 10 11 12 13 14 15 16 17 18 19 20 21 22 23" at bounding box center [526, 271] width 31 height 27
select select "21"
click at [511, 258] on select "00 01 02 03 04 05 06 07 08 09 10 11 12 13 14 15 16 17 18 19 20 21 22 23" at bounding box center [526, 271] width 31 height 27
type input "21:17"
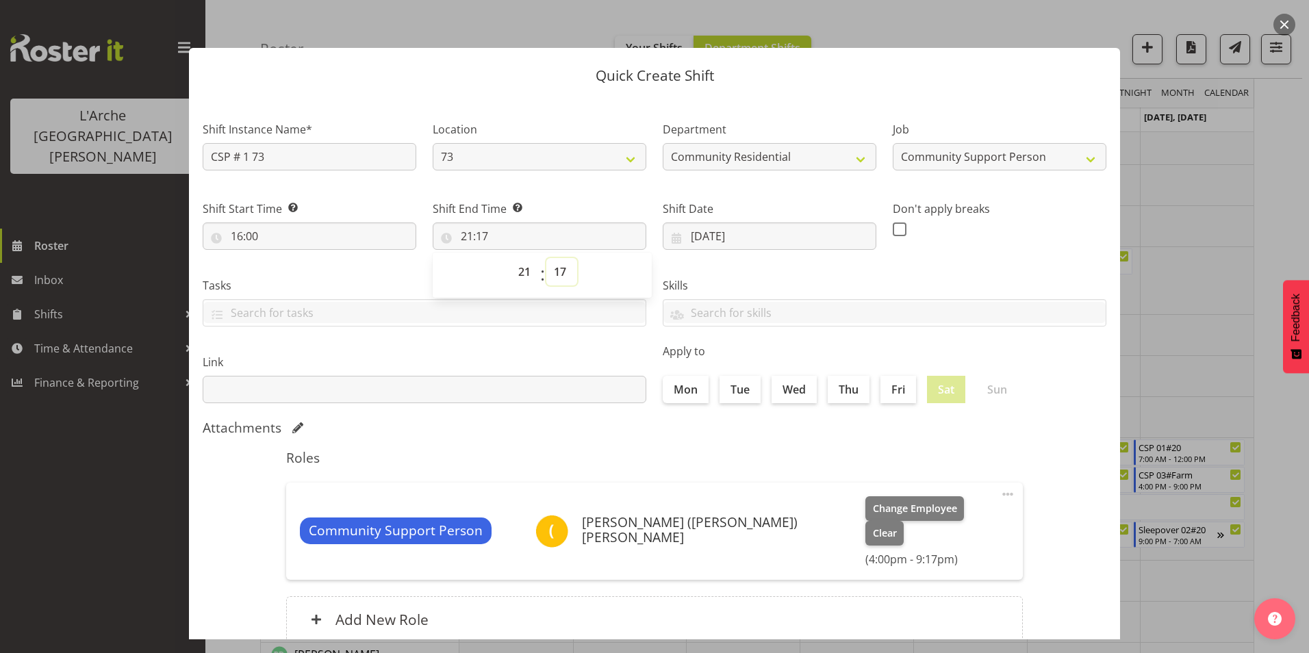
click at [561, 273] on select "00 01 02 03 04 05 06 07 08 09 10 11 12 13 14 15 16 17 18 19 20 21 22 23 24 25 2…" at bounding box center [561, 271] width 31 height 27
select select "0"
click at [546, 258] on select "00 01 02 03 04 05 06 07 08 09 10 11 12 13 14 15 16 17 18 19 20 21 22 23 24 25 2…" at bounding box center [561, 271] width 31 height 27
type input "21:00"
click at [893, 229] on span at bounding box center [900, 229] width 14 height 14
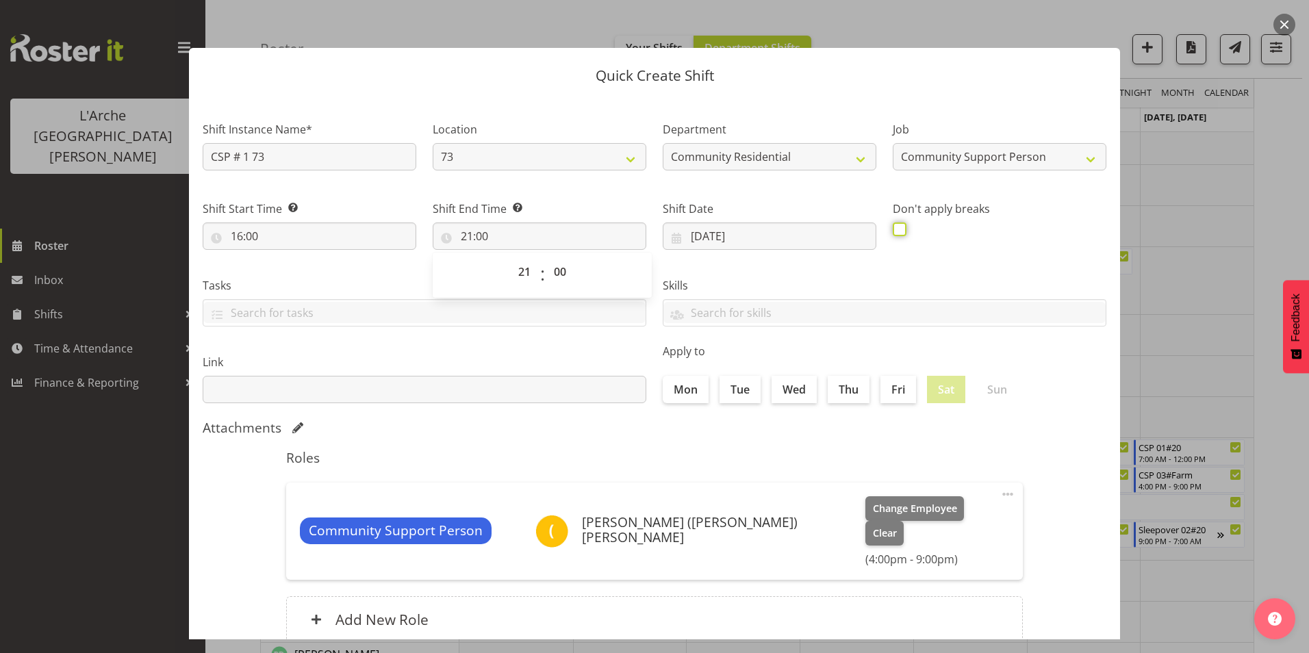
click at [893, 229] on input "checkbox" at bounding box center [897, 229] width 9 height 9
checkbox input "true"
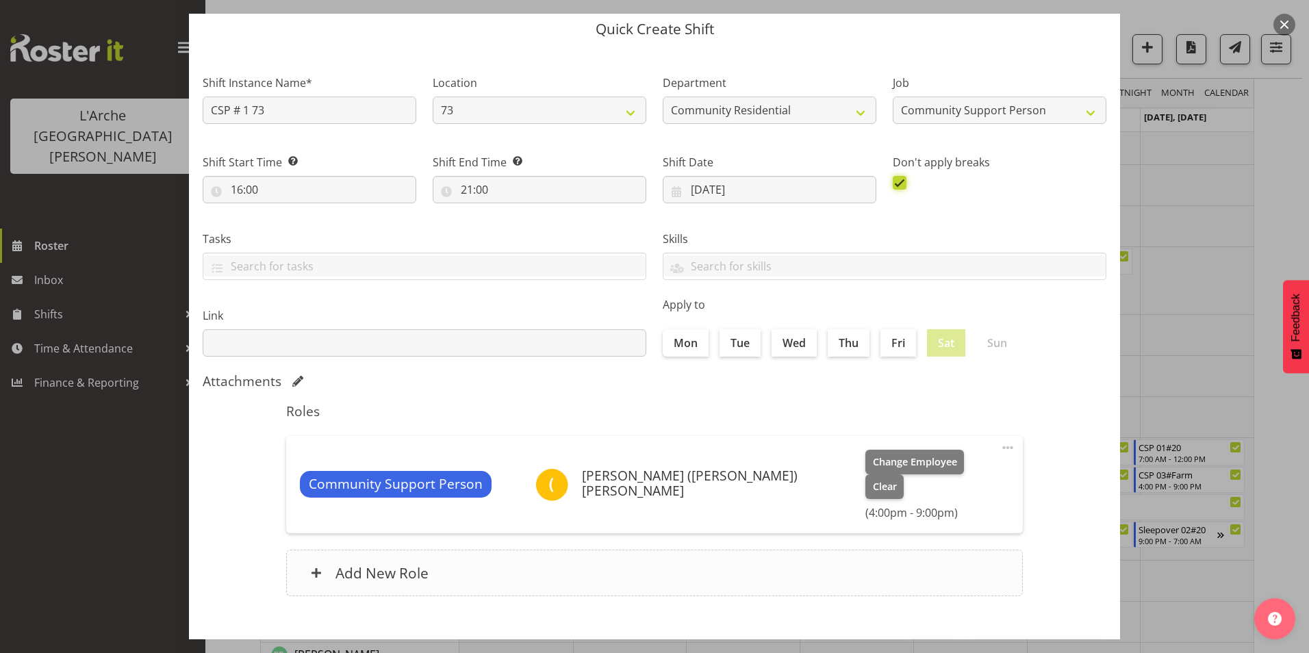
scroll to position [73, 0]
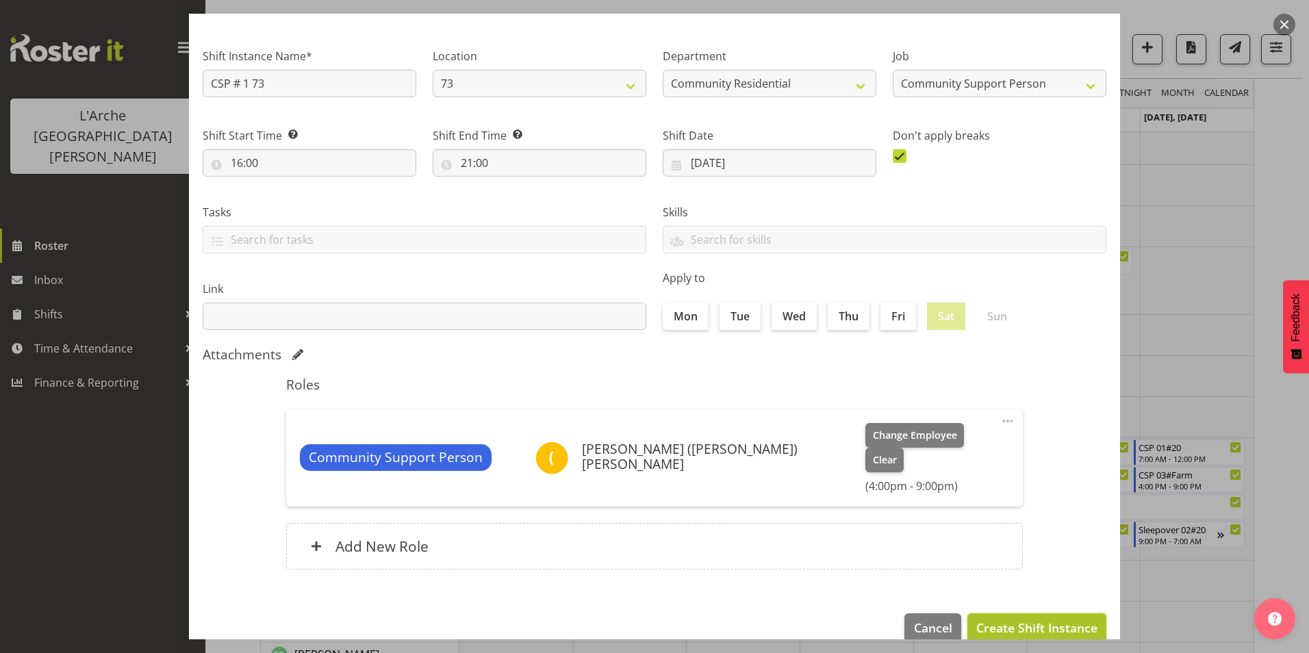
click at [1055, 619] on span "Create Shift Instance" at bounding box center [1036, 628] width 121 height 18
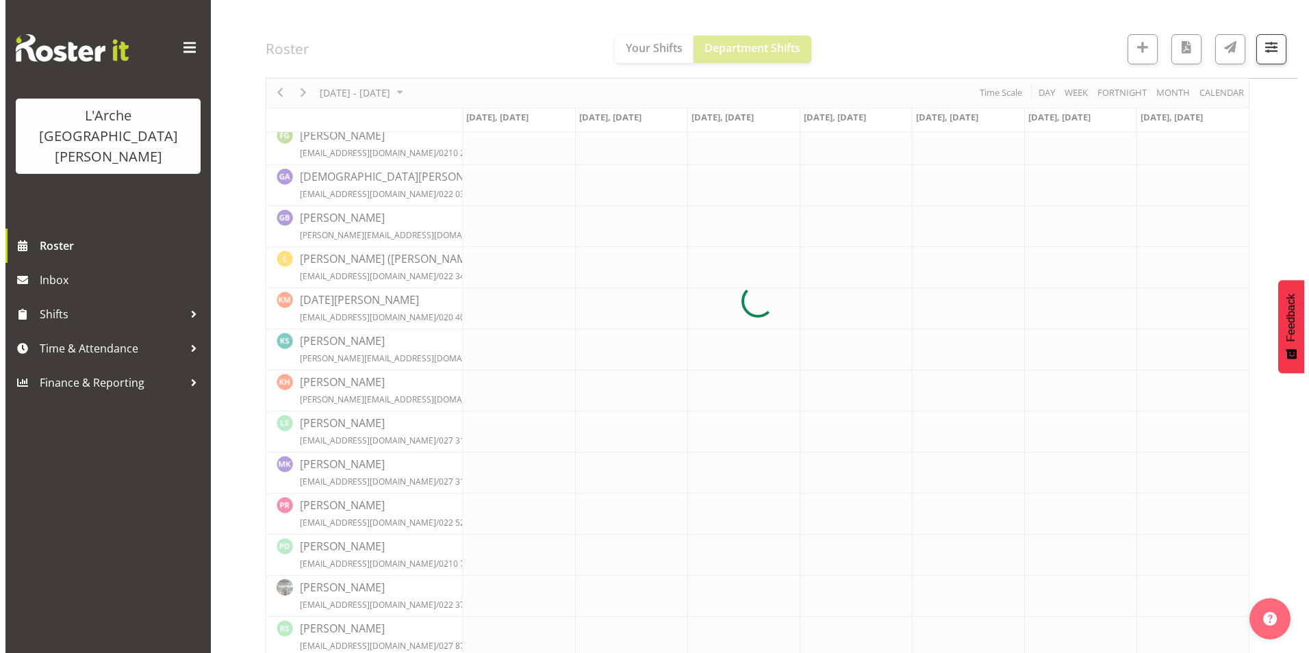
scroll to position [465, 0]
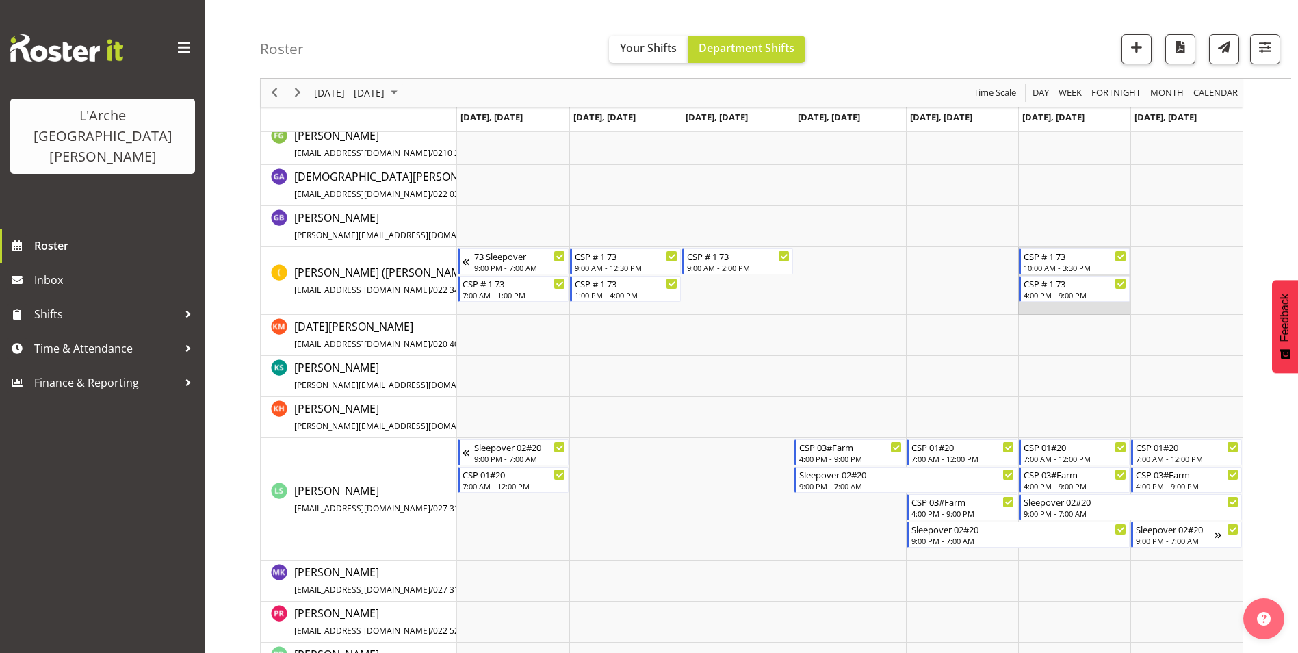
click at [1080, 311] on td "Timeline Week of October 6, 2025" at bounding box center [1075, 281] width 112 height 68
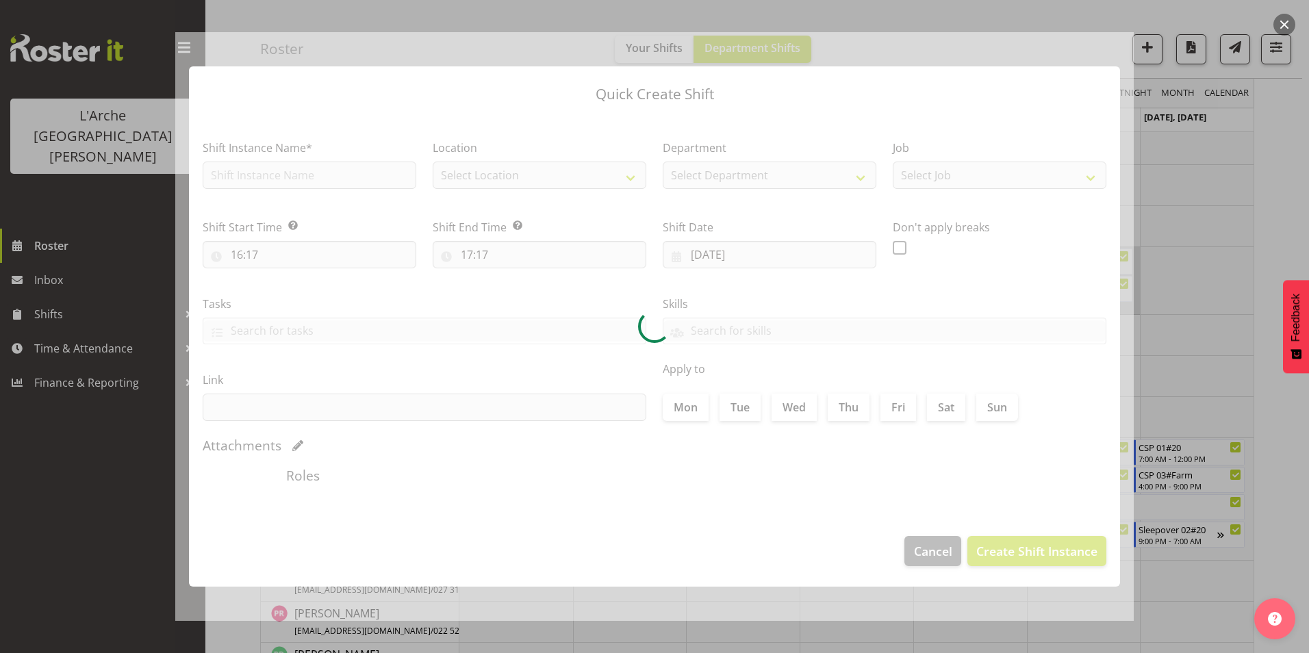
type input "[DATE]"
checkbox input "true"
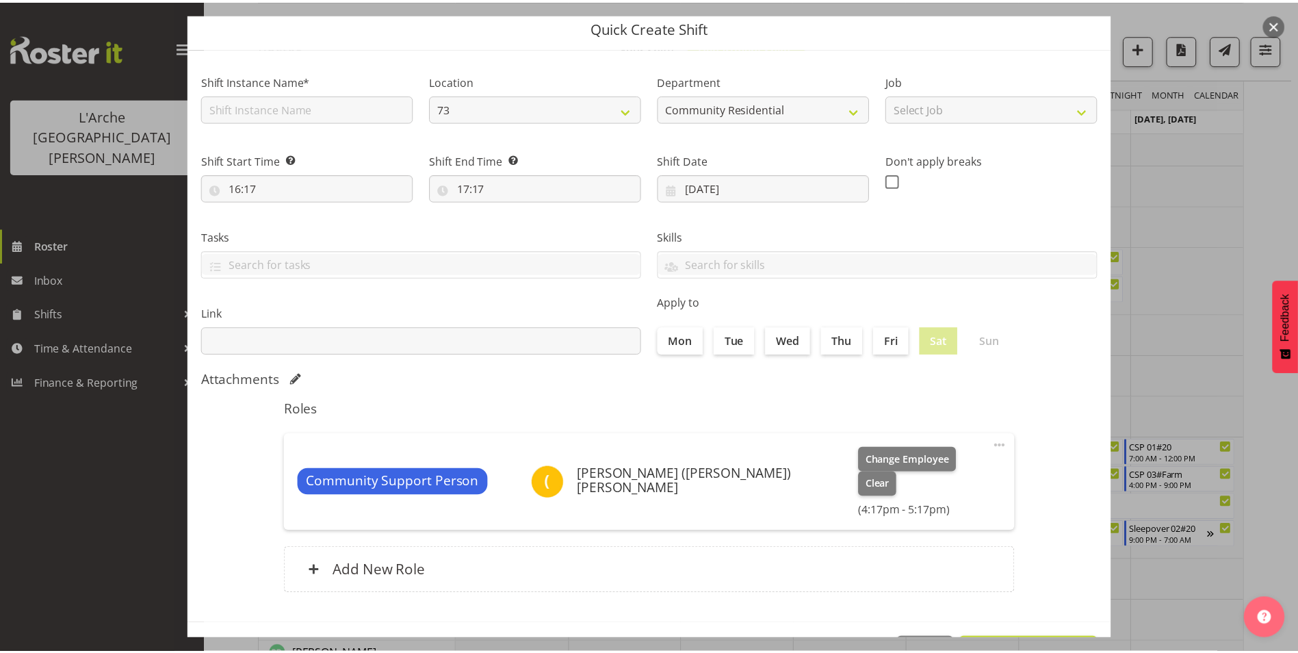
scroll to position [73, 0]
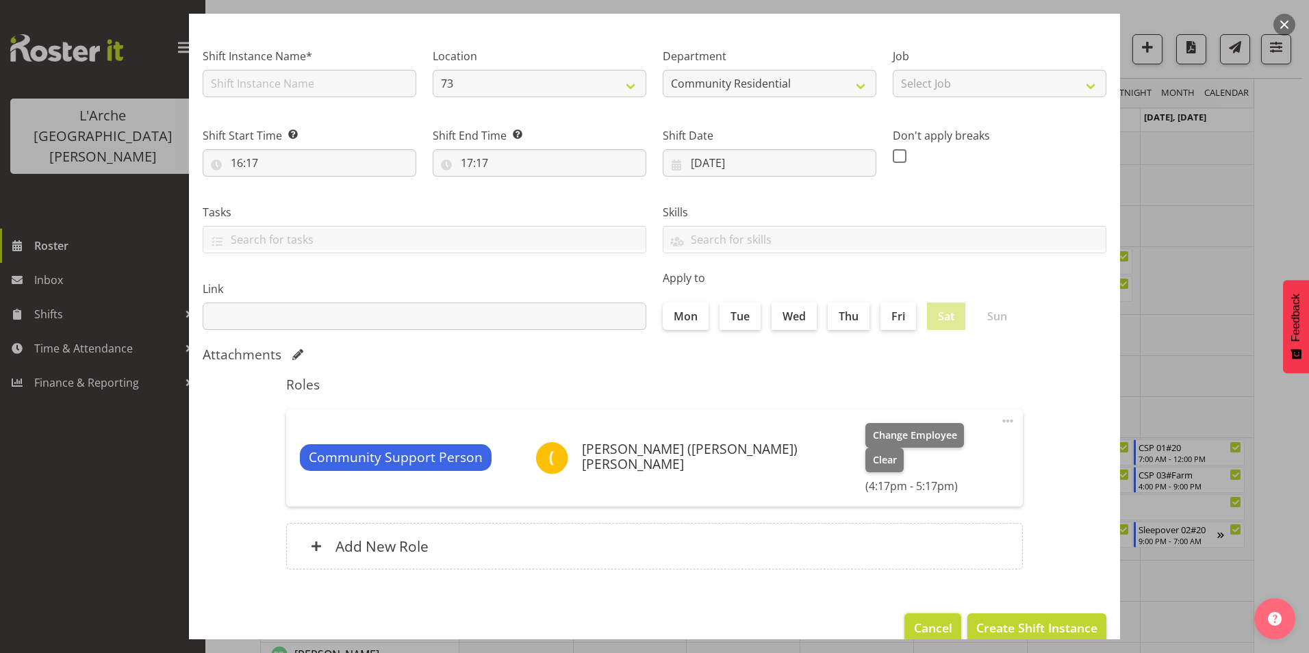
click at [919, 619] on span "Cancel" at bounding box center [933, 628] width 38 height 18
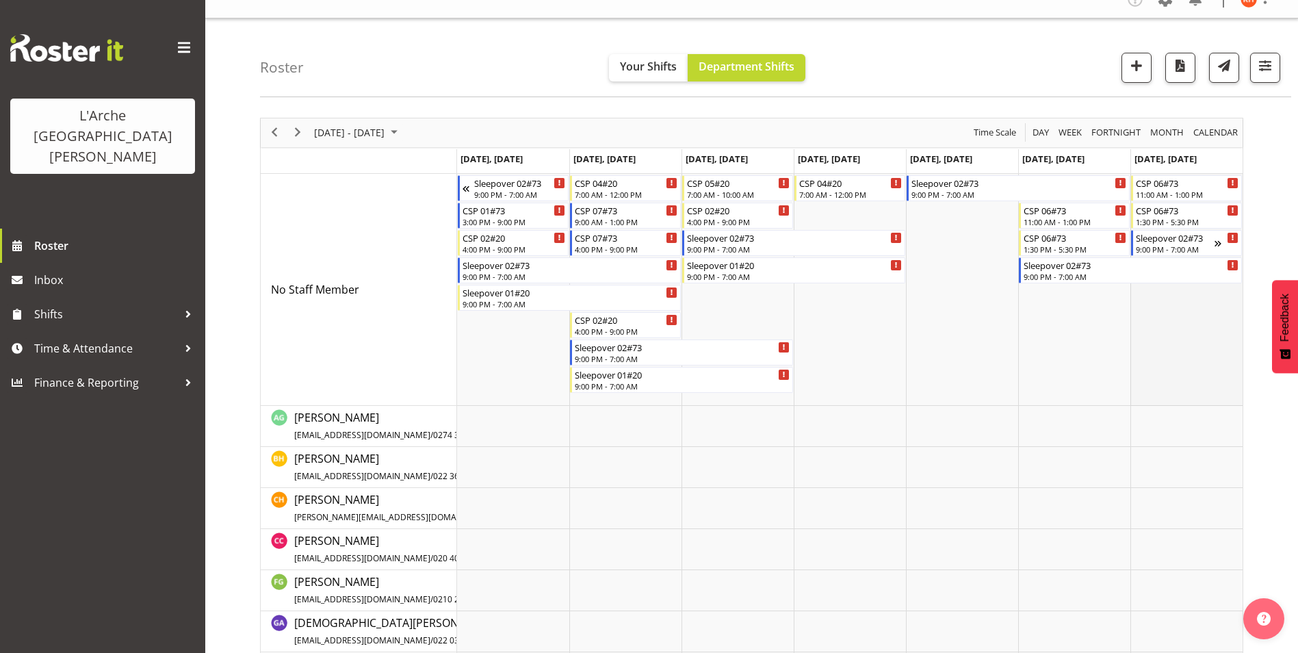
scroll to position [0, 0]
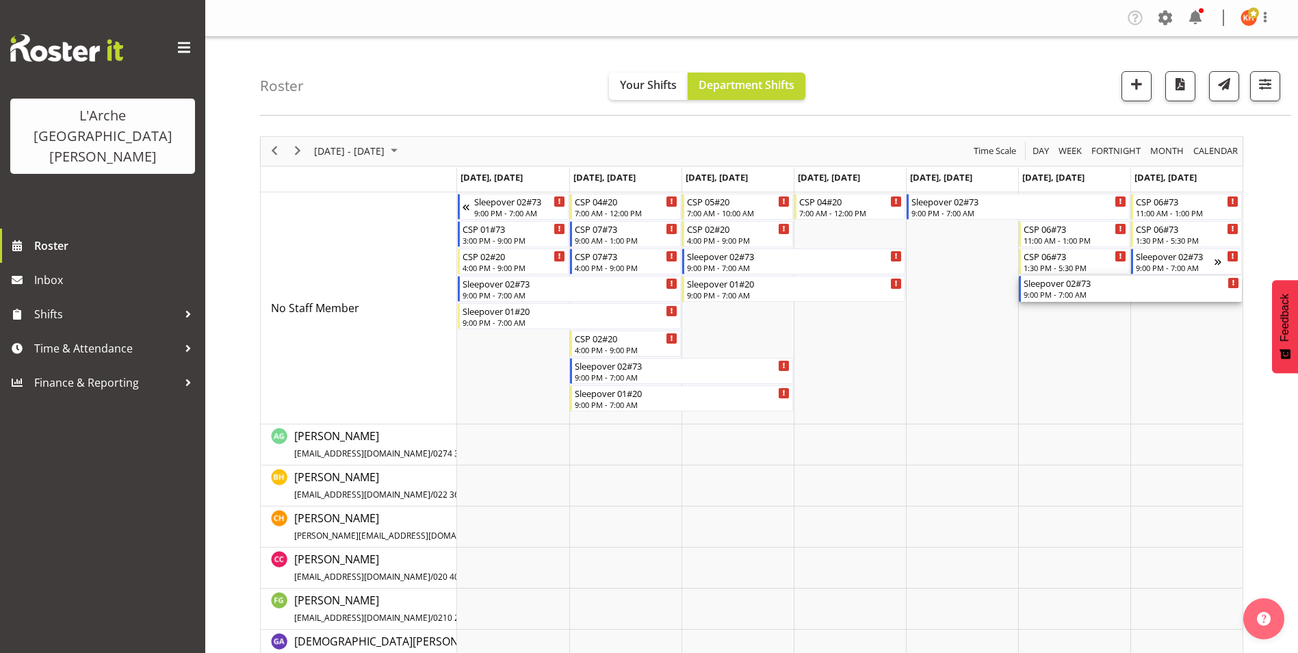
click at [1112, 290] on div "9:00 PM - 7:00 AM" at bounding box center [1132, 294] width 216 height 11
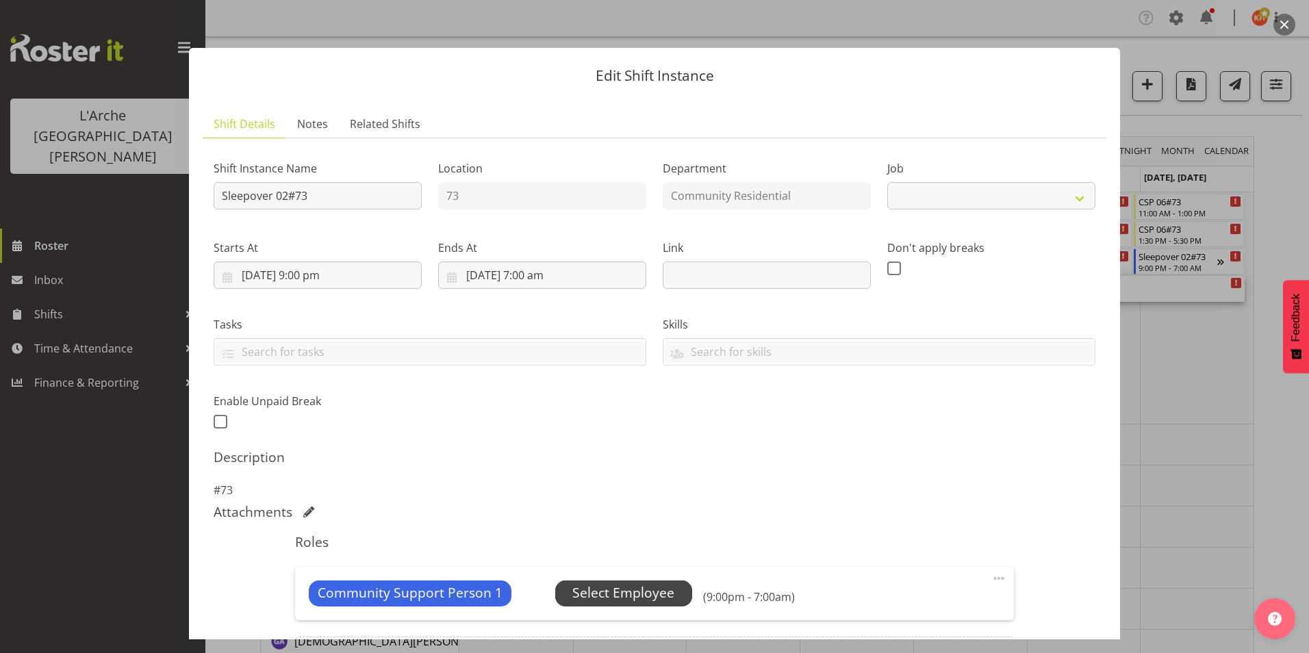
select select "2"
click at [593, 593] on span "Select Employee" at bounding box center [623, 593] width 102 height 20
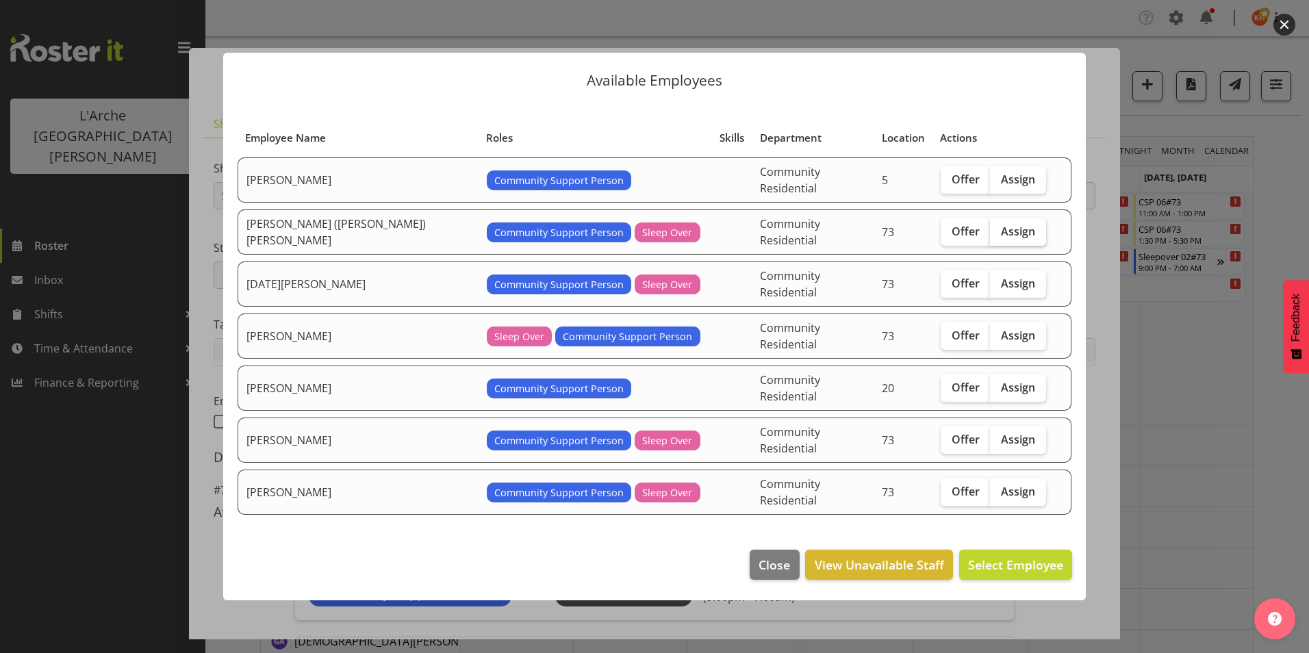
click at [1001, 238] on span "Assign" at bounding box center [1018, 232] width 34 height 14
click at [997, 235] on input "Assign" at bounding box center [994, 231] width 9 height 9
checkbox input "true"
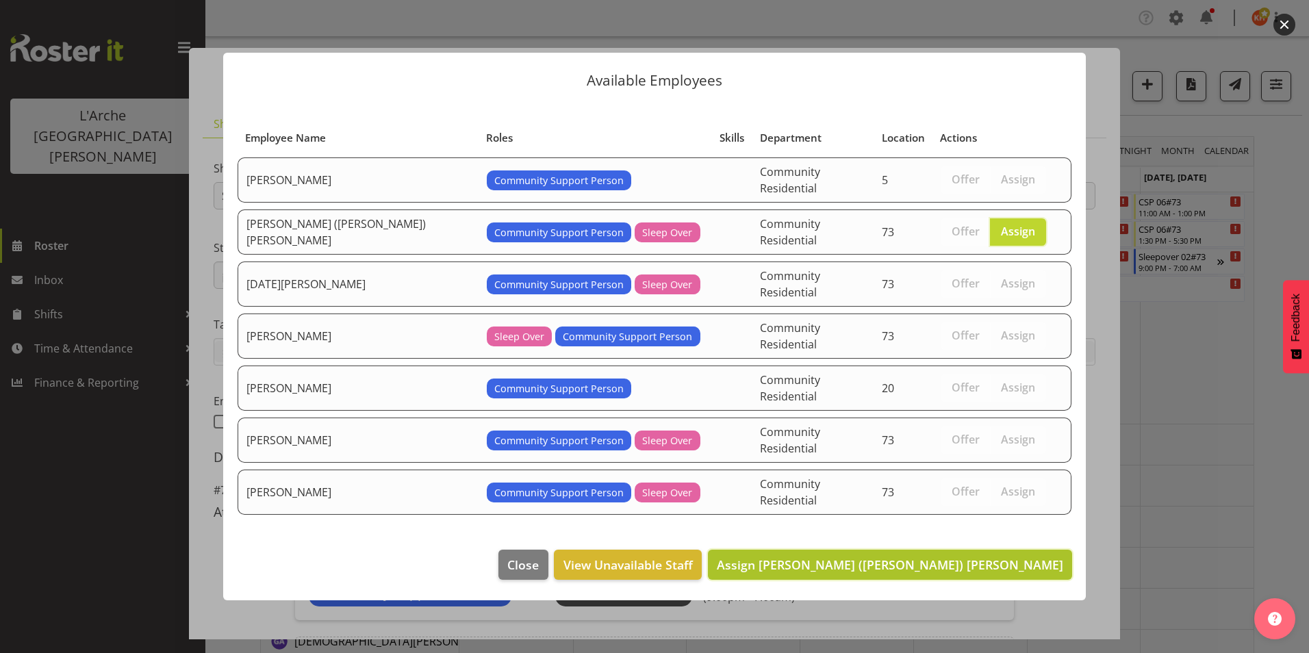
click at [1014, 556] on span "Assign [PERSON_NAME] ([PERSON_NAME]) [PERSON_NAME]" at bounding box center [890, 564] width 346 height 16
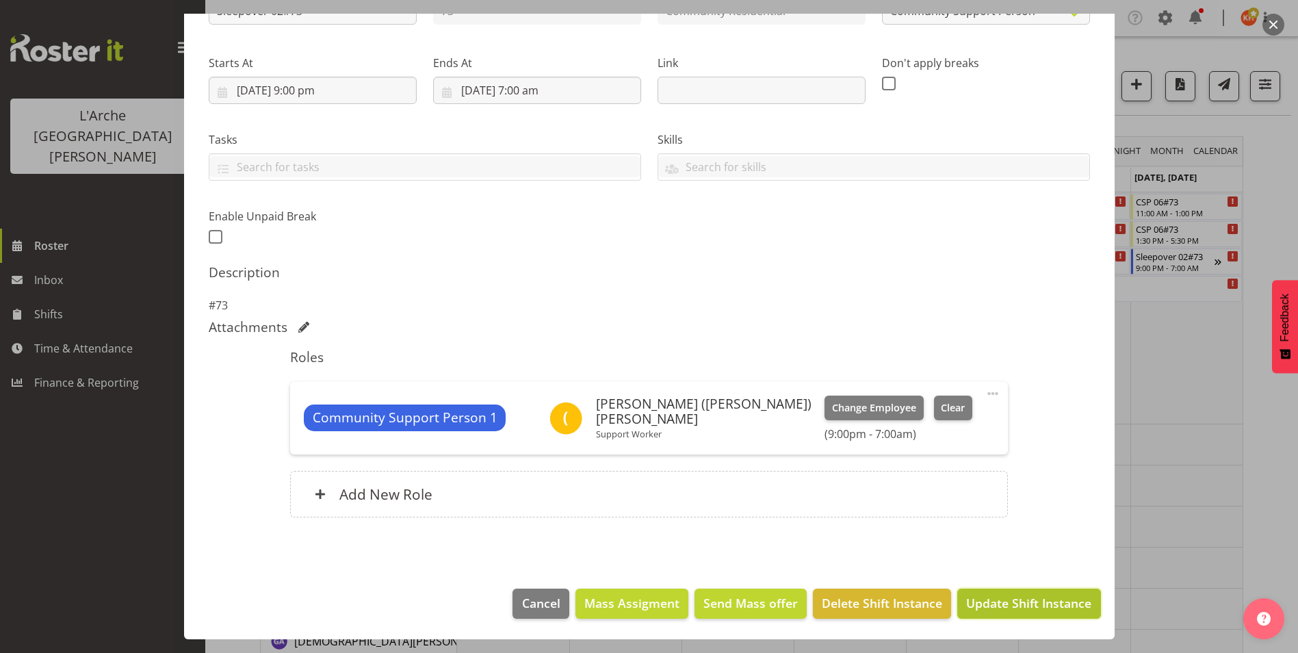
click at [1000, 608] on span "Update Shift Instance" at bounding box center [1028, 603] width 125 height 18
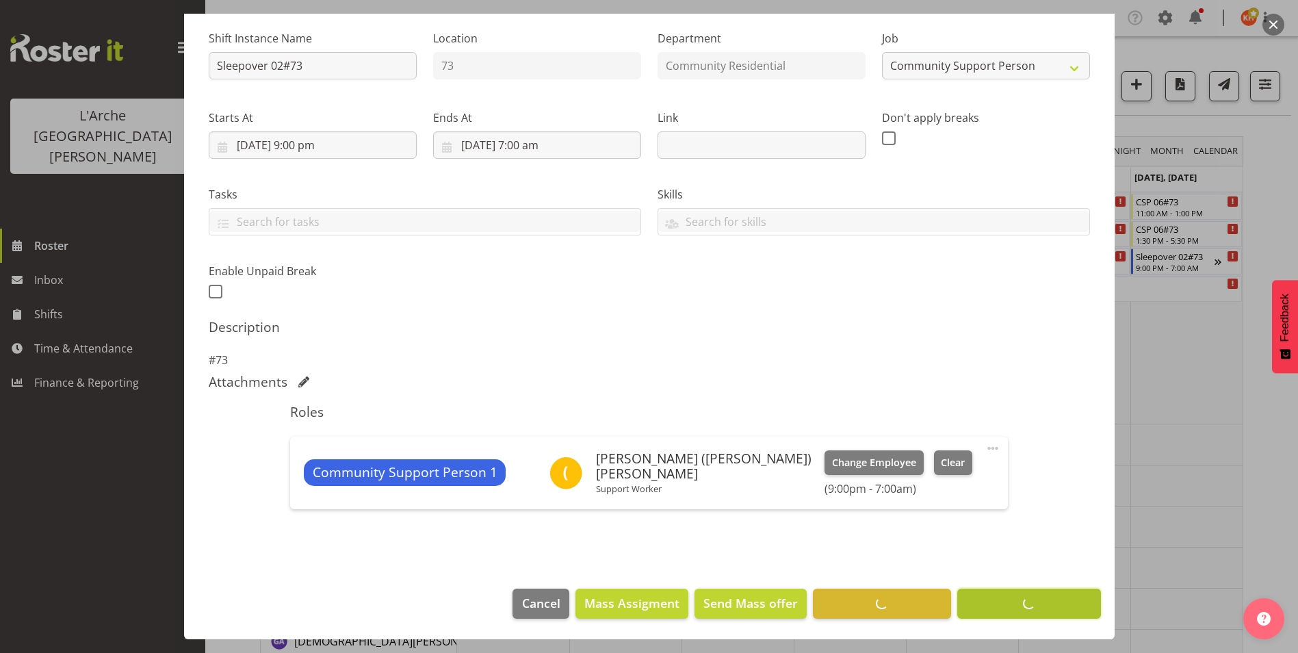
scroll to position [130, 0]
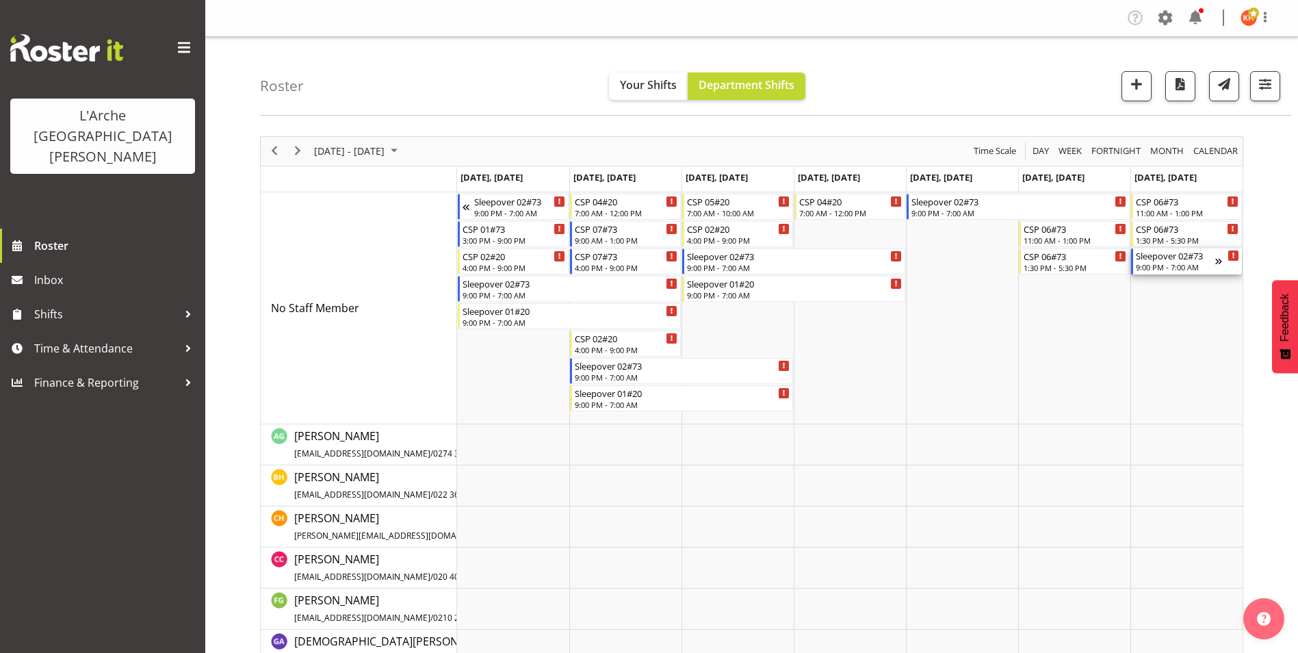
click at [1203, 259] on div "Sleepover 02#73" at bounding box center [1175, 255] width 79 height 14
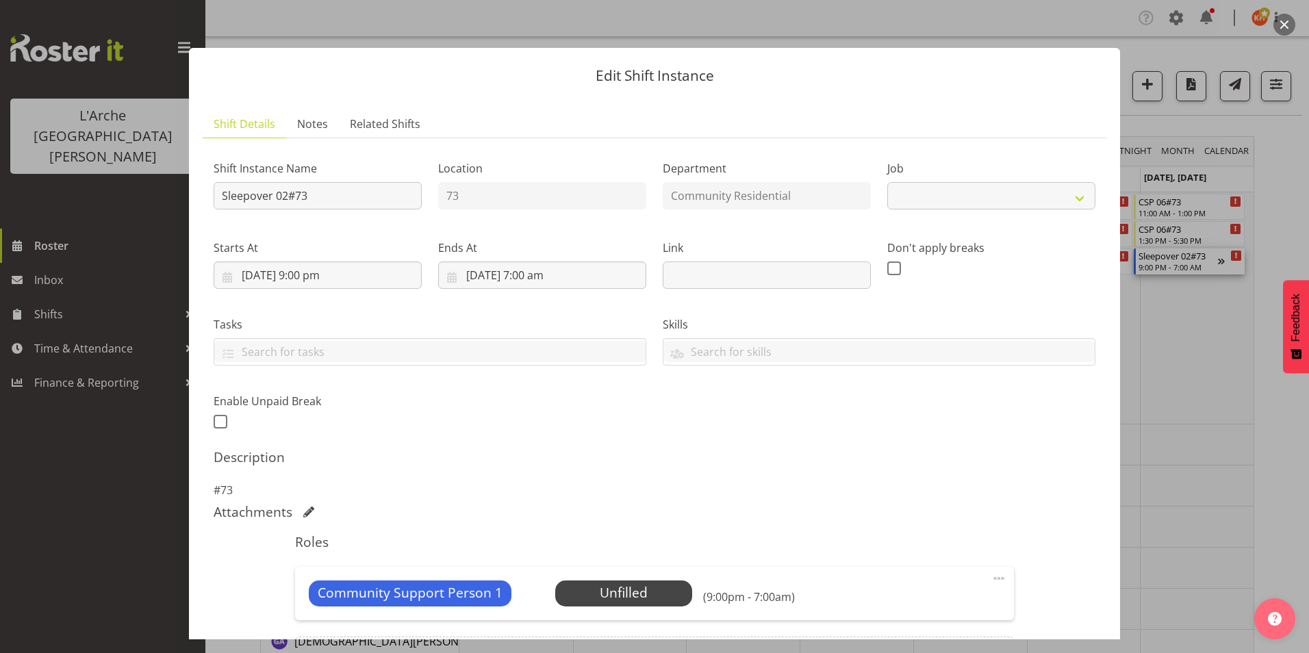
select select "2"
click at [641, 597] on span "Select Employee" at bounding box center [623, 593] width 102 height 20
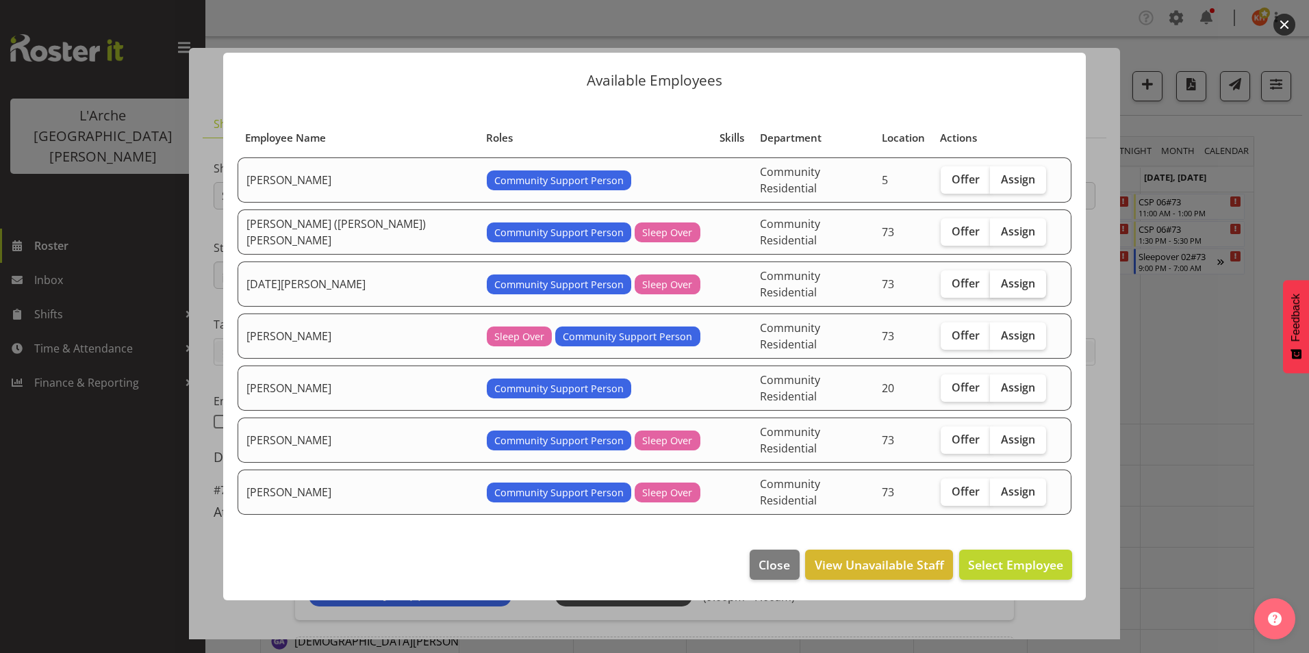
click at [1001, 290] on span "Assign" at bounding box center [1018, 284] width 34 height 14
click at [990, 287] on input "Assign" at bounding box center [994, 283] width 9 height 9
checkbox input "true"
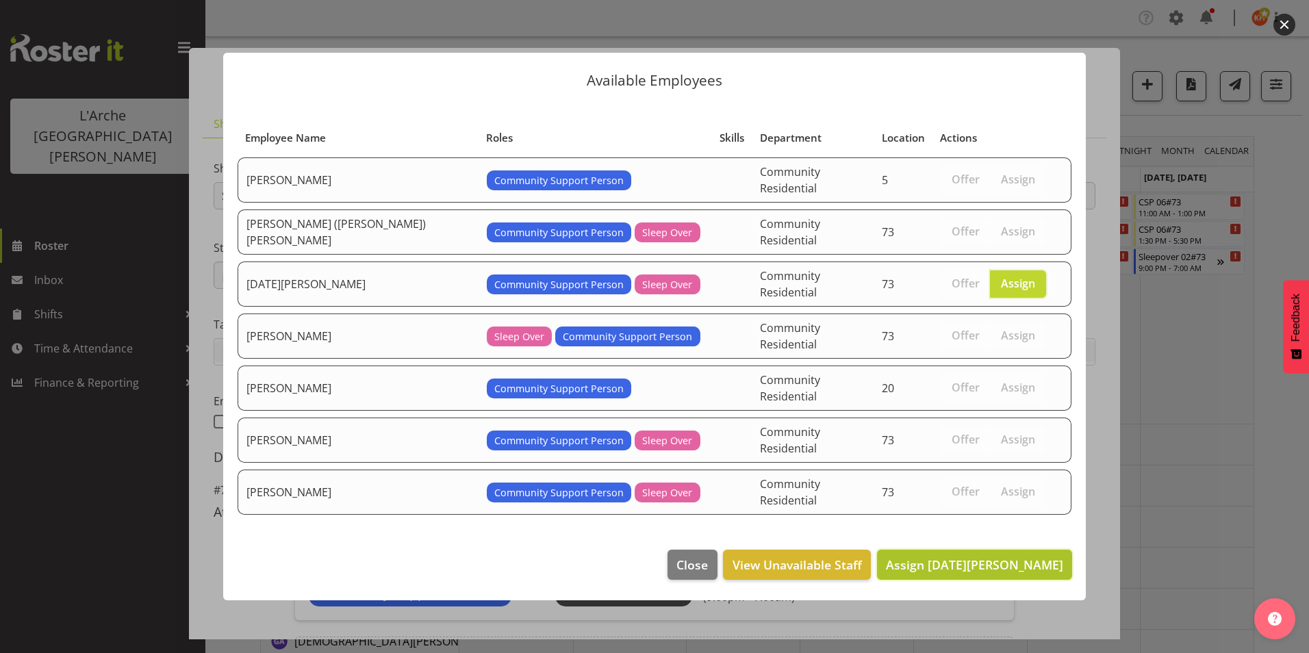
click at [1032, 556] on span "Assign [DATE][PERSON_NAME]" at bounding box center [974, 564] width 177 height 16
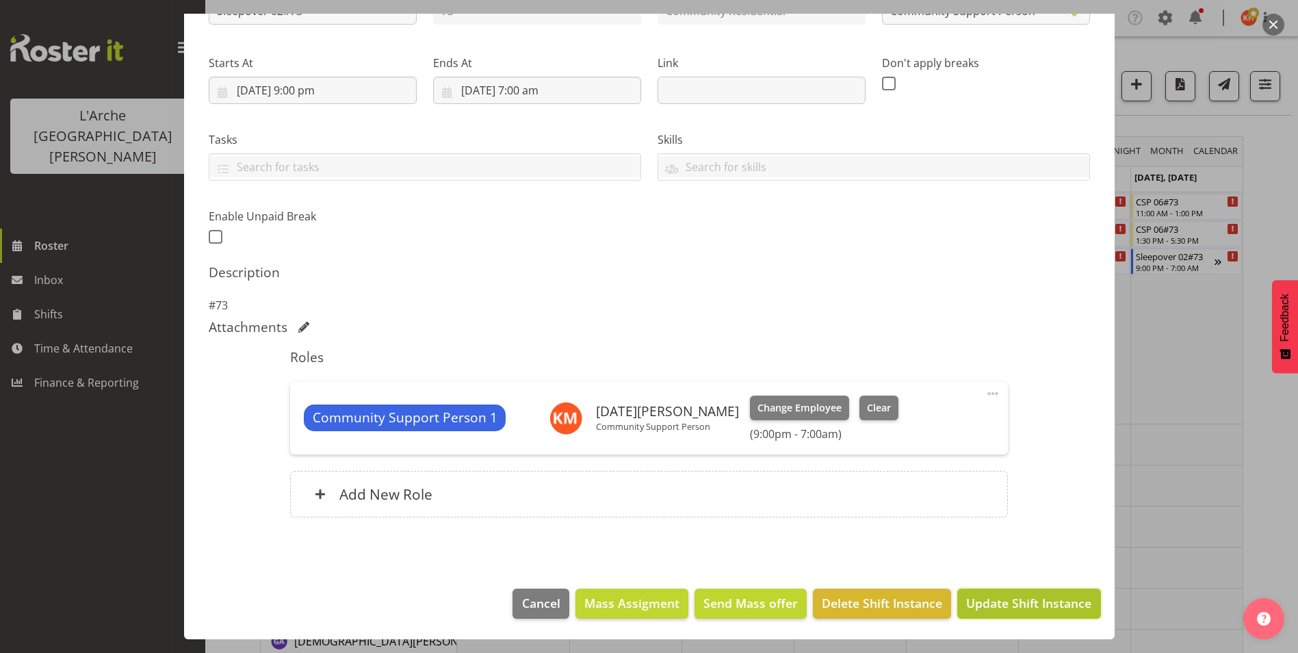
click at [995, 593] on button "Update Shift Instance" at bounding box center [1029, 604] width 143 height 30
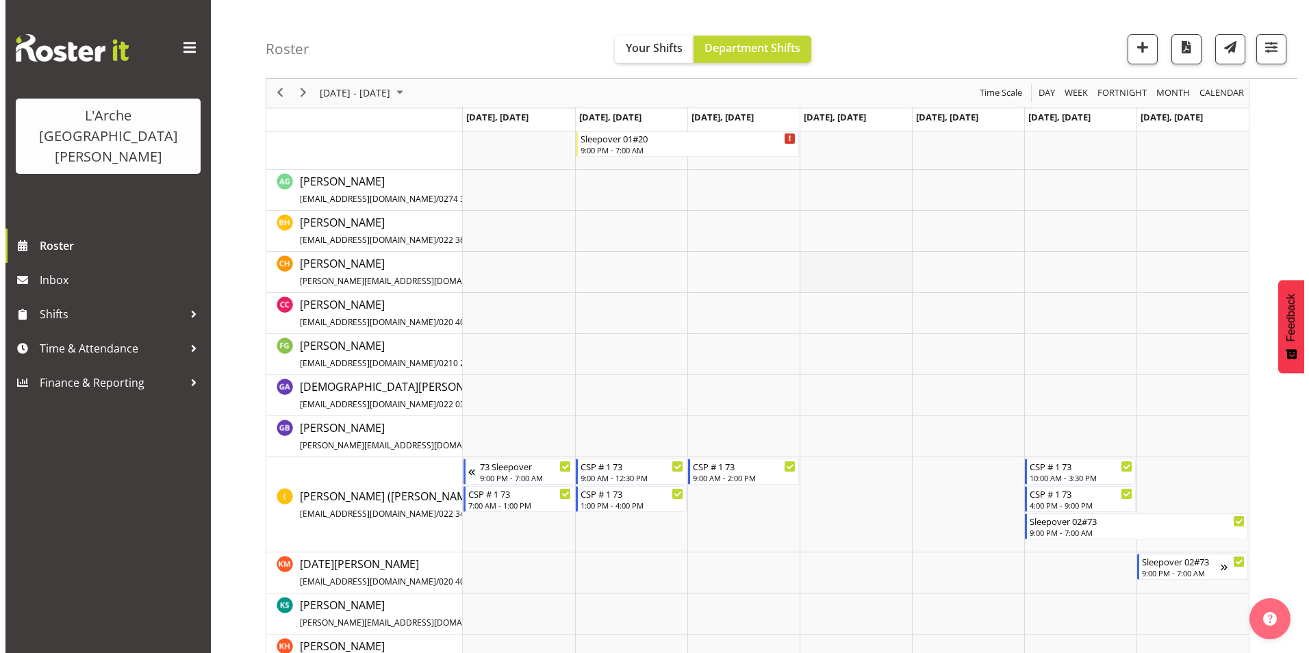
scroll to position [342, 0]
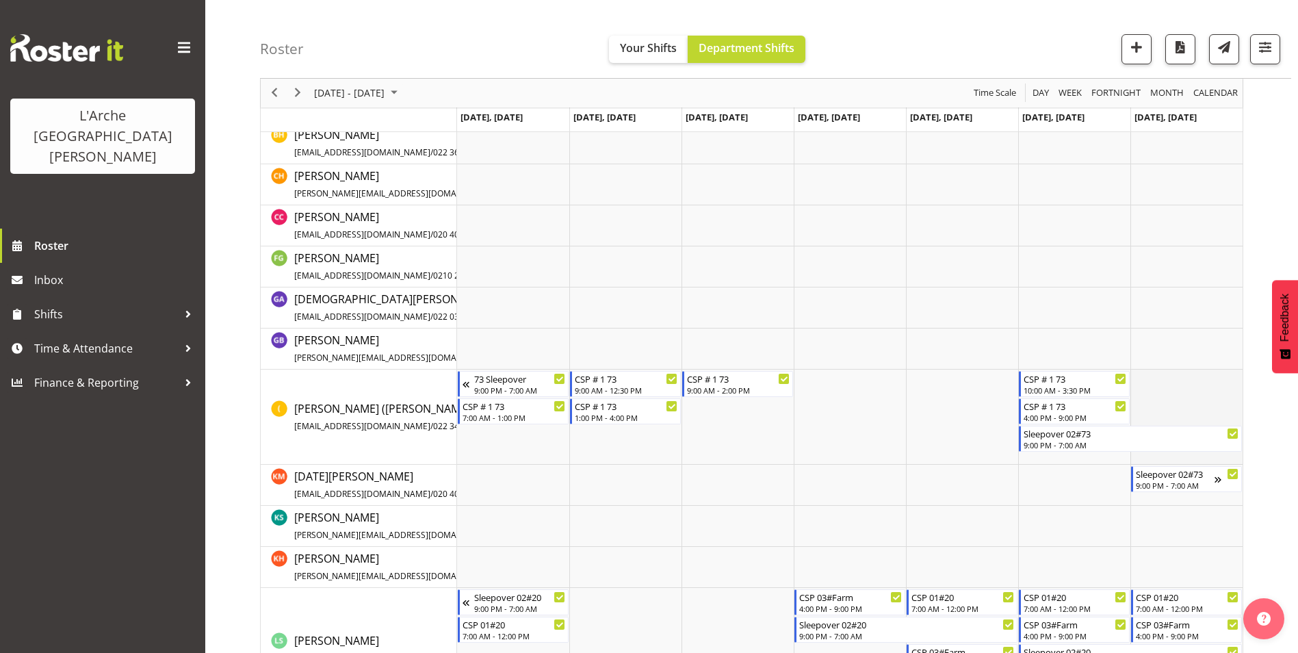
click at [1160, 385] on td "Timeline Week of October 6, 2025" at bounding box center [1187, 417] width 112 height 95
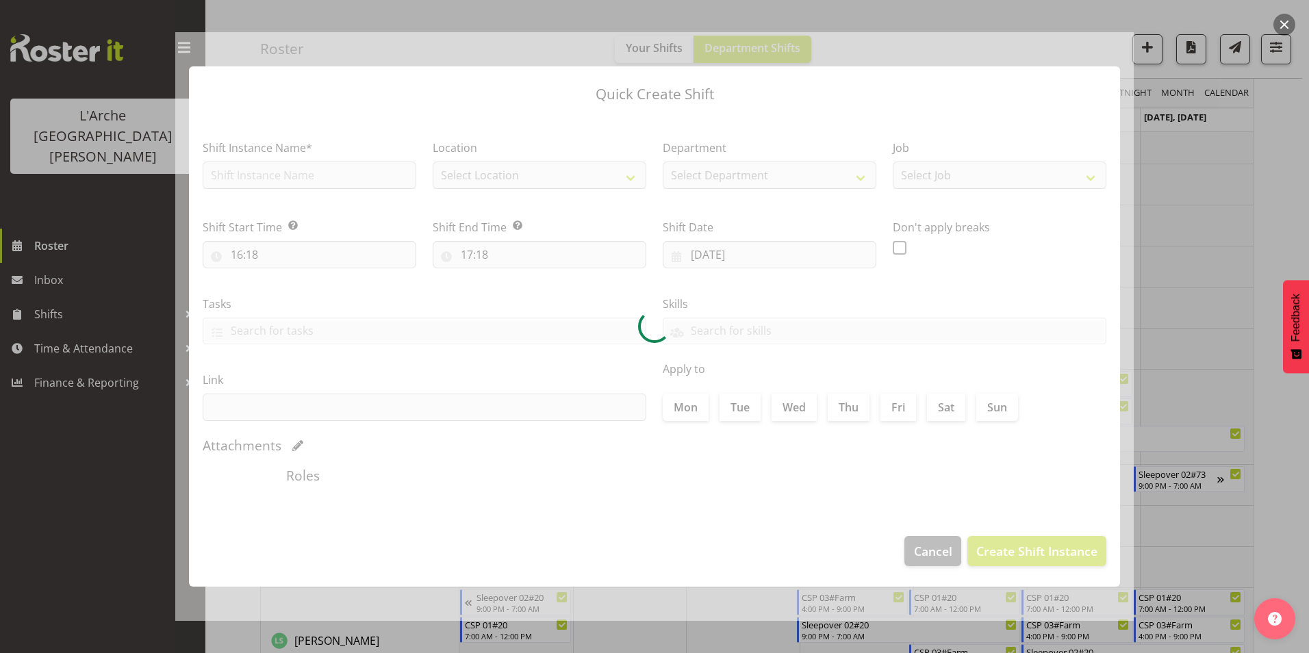
type input "[DATE]"
checkbox input "true"
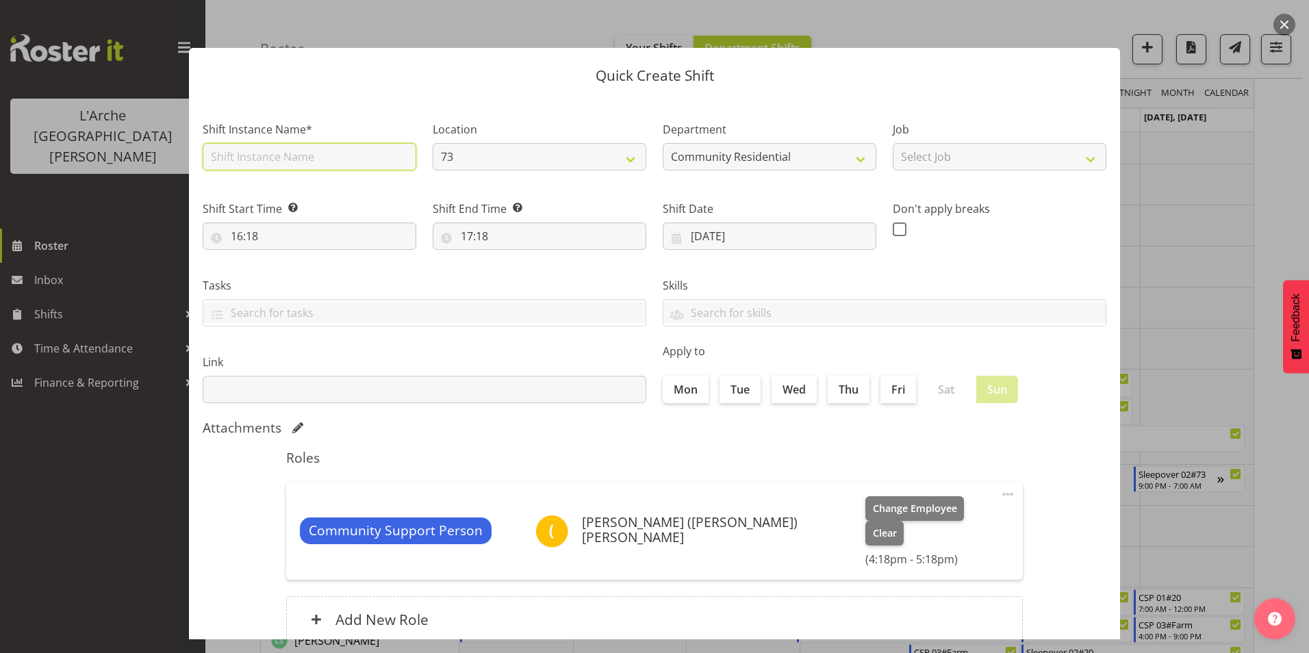
click at [265, 155] on input "text" at bounding box center [310, 156] width 214 height 27
type input "CSP # 1 73"
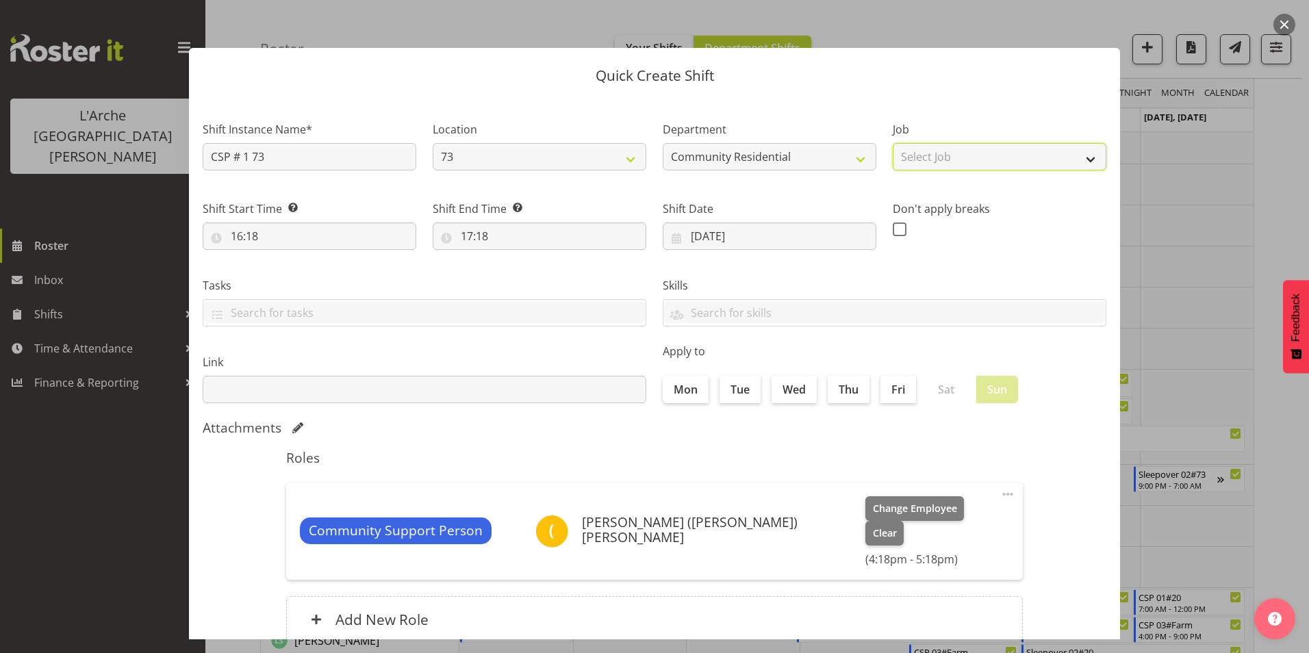
click at [973, 148] on select "Select Job Accounts Admin Art Coordinator Community Leader Community Support Pe…" at bounding box center [1000, 156] width 214 height 27
select select "2"
click at [893, 143] on select "Select Job Accounts Admin Art Coordinator Community Leader Community Support Pe…" at bounding box center [1000, 156] width 214 height 27
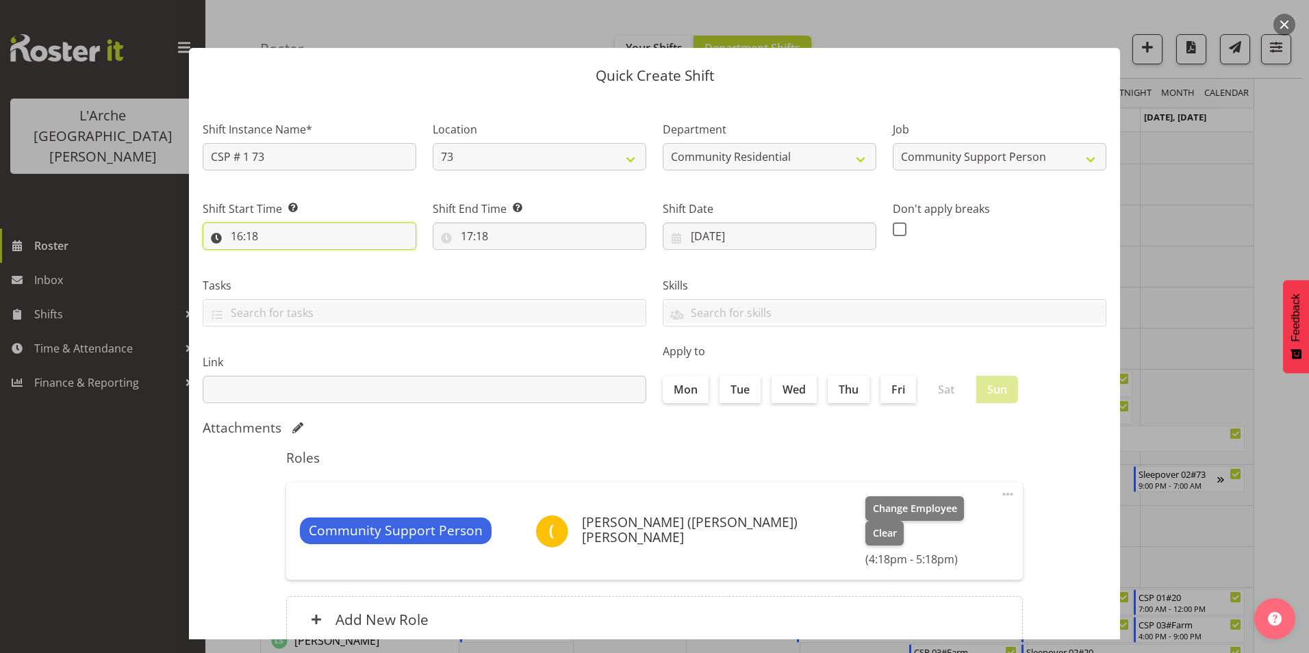
click at [241, 236] on input "16:18" at bounding box center [310, 235] width 214 height 27
click at [296, 272] on select "00 01 02 03 04 05 06 07 08 09 10 11 12 13 14 15 16 17 18 19 20 21 22 23" at bounding box center [296, 271] width 31 height 27
select select "7"
click at [281, 258] on select "00 01 02 03 04 05 06 07 08 09 10 11 12 13 14 15 16 17 18 19 20 21 22 23" at bounding box center [296, 271] width 31 height 27
type input "07:18"
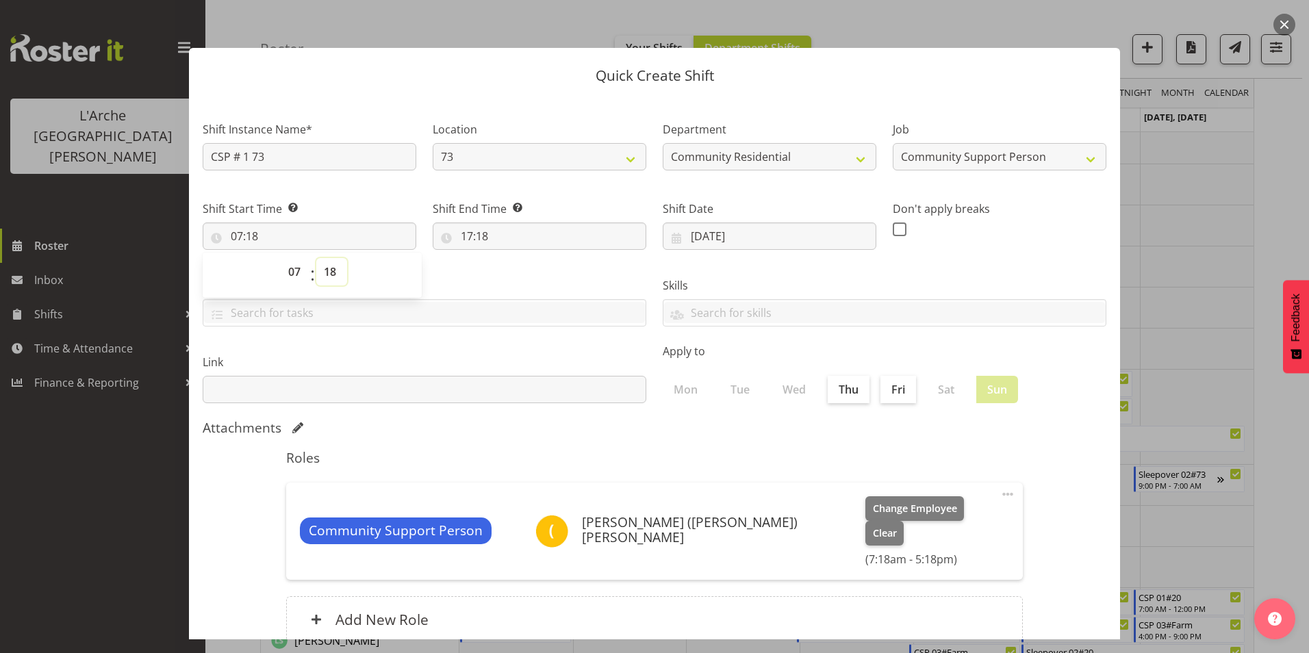
click at [328, 275] on select "00 01 02 03 04 05 06 07 08 09 10 11 12 13 14 15 16 17 18 19 20 21 22 23 24 25 2…" at bounding box center [331, 271] width 31 height 27
select select "0"
click at [316, 258] on select "00 01 02 03 04 05 06 07 08 09 10 11 12 13 14 15 16 17 18 19 20 21 22 23 24 25 2…" at bounding box center [331, 271] width 31 height 27
type input "07:00"
click at [464, 235] on input "17:18" at bounding box center [540, 235] width 214 height 27
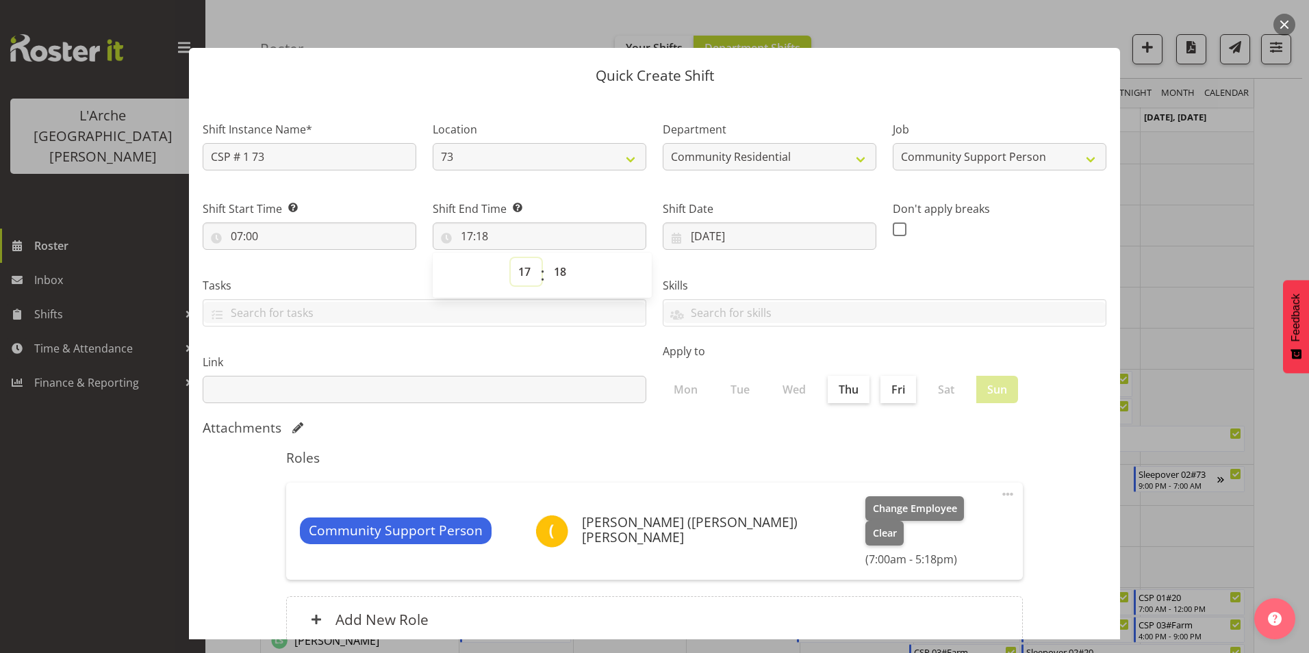
click at [517, 279] on select "00 01 02 03 04 05 06 07 08 09 10 11 12 13 14 15 16 17 18 19 20 21 22 23" at bounding box center [526, 271] width 31 height 27
select select "12"
click at [511, 258] on select "00 01 02 03 04 05 06 07 08 09 10 11 12 13 14 15 16 17 18 19 20 21 22 23" at bounding box center [526, 271] width 31 height 27
type input "12:18"
click at [563, 270] on select "00 01 02 03 04 05 06 07 08 09 10 11 12 13 14 15 16 17 18 19 20 21 22 23 24 25 2…" at bounding box center [561, 271] width 31 height 27
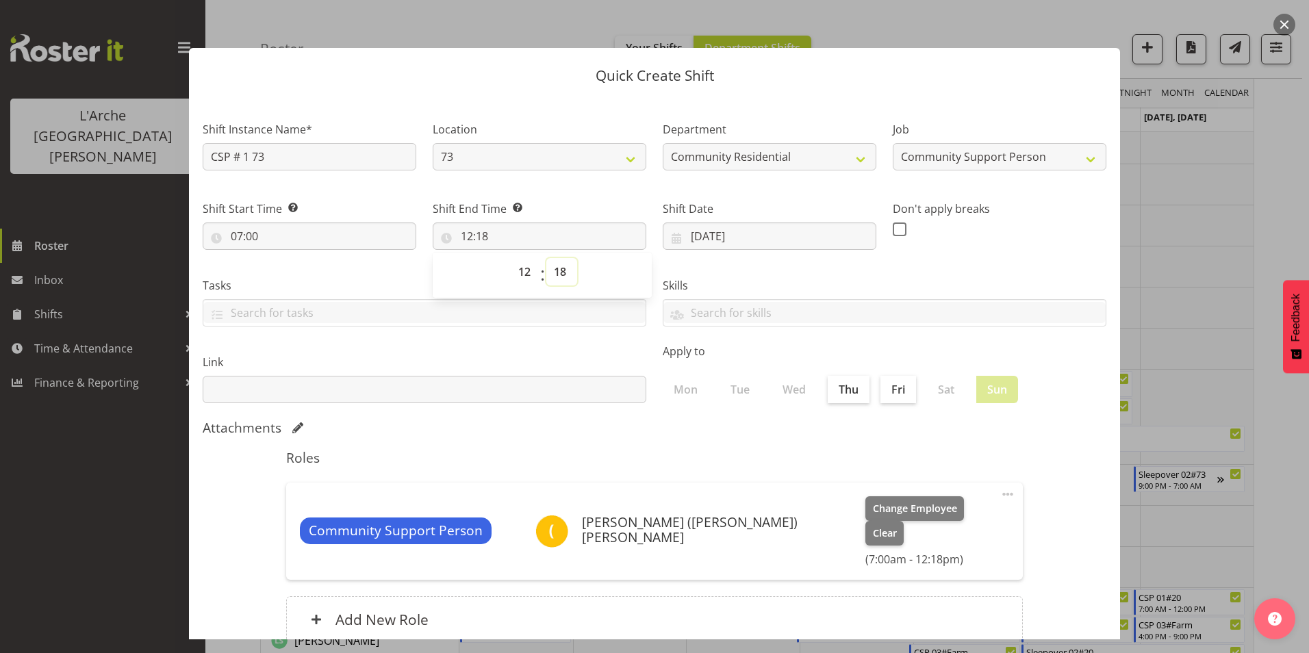
select select "0"
click at [546, 258] on select "00 01 02 03 04 05 06 07 08 09 10 11 12 13 14 15 16 17 18 19 20 21 22 23 24 25 2…" at bounding box center [561, 271] width 31 height 27
type input "12:00"
click at [893, 229] on span at bounding box center [900, 229] width 14 height 14
click at [893, 229] on input "checkbox" at bounding box center [897, 229] width 9 height 9
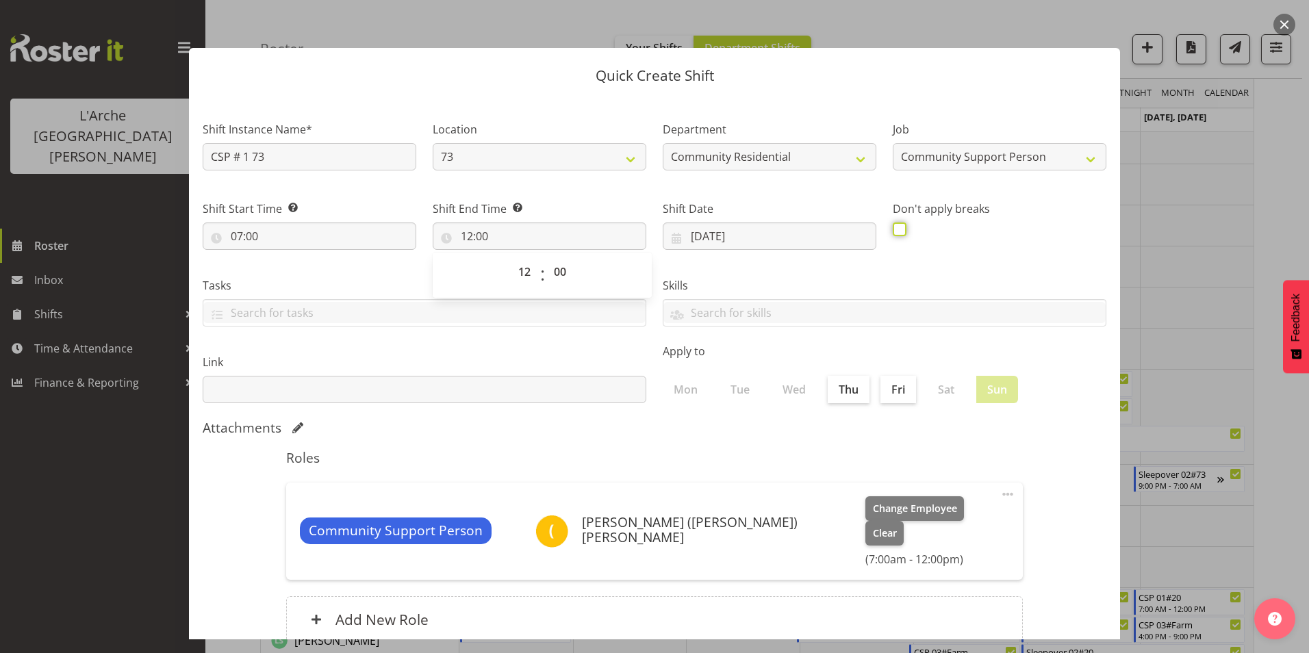
checkbox input "true"
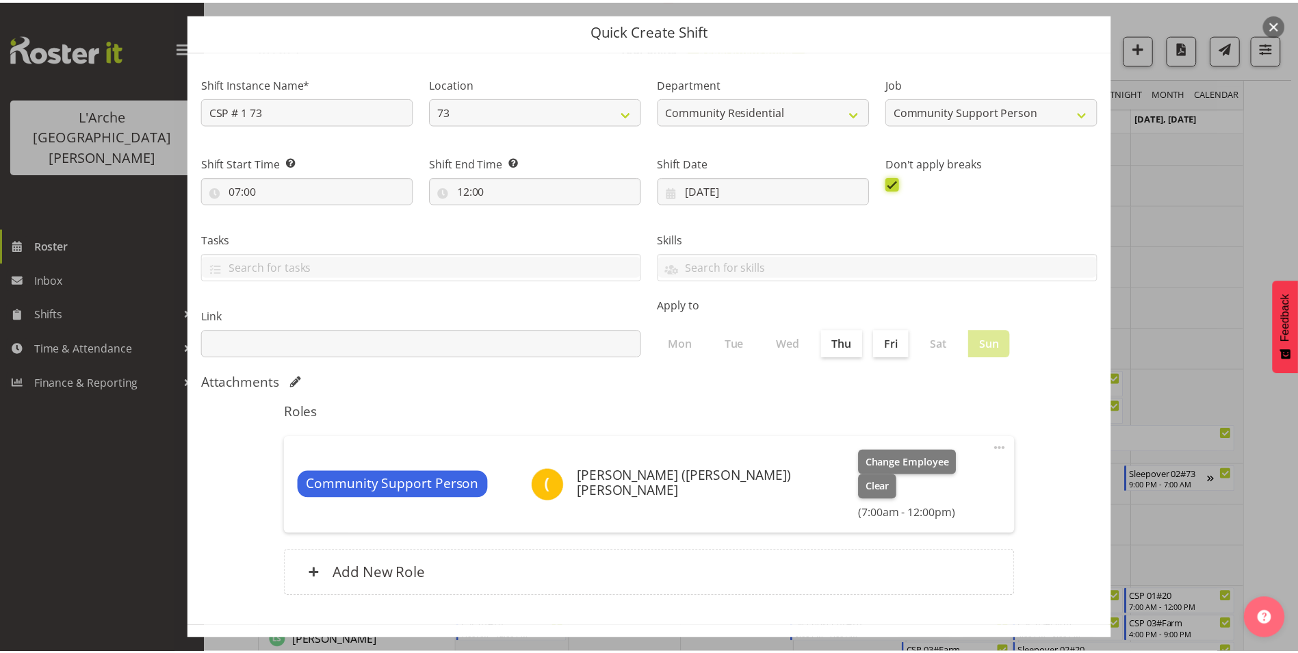
scroll to position [73, 0]
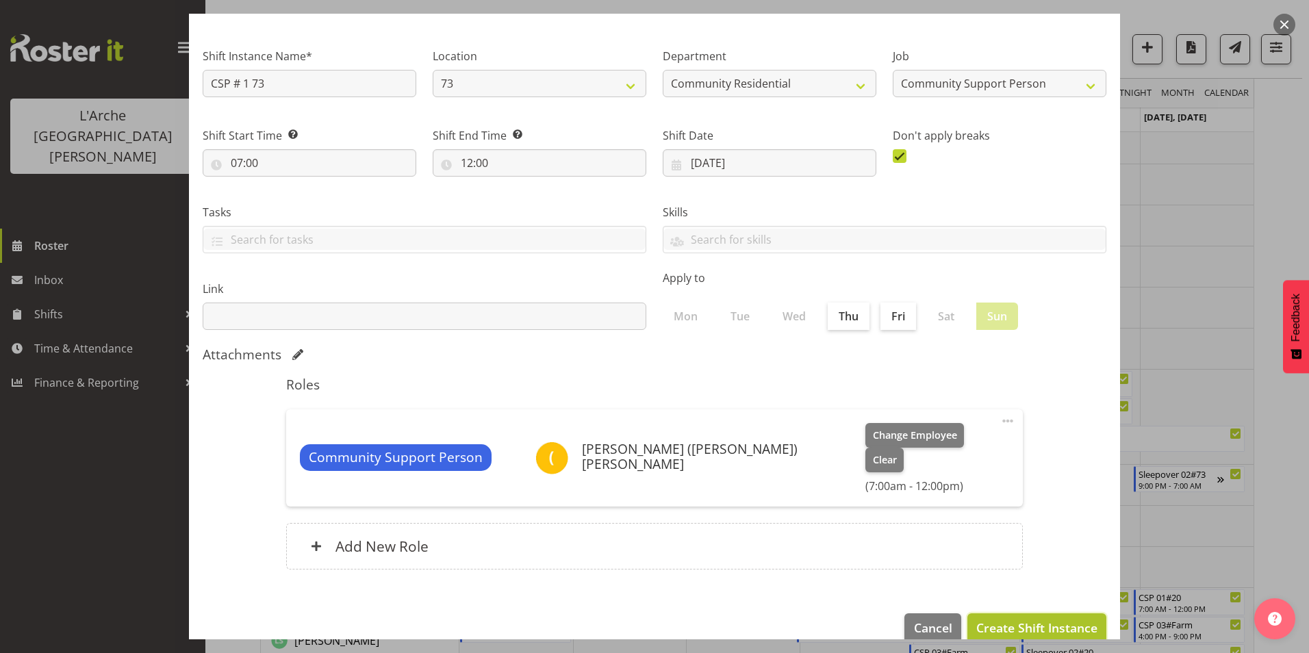
click at [1020, 619] on span "Create Shift Instance" at bounding box center [1036, 628] width 121 height 18
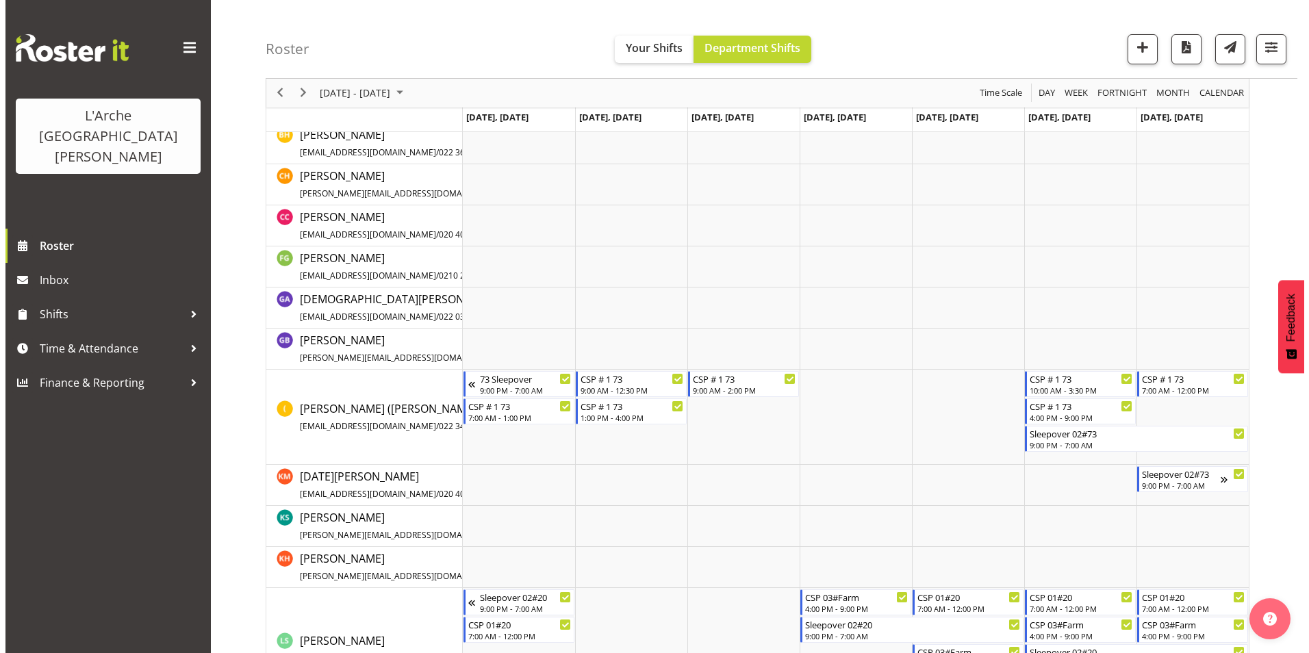
scroll to position [533, 0]
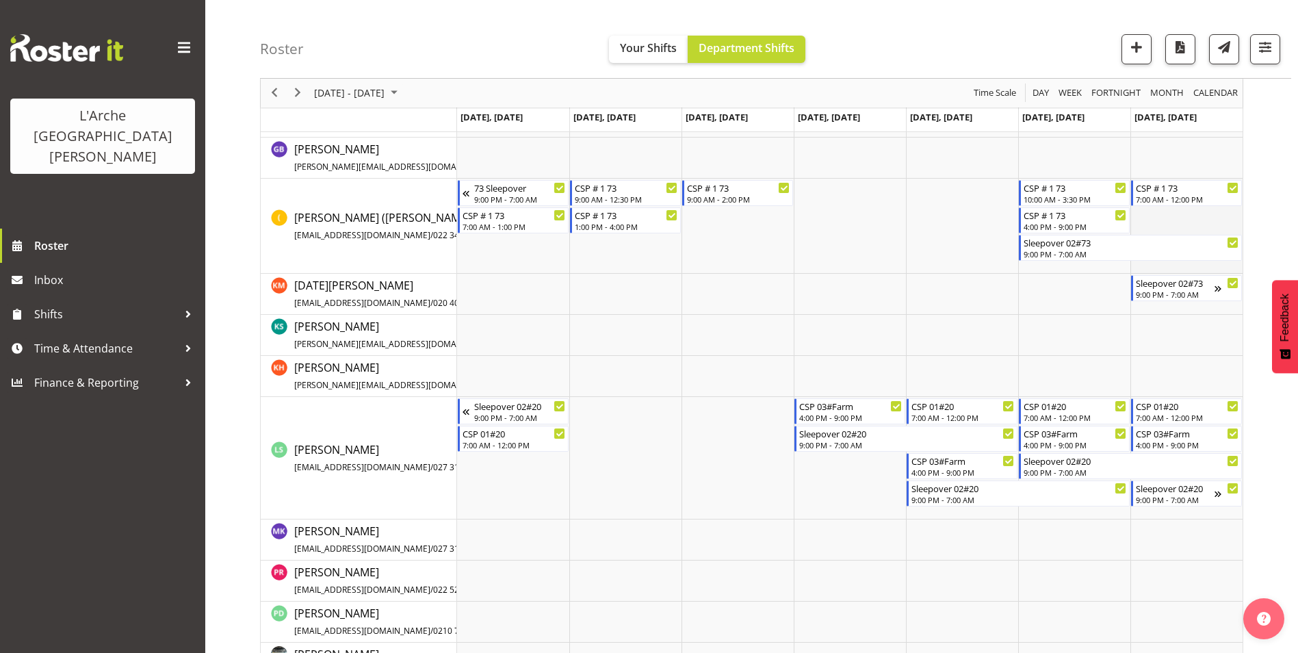
click at [1198, 213] on td "Timeline Week of October 6, 2025" at bounding box center [1187, 226] width 112 height 95
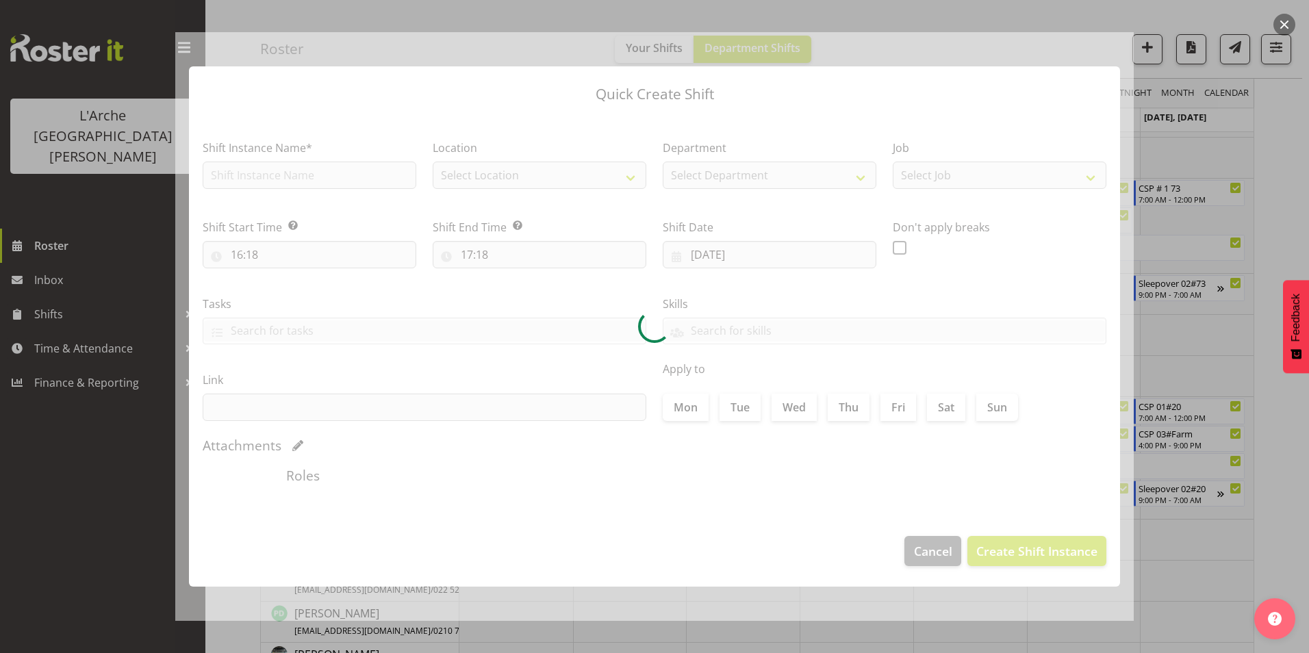
type input "[DATE]"
checkbox input "true"
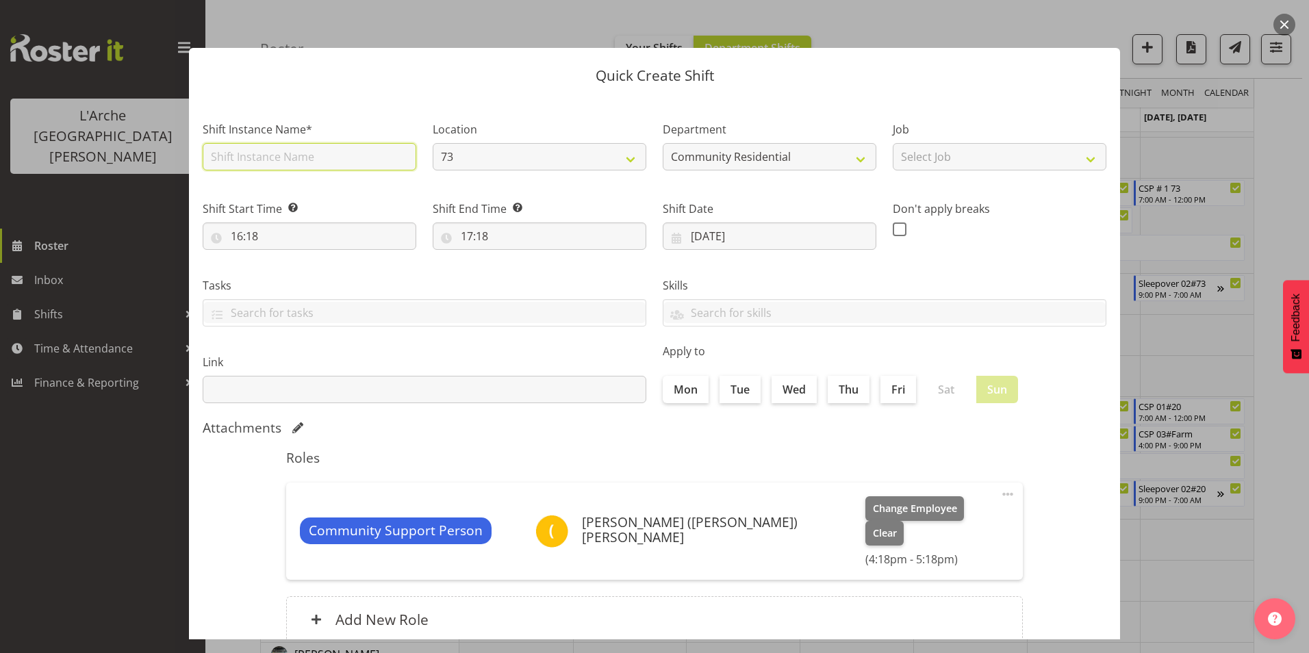
click at [241, 162] on input "text" at bounding box center [310, 156] width 214 height 27
type input "CSP # 1 73"
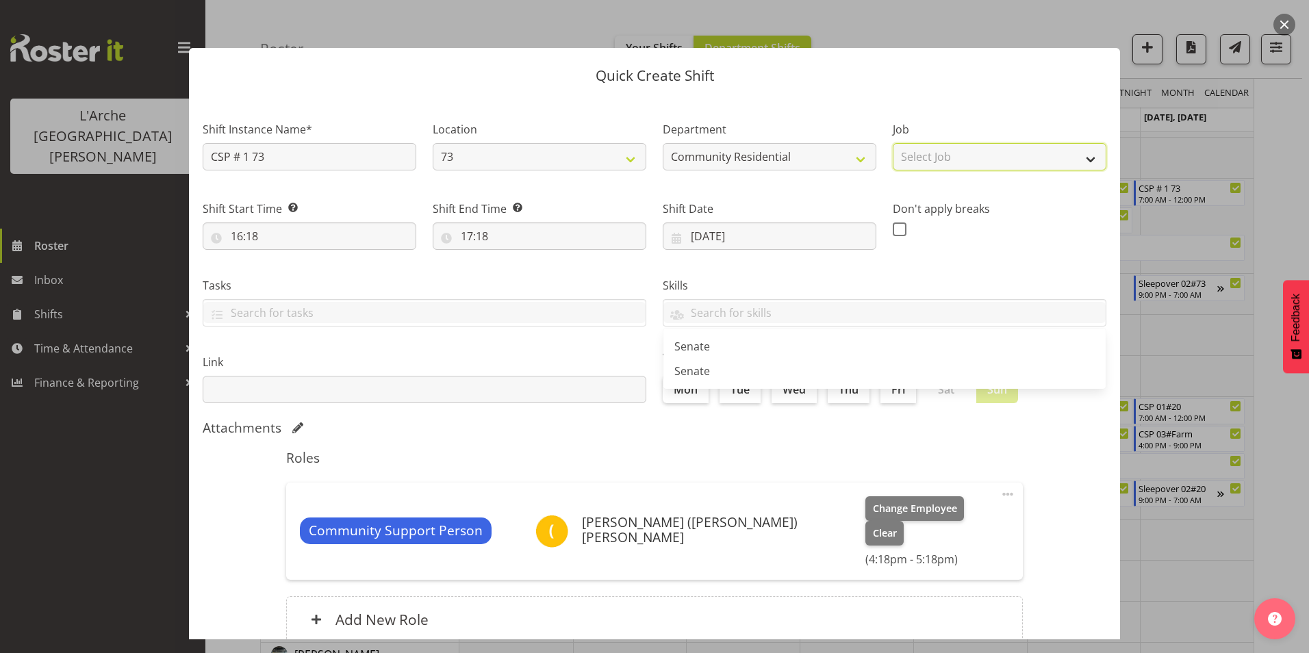
click at [941, 165] on select "Select Job Accounts Admin Art Coordinator Community Leader Community Support Pe…" at bounding box center [1000, 156] width 214 height 27
select select "2"
click at [893, 143] on select "Select Job Accounts Admin Art Coordinator Community Leader Community Support Pe…" at bounding box center [1000, 156] width 214 height 27
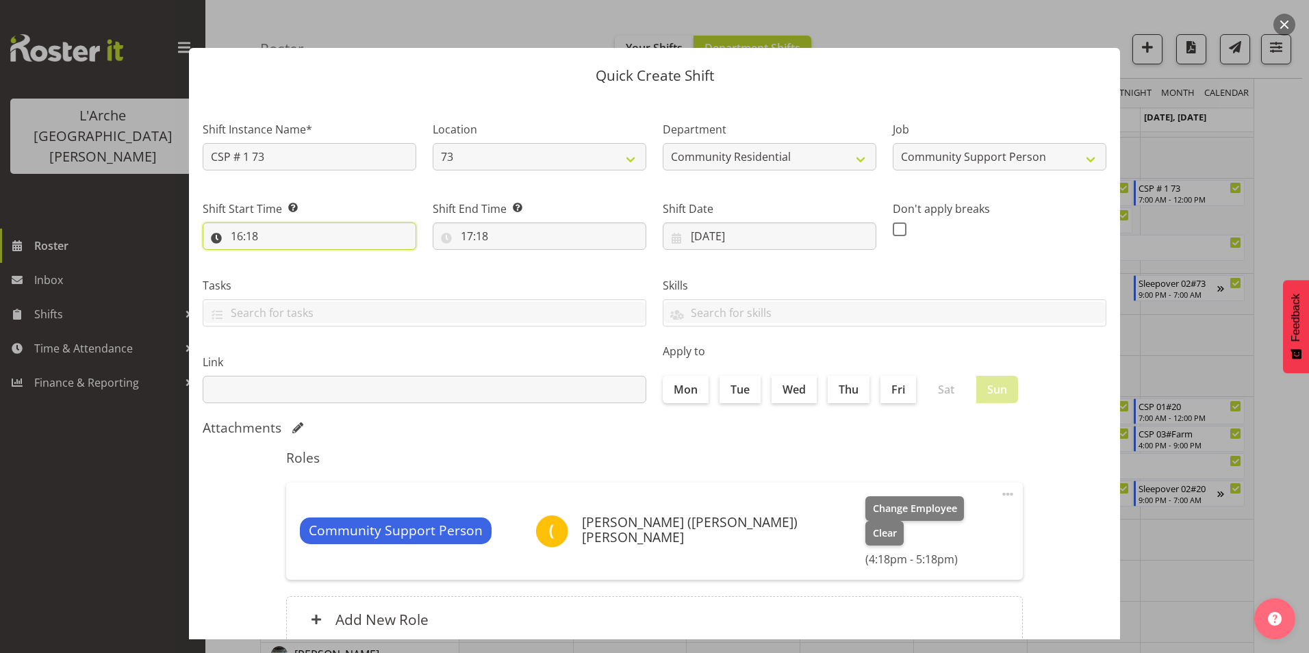
click at [236, 233] on input "16:18" at bounding box center [310, 235] width 214 height 27
click at [292, 271] on select "00 01 02 03 04 05 06 07 08 09 10 11 12 13 14 15 16 17 18 19 20 21 22 23" at bounding box center [296, 271] width 31 height 27
select select "12"
click at [281, 258] on select "00 01 02 03 04 05 06 07 08 09 10 11 12 13 14 15 16 17 18 19 20 21 22 23" at bounding box center [296, 271] width 31 height 27
type input "12:18"
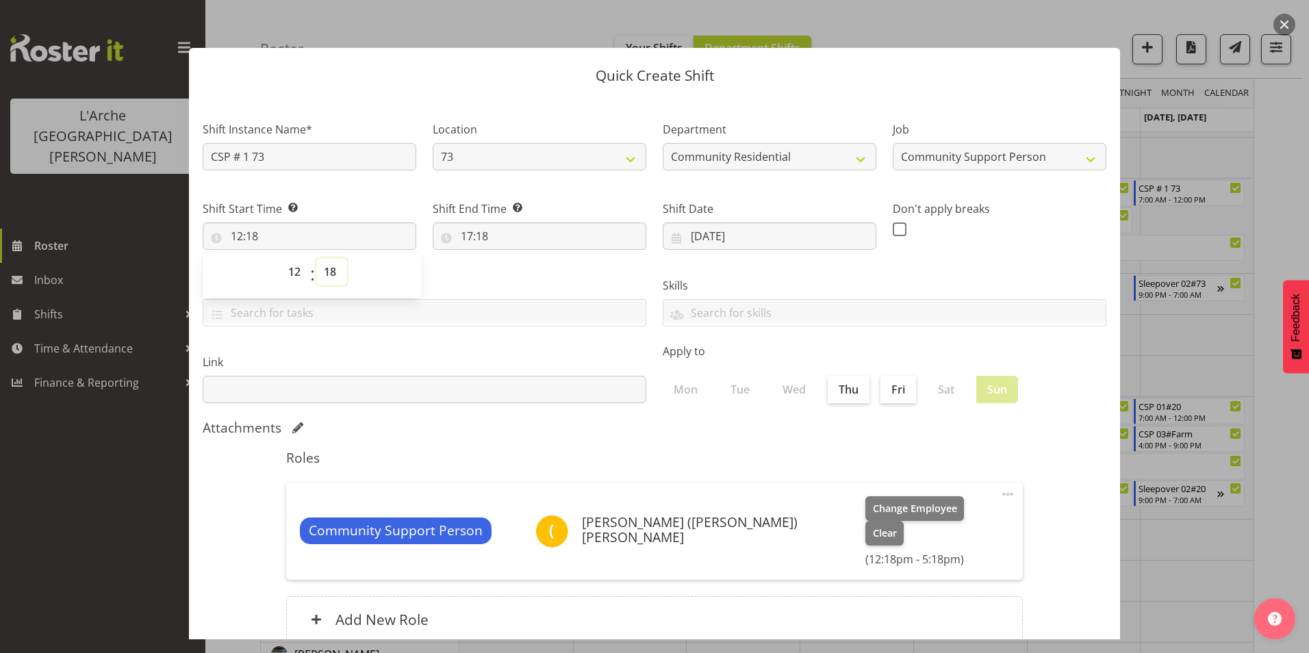
click at [330, 270] on select "00 01 02 03 04 05 06 07 08 09 10 11 12 13 14 15 16 17 18 19 20 21 22 23 24 25 2…" at bounding box center [331, 271] width 31 height 27
select select "30"
click at [316, 258] on select "00 01 02 03 04 05 06 07 08 09 10 11 12 13 14 15 16 17 18 19 20 21 22 23 24 25 2…" at bounding box center [331, 271] width 31 height 27
type input "12:30"
click at [463, 235] on input "17:18" at bounding box center [540, 235] width 214 height 27
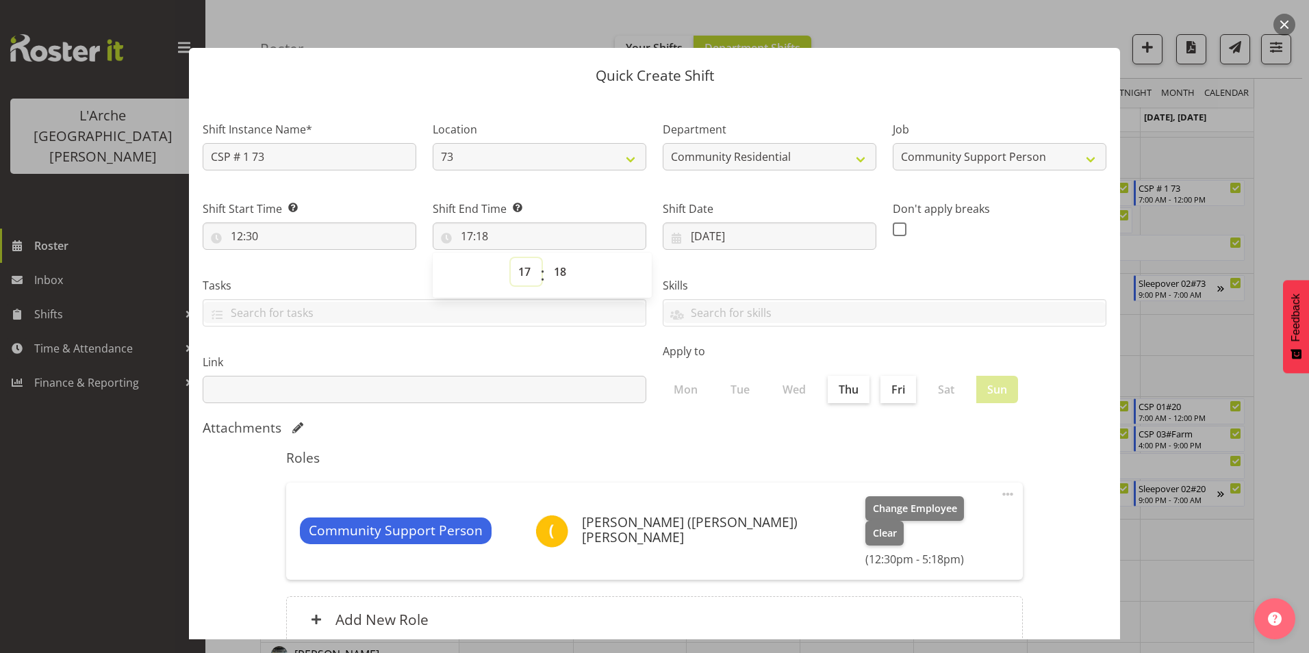
click at [523, 266] on select "00 01 02 03 04 05 06 07 08 09 10 11 12 13 14 15 16 17 18 19 20 21 22 23" at bounding box center [526, 271] width 31 height 27
select select "16"
click at [511, 258] on select "00 01 02 03 04 05 06 07 08 09 10 11 12 13 14 15 16 17 18 19 20 21 22 23" at bounding box center [526, 271] width 31 height 27
type input "16:18"
click at [555, 274] on select "00 01 02 03 04 05 06 07 08 09 10 11 12 13 14 15 16 17 18 19 20 21 22 23 24 25 2…" at bounding box center [561, 271] width 31 height 27
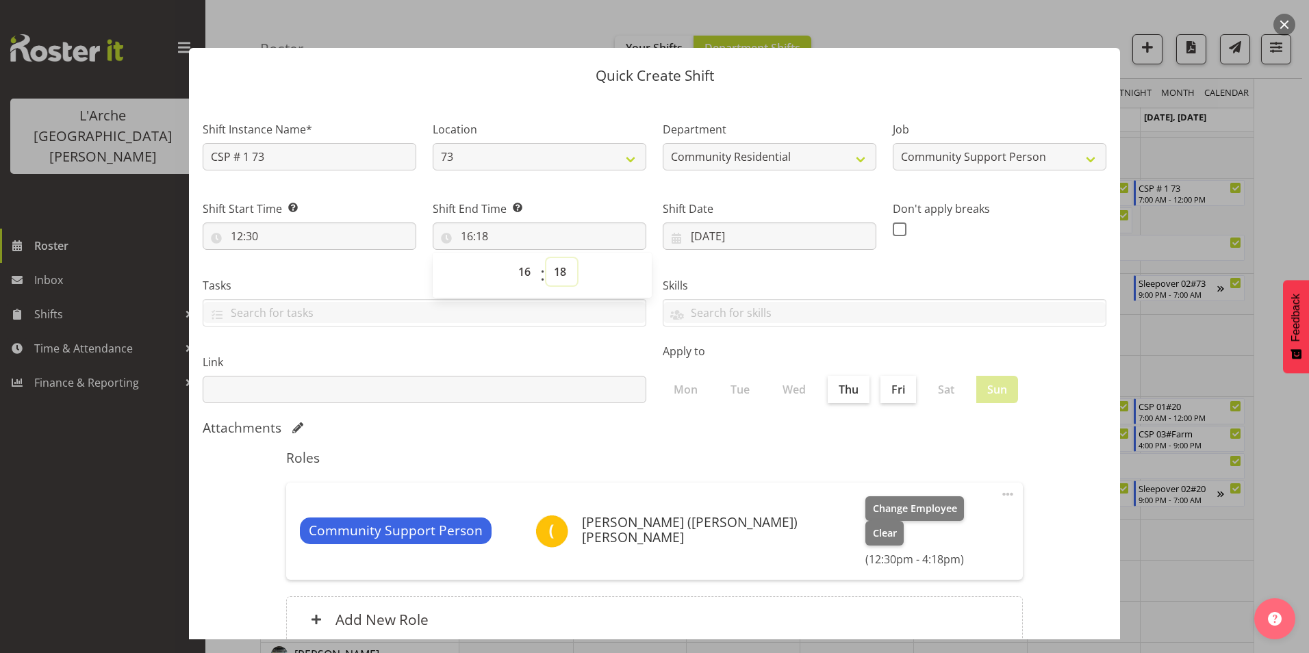
select select "0"
click at [546, 258] on select "00 01 02 03 04 05 06 07 08 09 10 11 12 13 14 15 16 17 18 19 20 21 22 23 24 25 2…" at bounding box center [561, 271] width 31 height 27
type input "16:00"
click at [893, 229] on span at bounding box center [900, 229] width 14 height 14
click at [893, 229] on input "checkbox" at bounding box center [897, 229] width 9 height 9
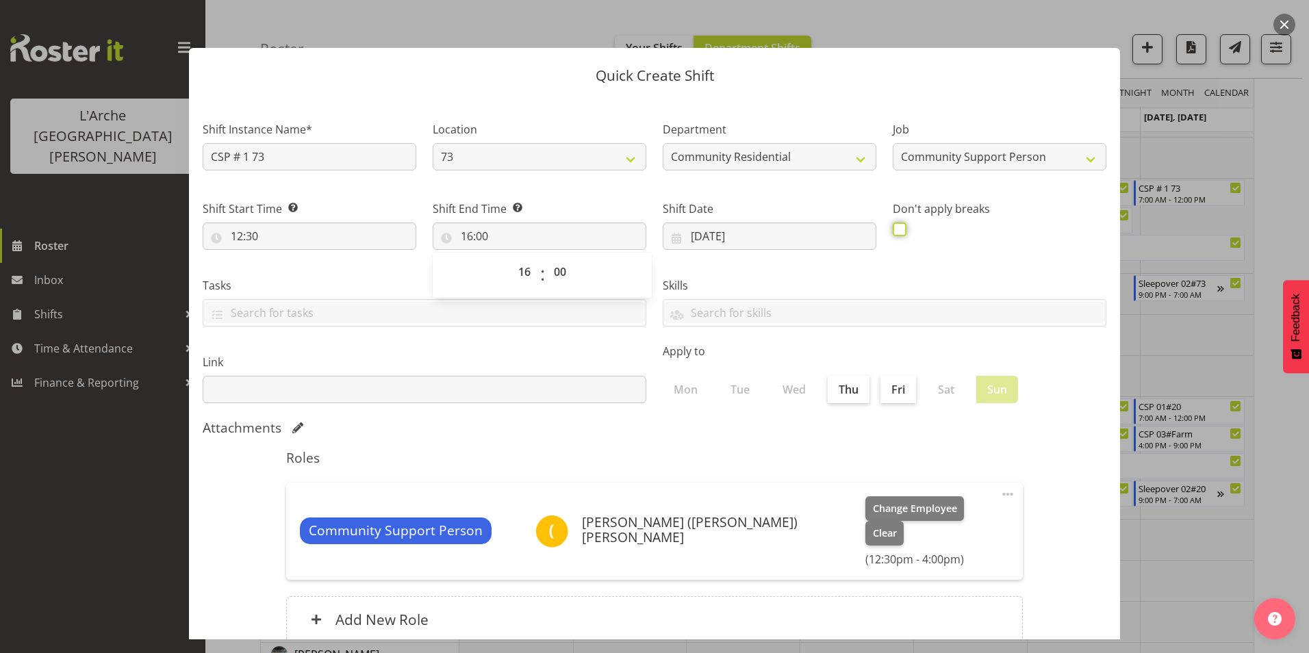
checkbox input "true"
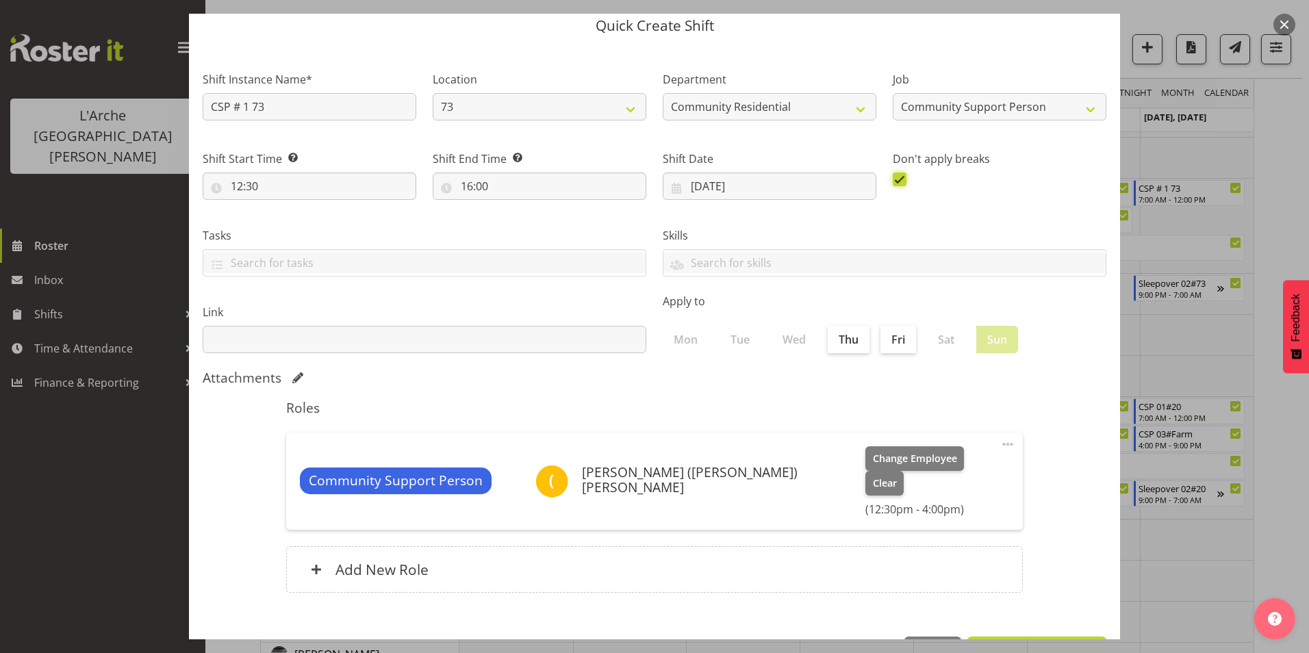
scroll to position [73, 0]
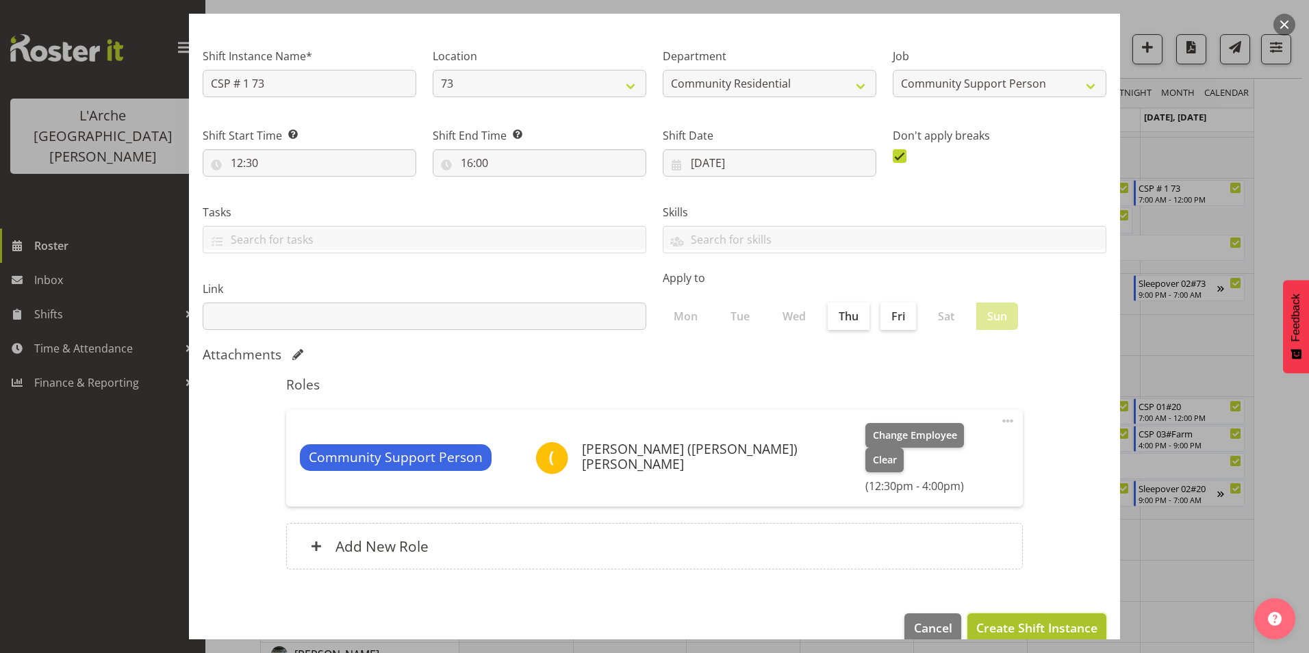
click at [1049, 619] on span "Create Shift Instance" at bounding box center [1036, 628] width 121 height 18
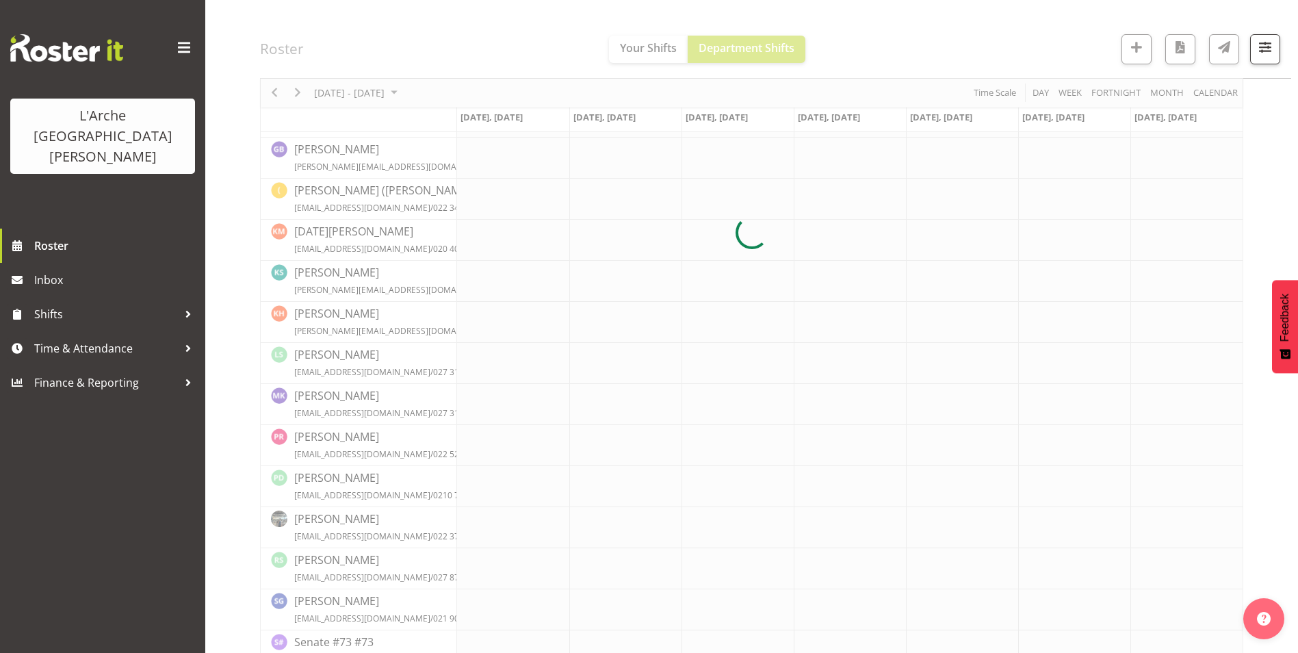
scroll to position [533, 0]
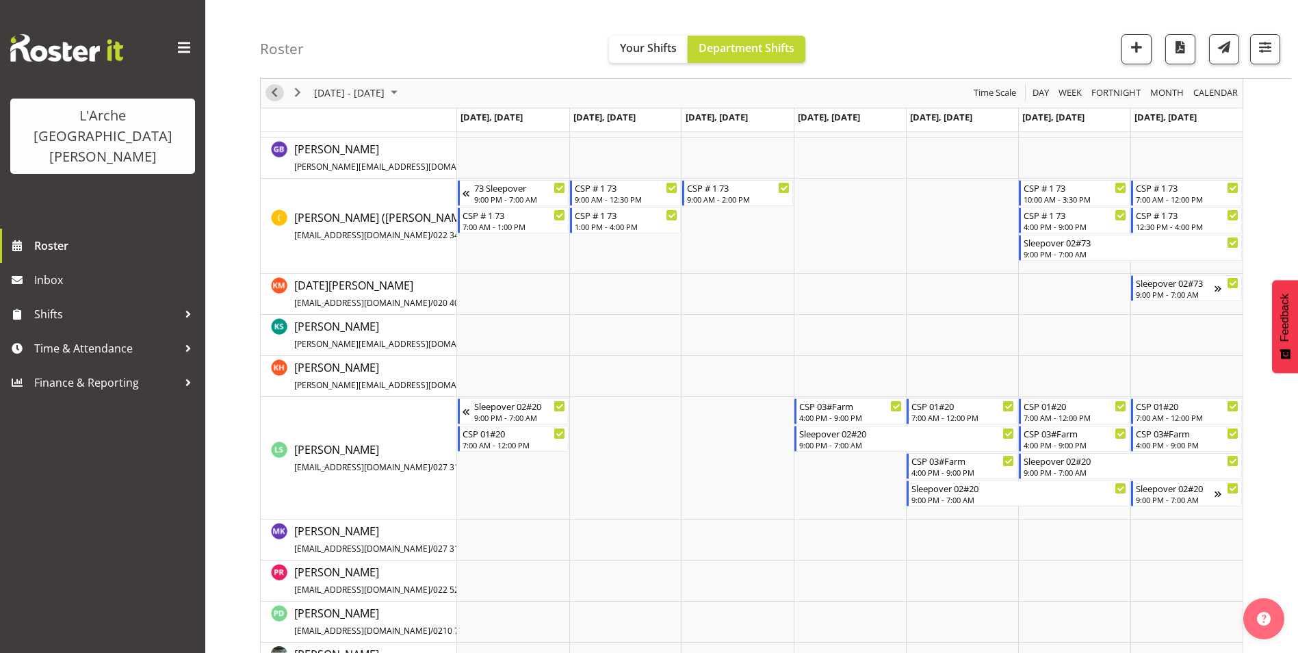
click at [276, 91] on span "Previous" at bounding box center [274, 93] width 16 height 17
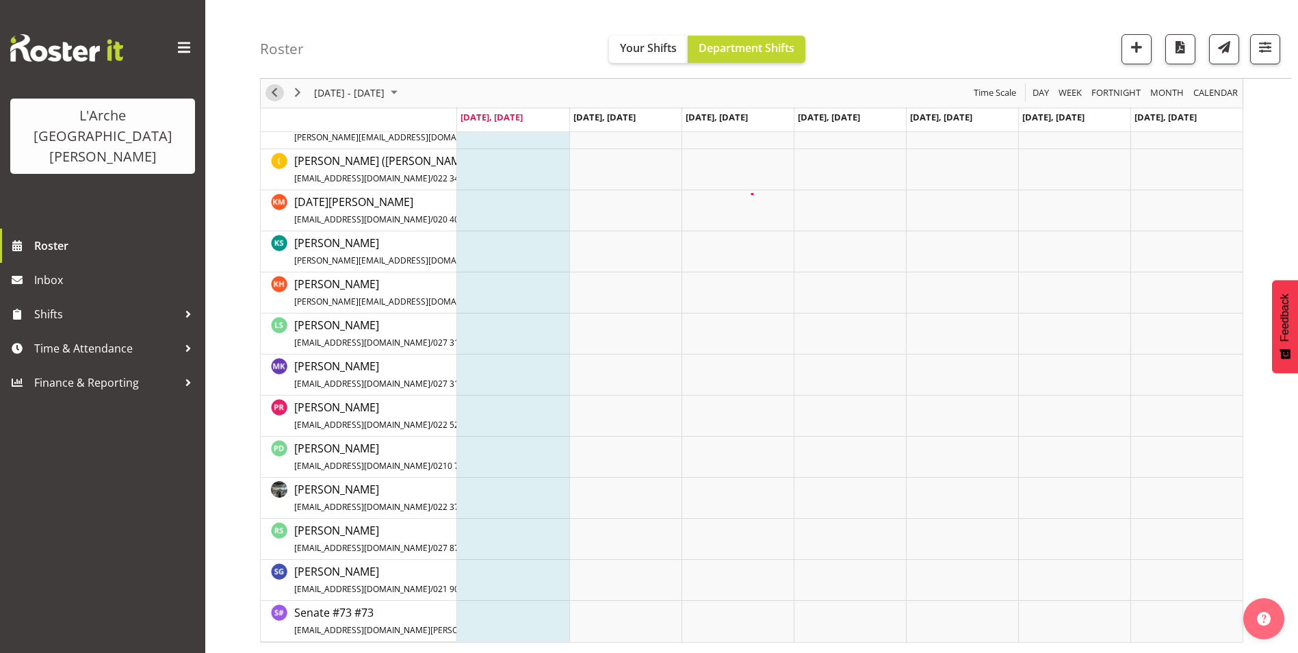
scroll to position [372, 0]
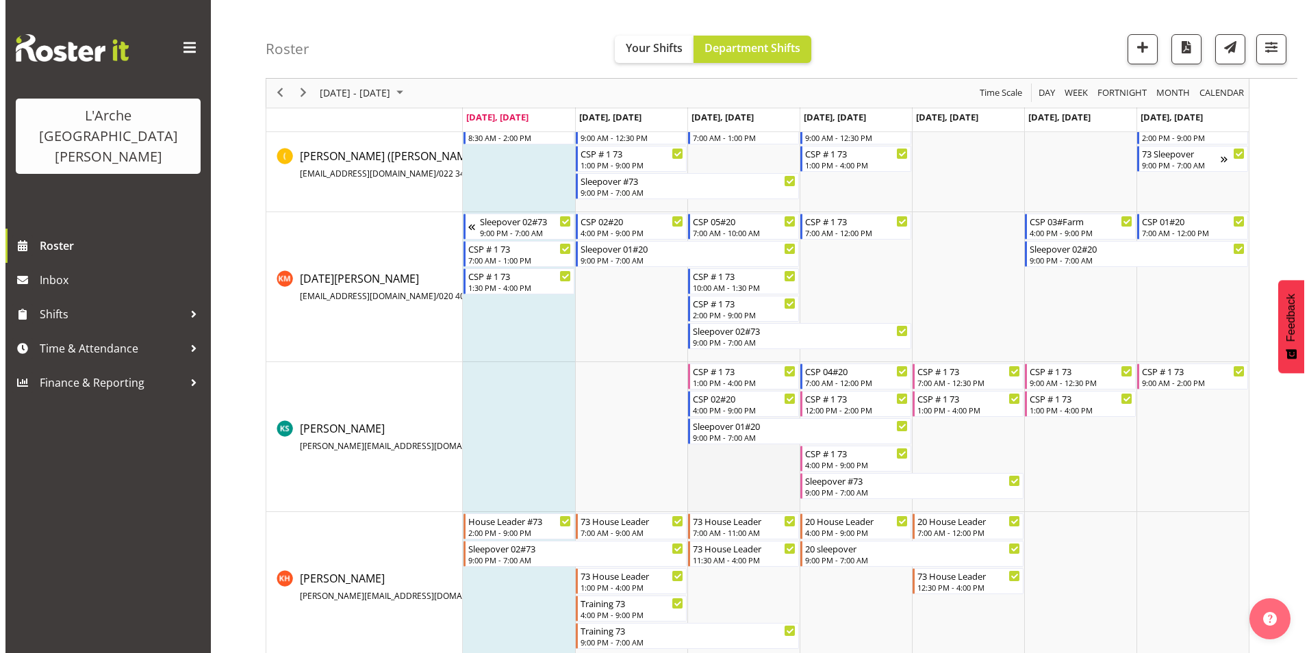
scroll to position [479, 0]
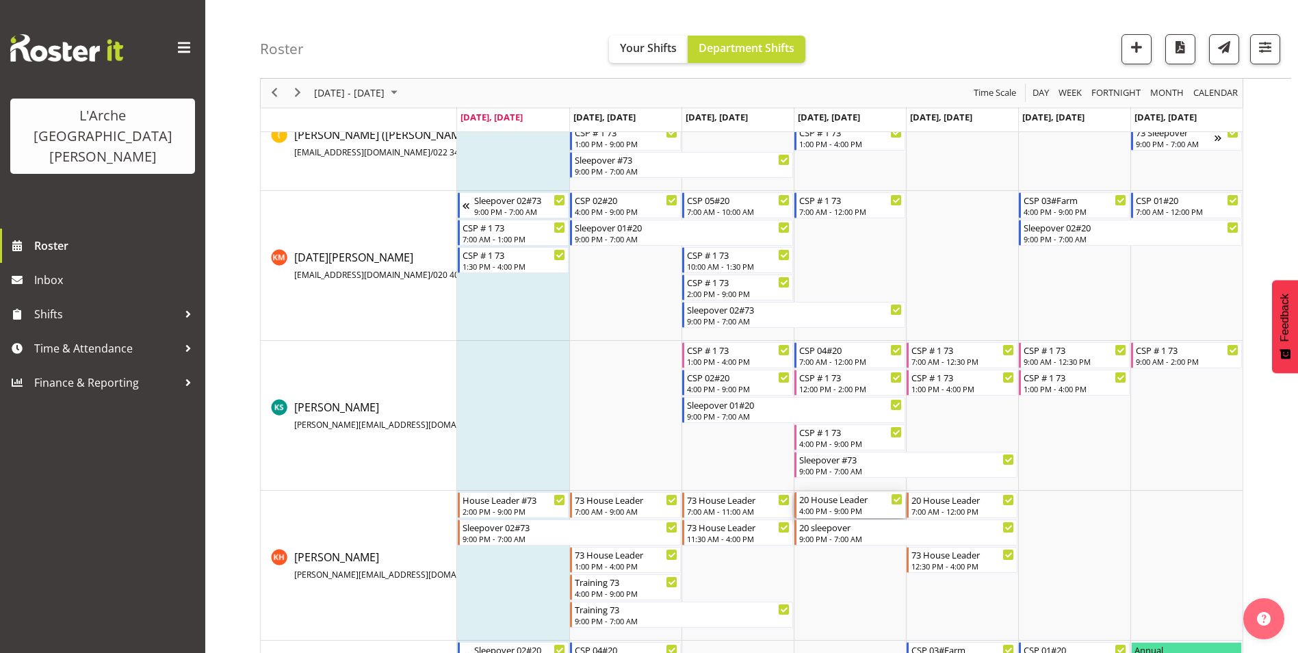
click at [835, 509] on div "4:00 PM - 9:00 PM" at bounding box center [850, 510] width 103 height 11
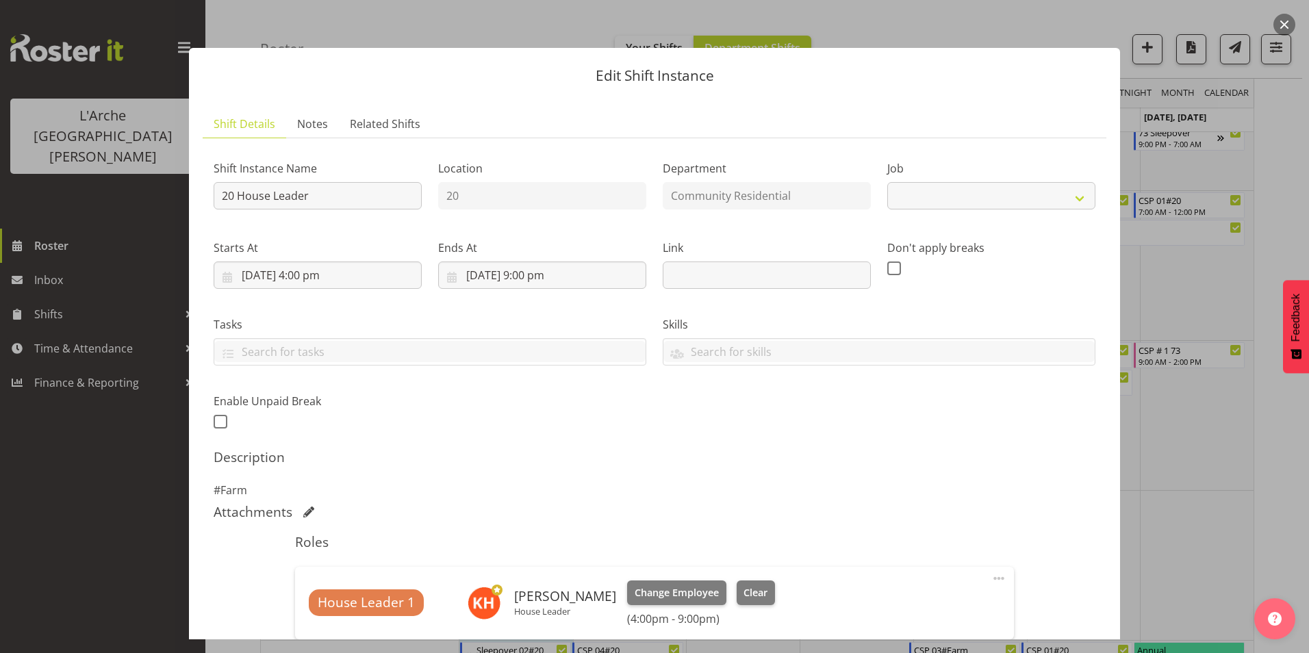
select select "1"
click at [305, 270] on input "[DATE] 4:00 pm" at bounding box center [318, 274] width 208 height 27
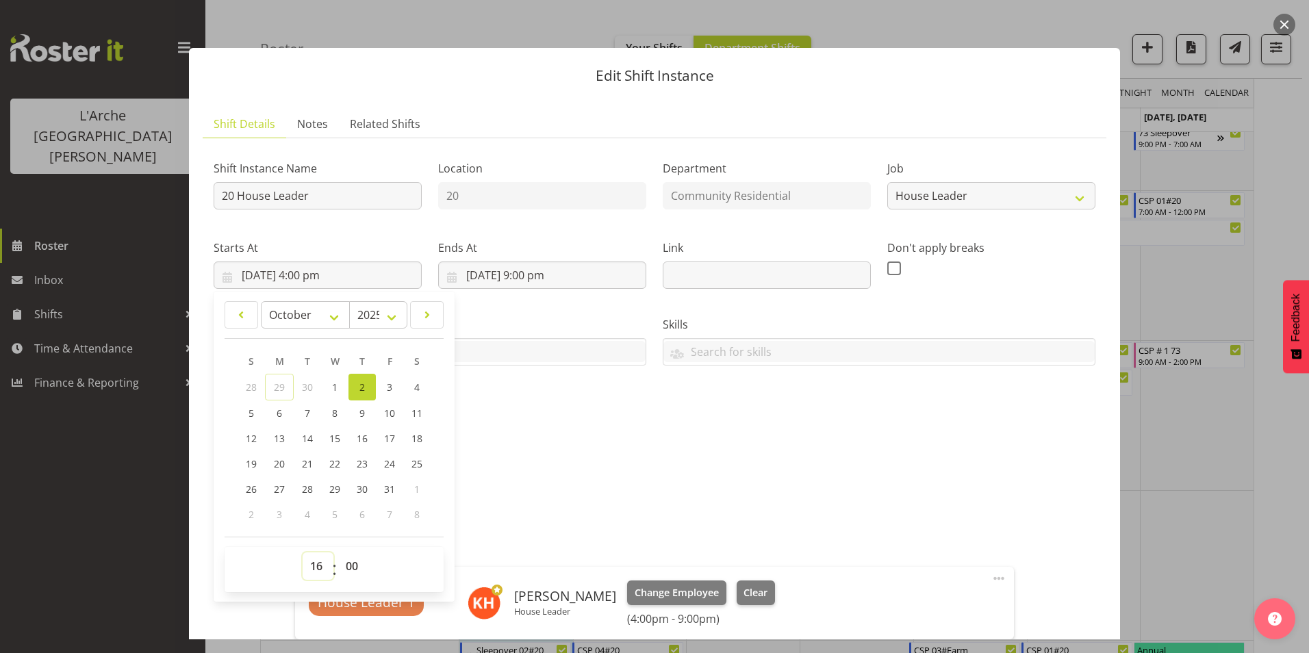
click at [315, 562] on select "00 01 02 03 04 05 06 07 08 09 10 11 12 13 14 15 16 17 18 19 20 21 22 23" at bounding box center [318, 565] width 31 height 27
select select "15"
click at [303, 552] on select "00 01 02 03 04 05 06 07 08 09 10 11 12 13 14 15 16 17 18 19 20 21 22 23" at bounding box center [318, 565] width 31 height 27
type input "[DATE] 3:00 pm"
click at [350, 560] on select "00 01 02 03 04 05 06 07 08 09 10 11 12 13 14 15 16 17 18 19 20 21 22 23 24 25 2…" at bounding box center [353, 565] width 31 height 27
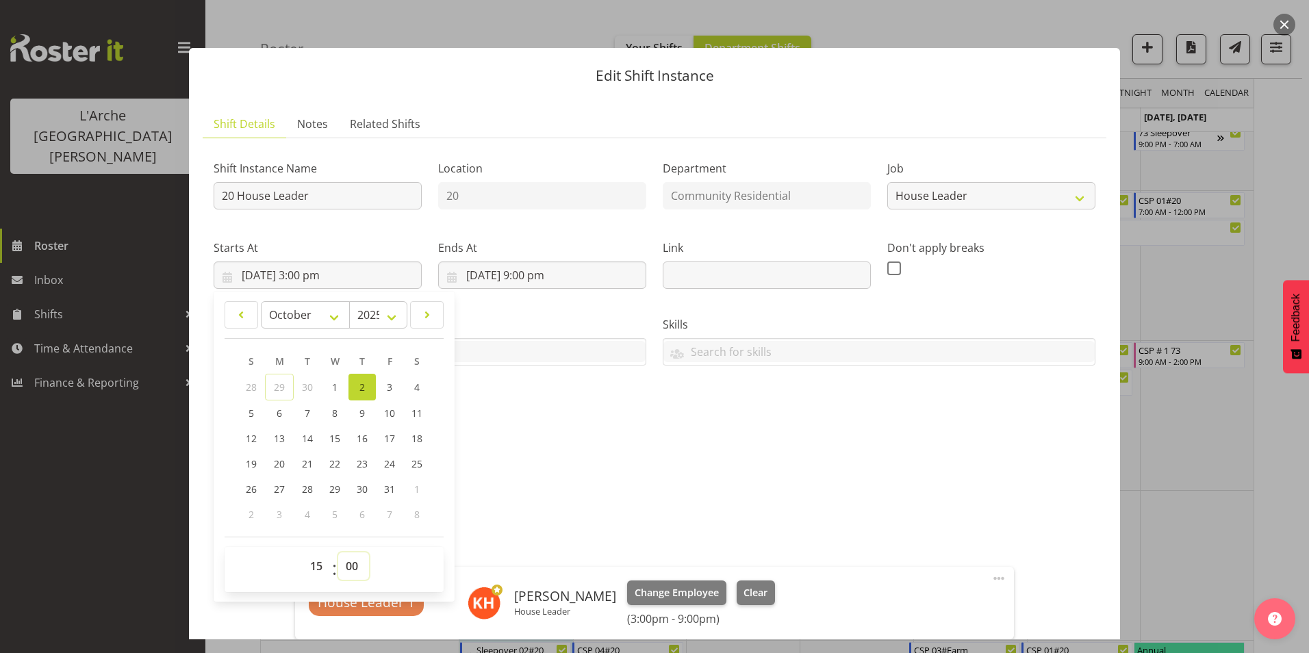
select select "30"
click at [338, 552] on select "00 01 02 03 04 05 06 07 08 09 10 11 12 13 14 15 16 17 18 19 20 21 22 23 24 25 2…" at bounding box center [353, 565] width 31 height 27
type input "[DATE] 3:30 pm"
click at [521, 514] on div "Attachments" at bounding box center [655, 512] width 882 height 16
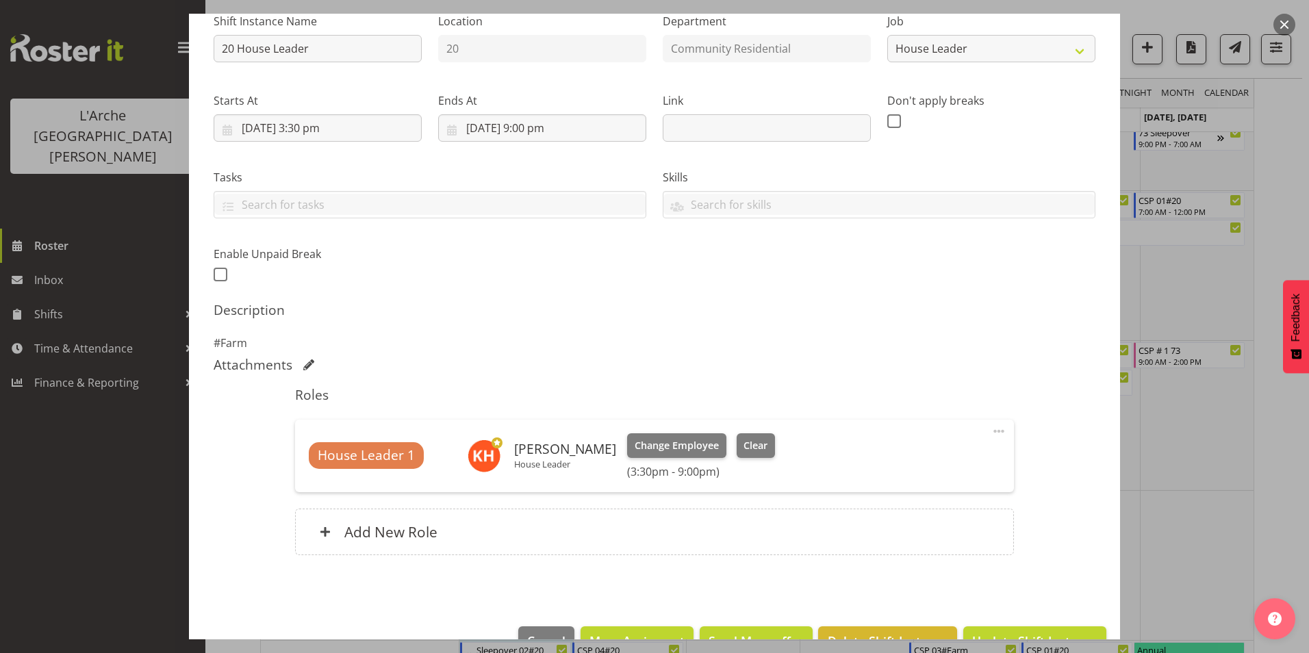
scroll to position [185, 0]
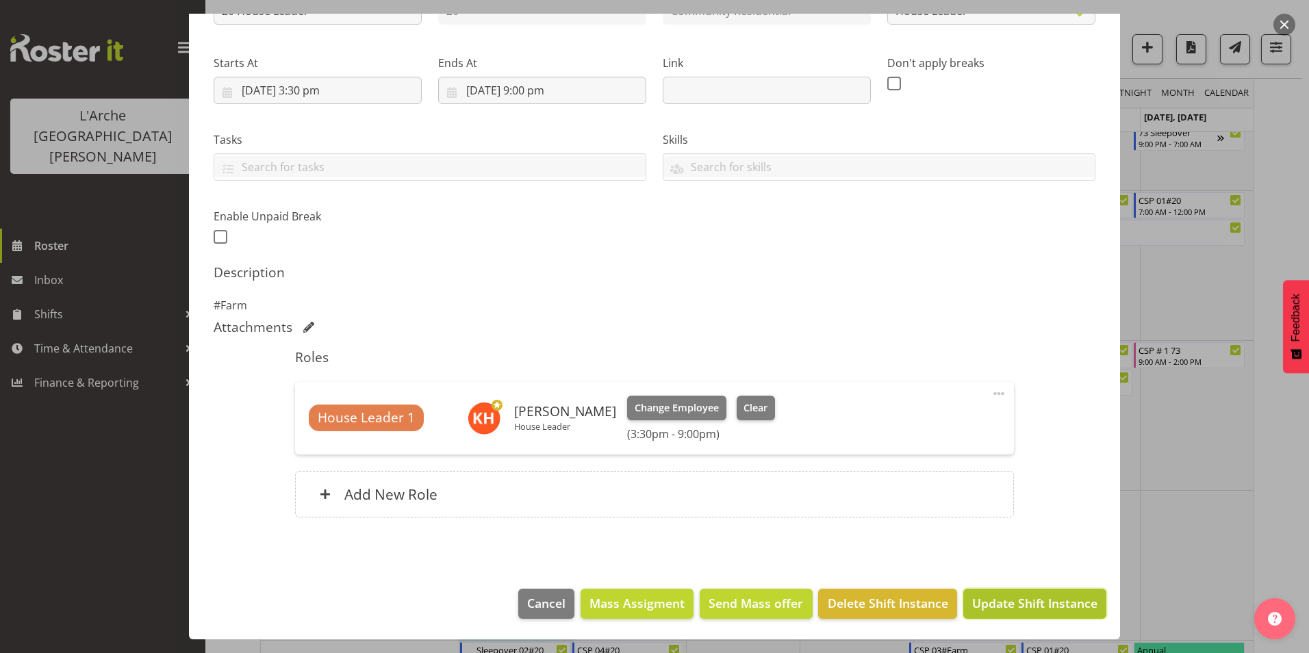
click at [1026, 600] on span "Update Shift Instance" at bounding box center [1034, 603] width 125 height 18
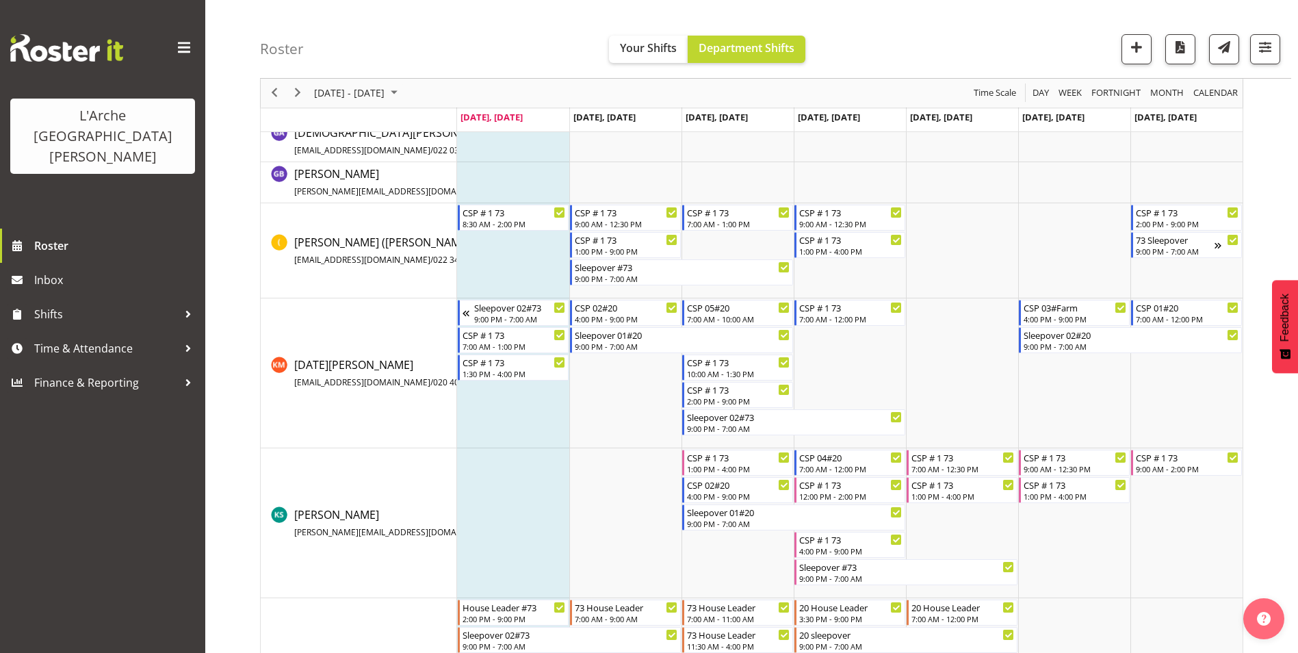
scroll to position [426, 0]
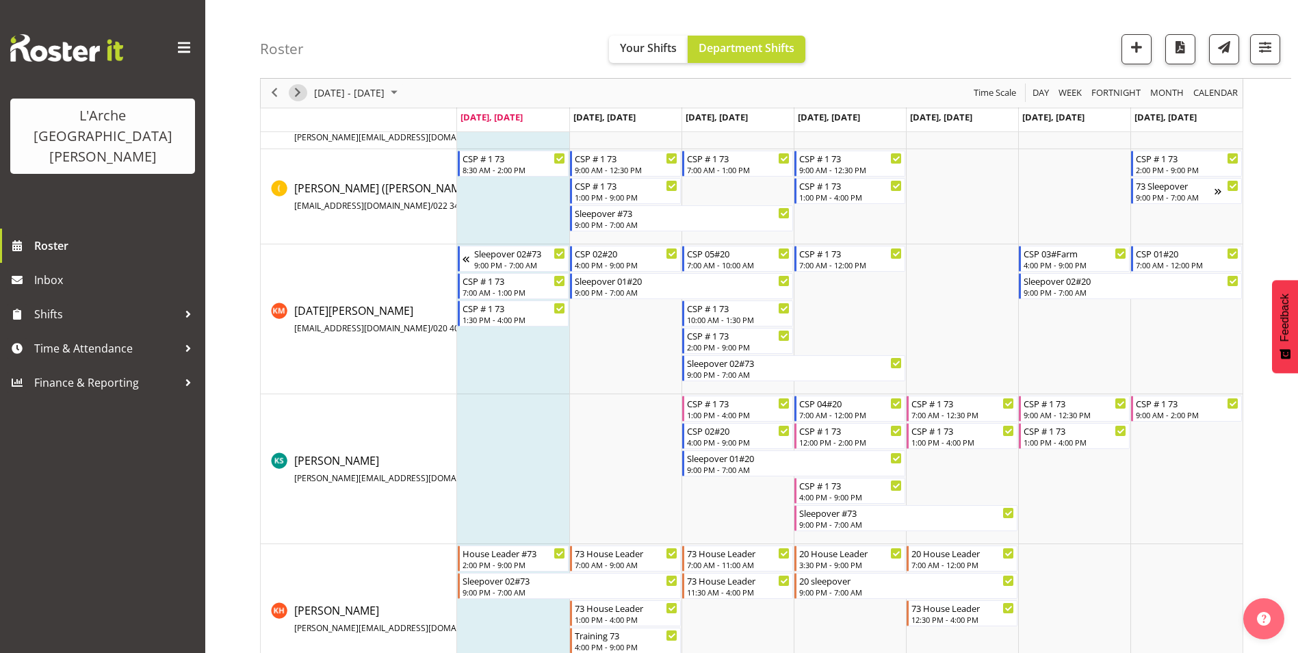
click at [298, 92] on span "Next" at bounding box center [298, 93] width 16 height 17
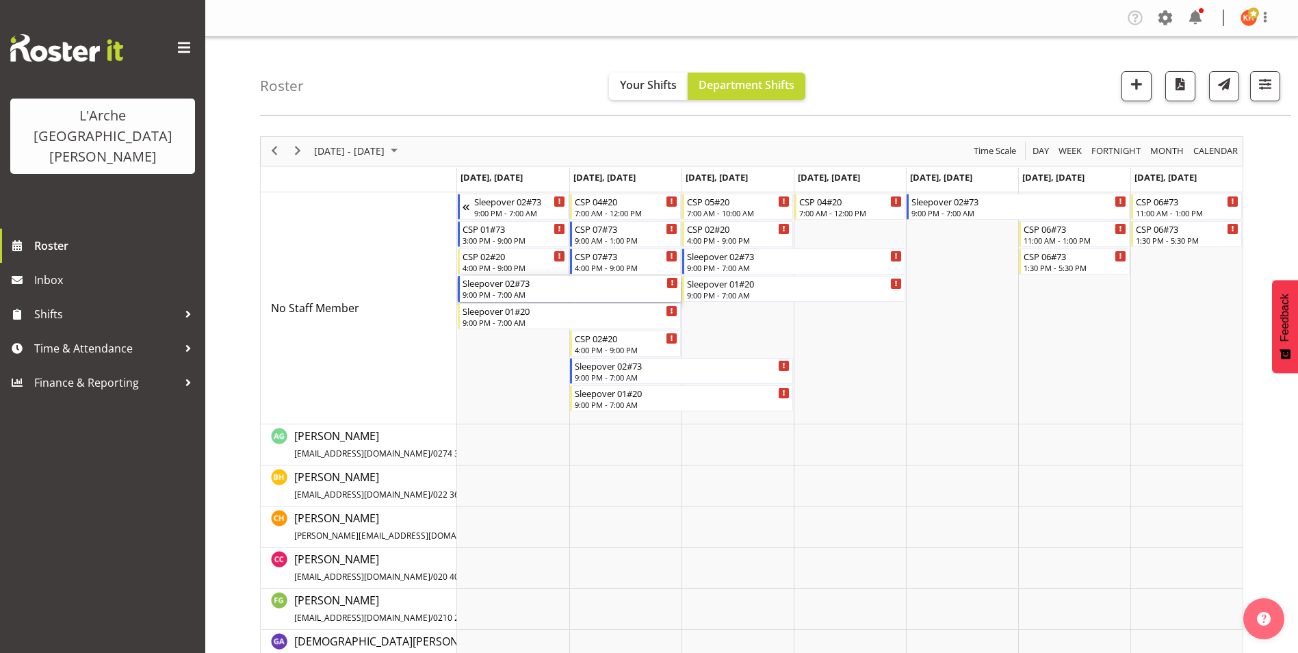
click at [556, 287] on div "Sleepover 02#73" at bounding box center [571, 283] width 216 height 14
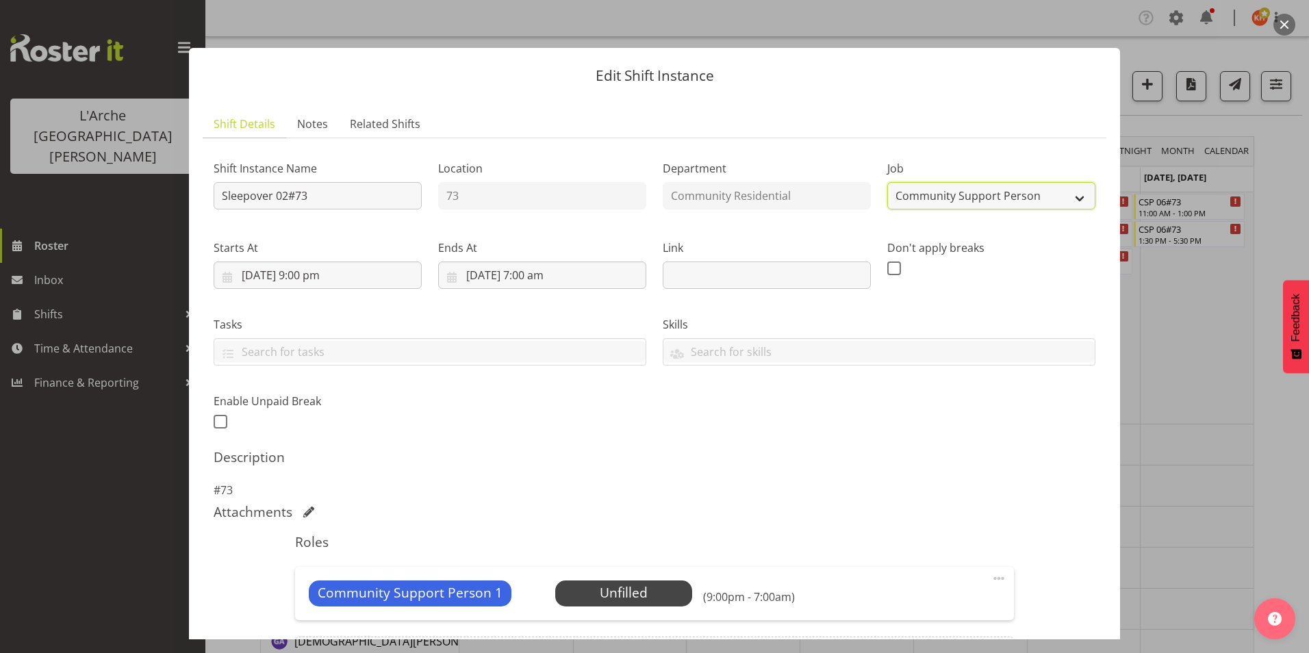
click at [941, 197] on select "Create new job Accounts Admin Art Coordinator Community Leader Community Suppor…" at bounding box center [991, 195] width 208 height 27
select select "1"
click at [887, 182] on select "Create new job Accounts Admin Art Coordinator Community Leader Community Suppor…" at bounding box center [991, 195] width 208 height 27
click at [991, 578] on span at bounding box center [998, 578] width 16 height 16
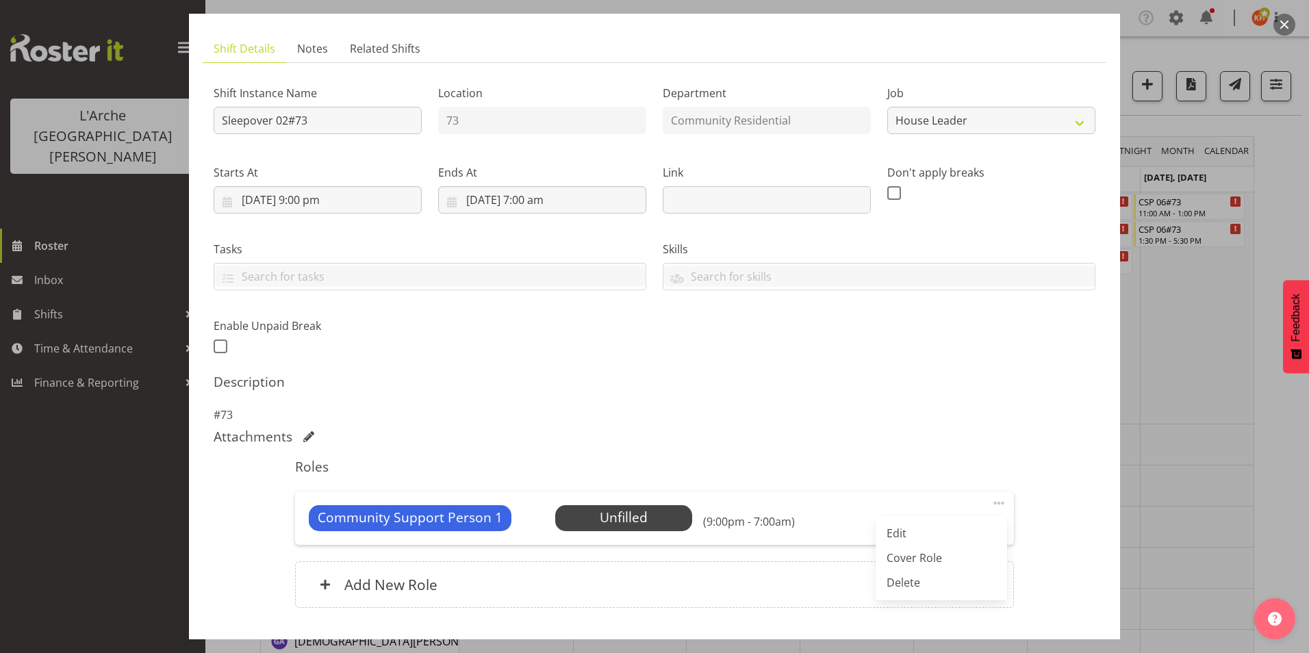
scroll to position [137, 0]
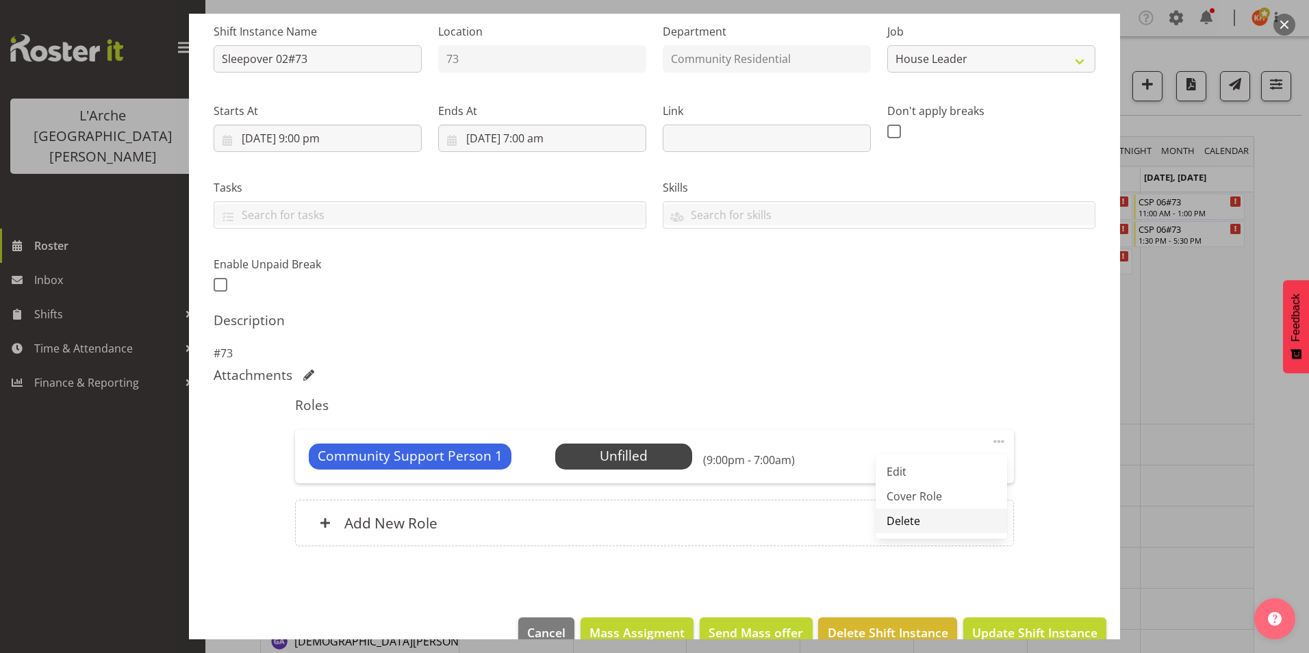
click at [908, 515] on link "Delete" at bounding box center [940, 521] width 131 height 25
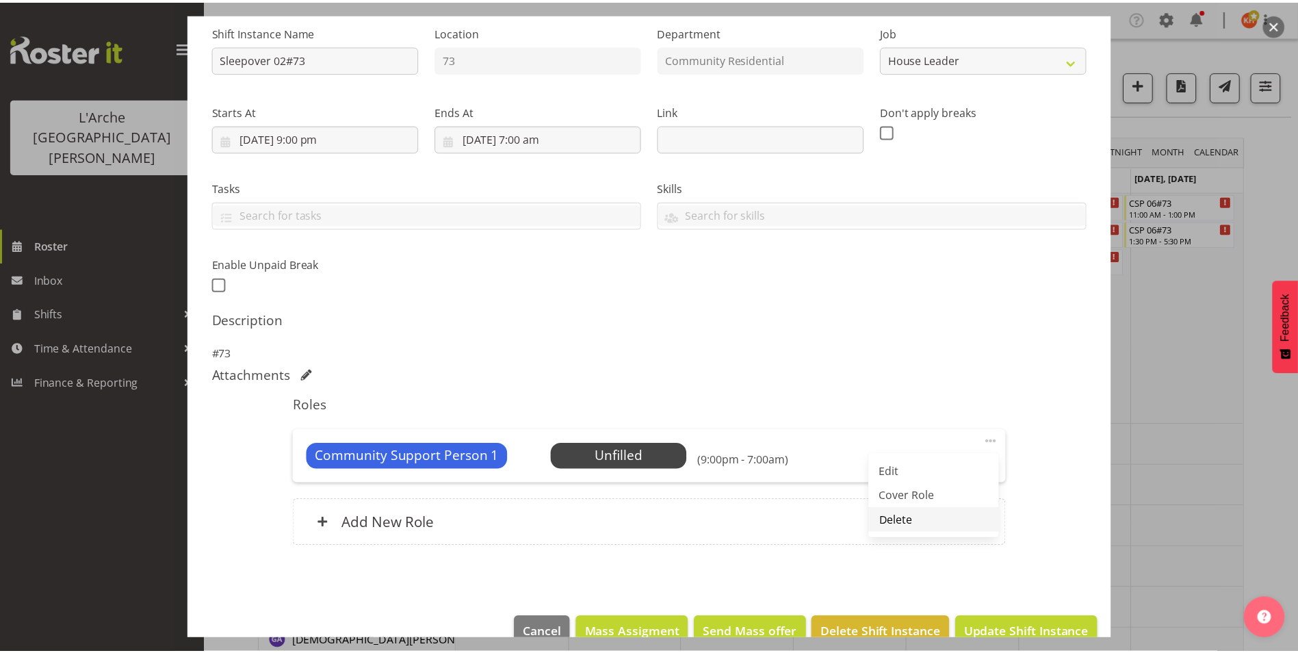
scroll to position [96, 0]
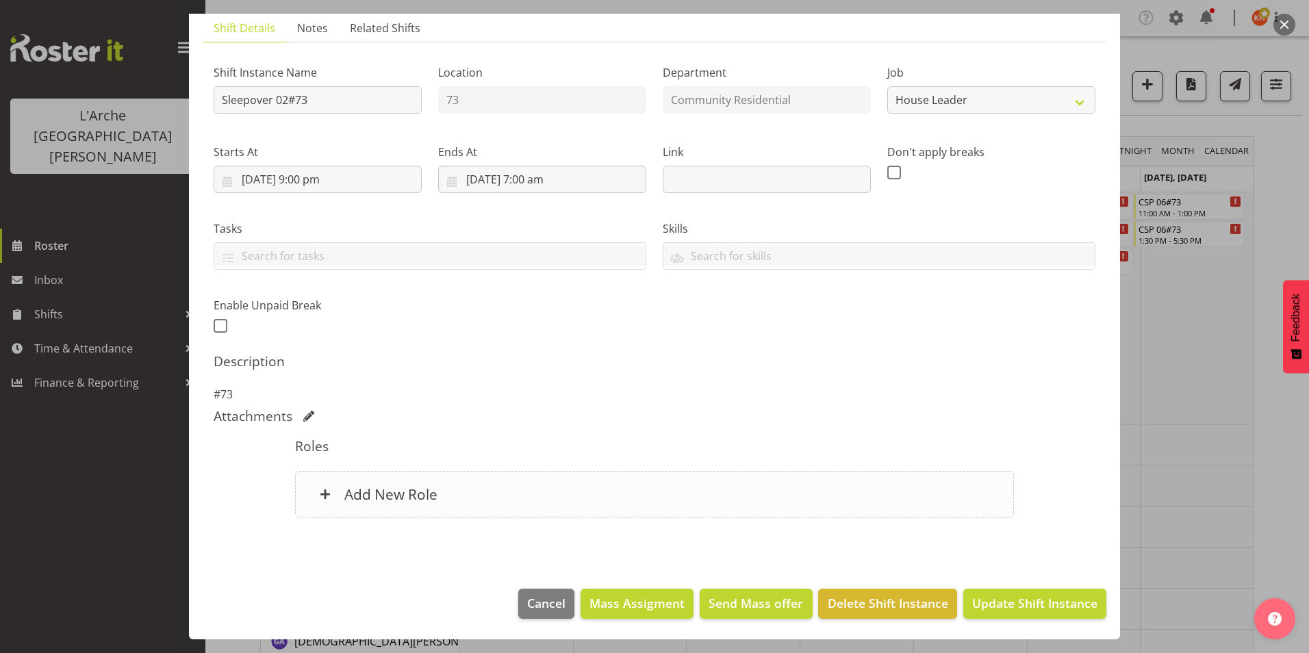
click at [431, 491] on h6 "Add New Role" at bounding box center [390, 494] width 93 height 18
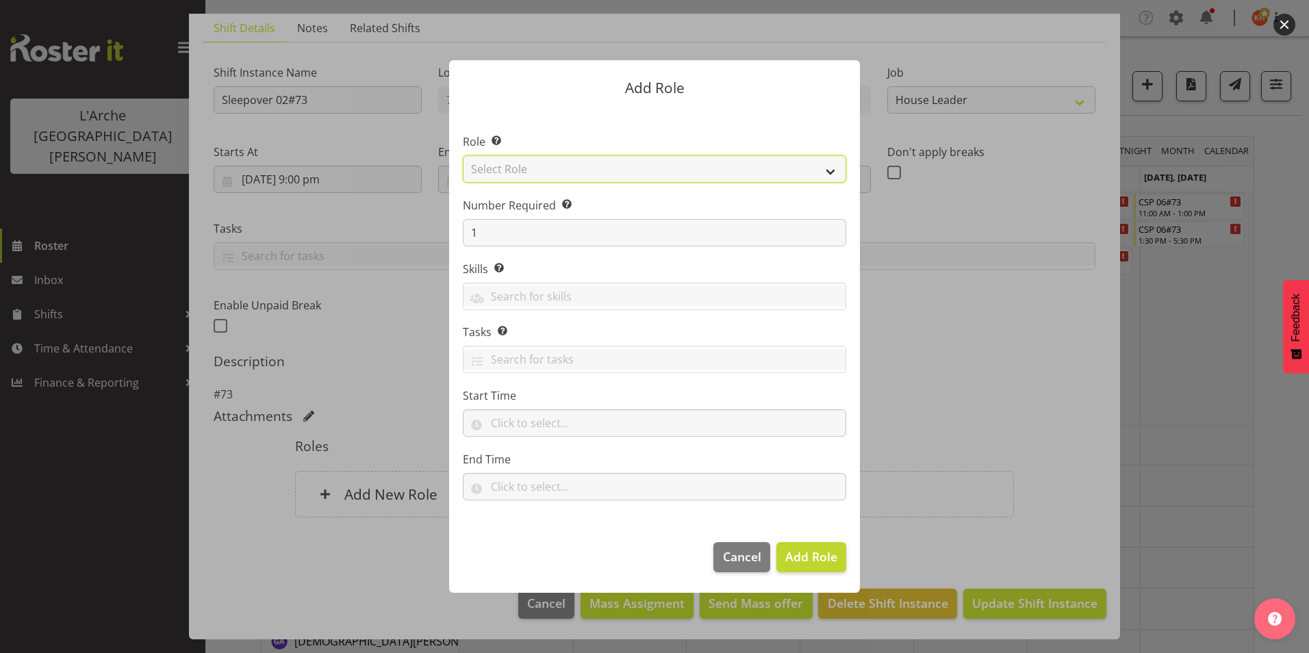
click at [555, 165] on select "Select Role Area Manager Art Coordination Community - SIL Community Leader Comm…" at bounding box center [654, 168] width 383 height 27
select select "12"
click at [463, 155] on select "Select Role Area Manager Art Coordination Community - SIL Community Leader Comm…" at bounding box center [654, 168] width 383 height 27
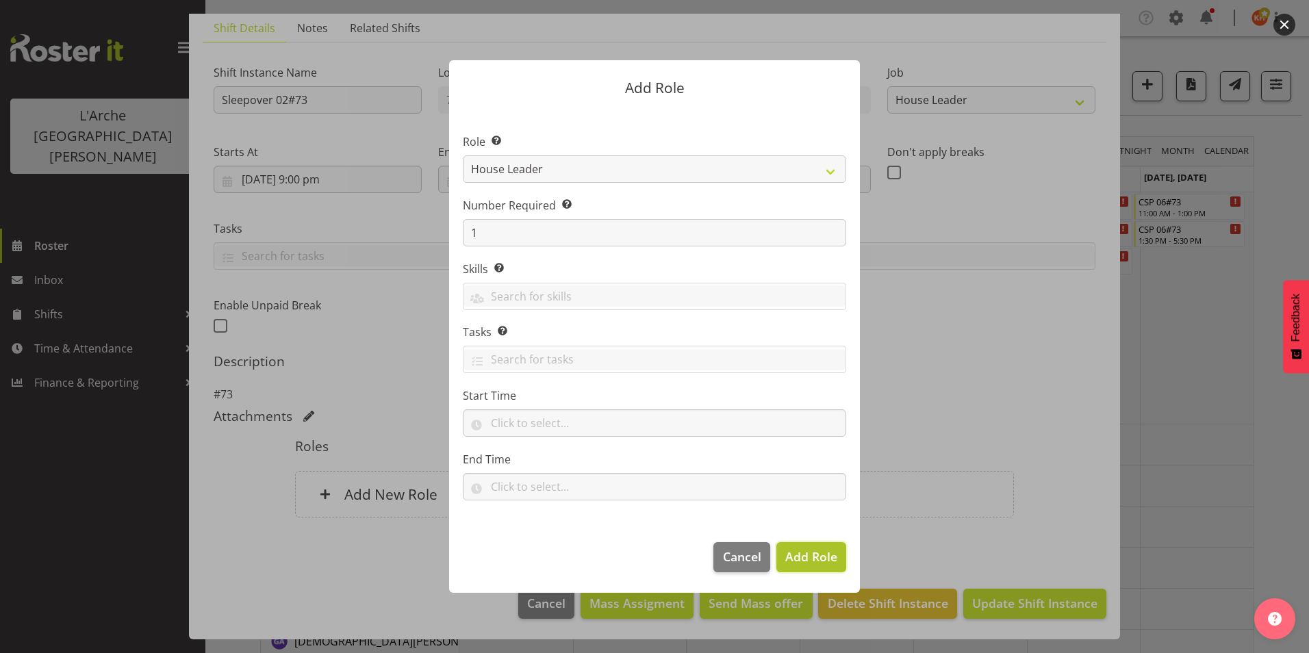
click at [815, 560] on span "Add Role" at bounding box center [811, 556] width 52 height 16
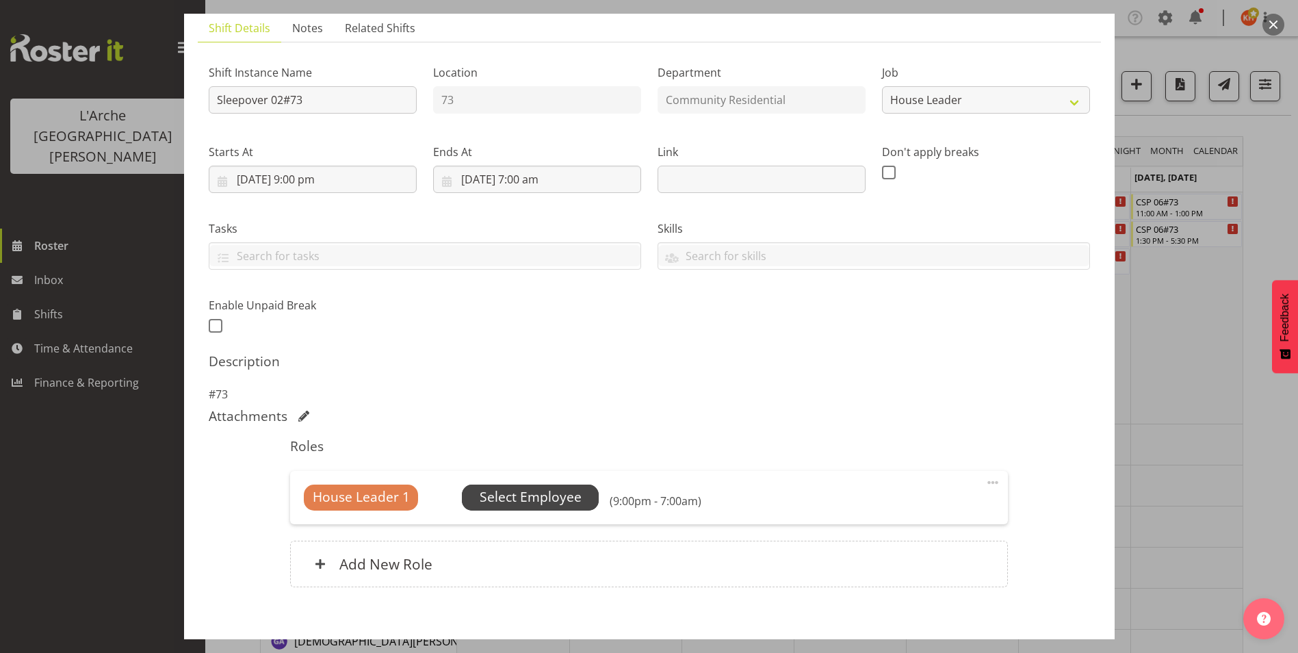
click at [526, 496] on span "Select Employee" at bounding box center [531, 497] width 102 height 20
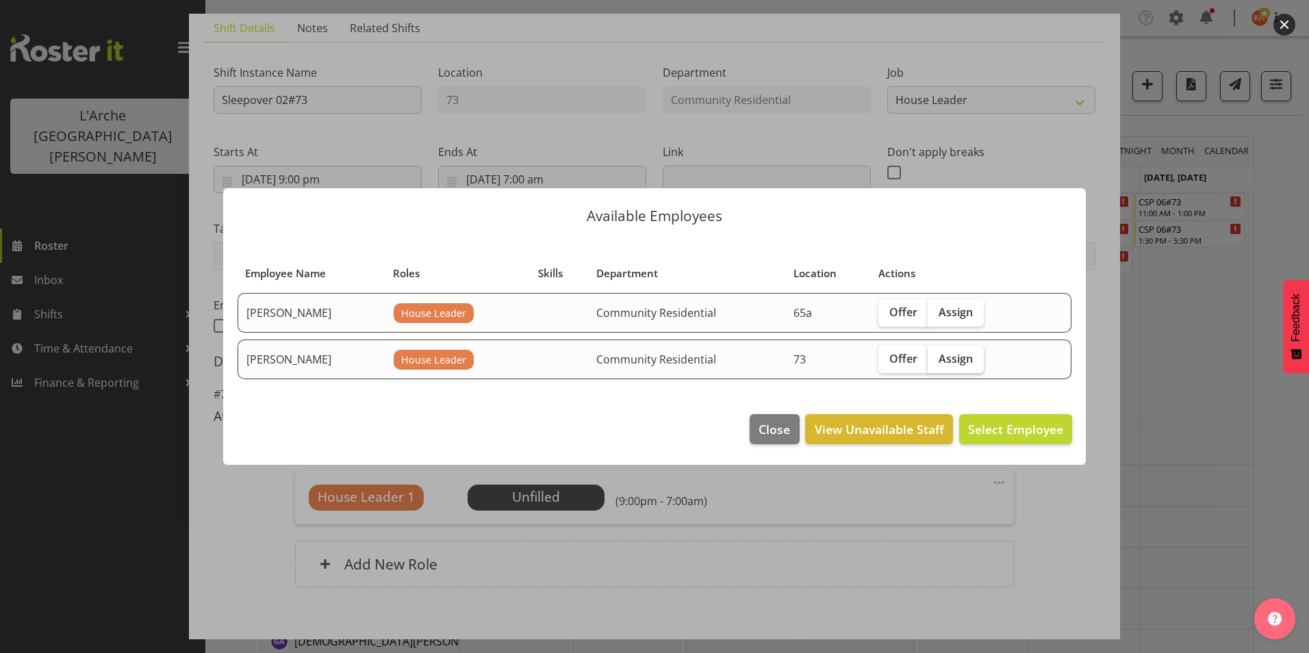
click at [951, 353] on span "Assign" at bounding box center [955, 359] width 34 height 14
click at [936, 354] on input "Assign" at bounding box center [931, 358] width 9 height 9
checkbox input "true"
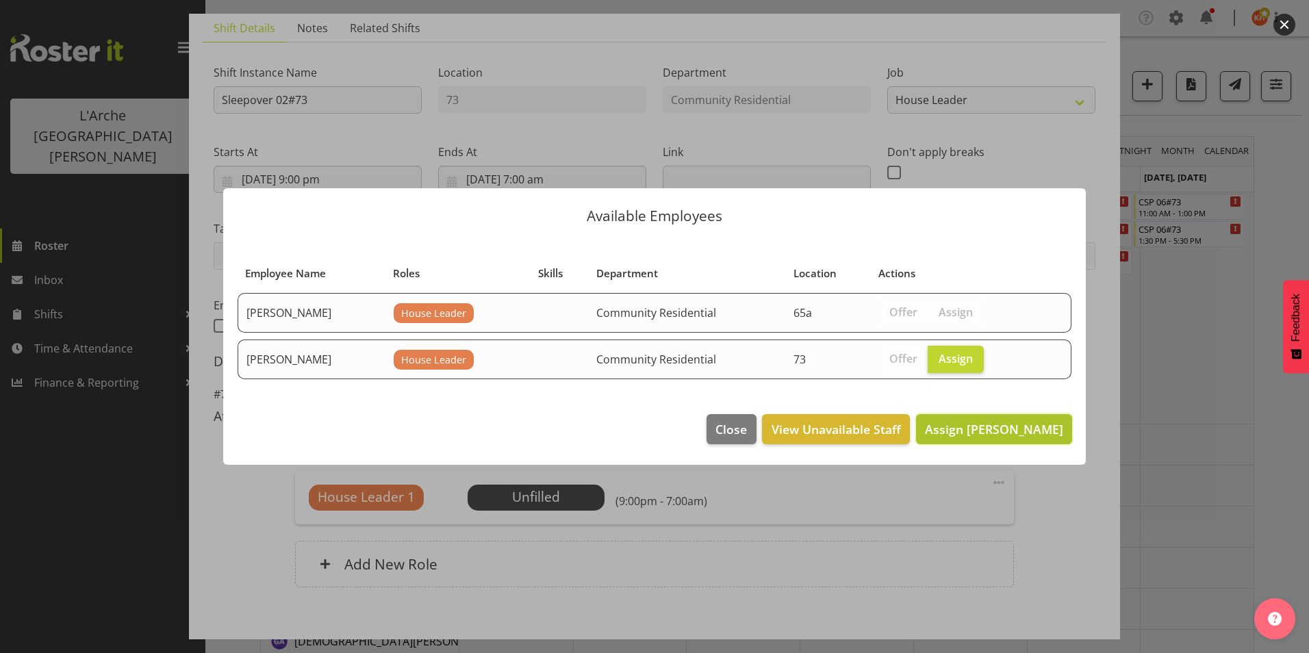
click at [994, 432] on span "Assign [PERSON_NAME]" at bounding box center [994, 429] width 138 height 16
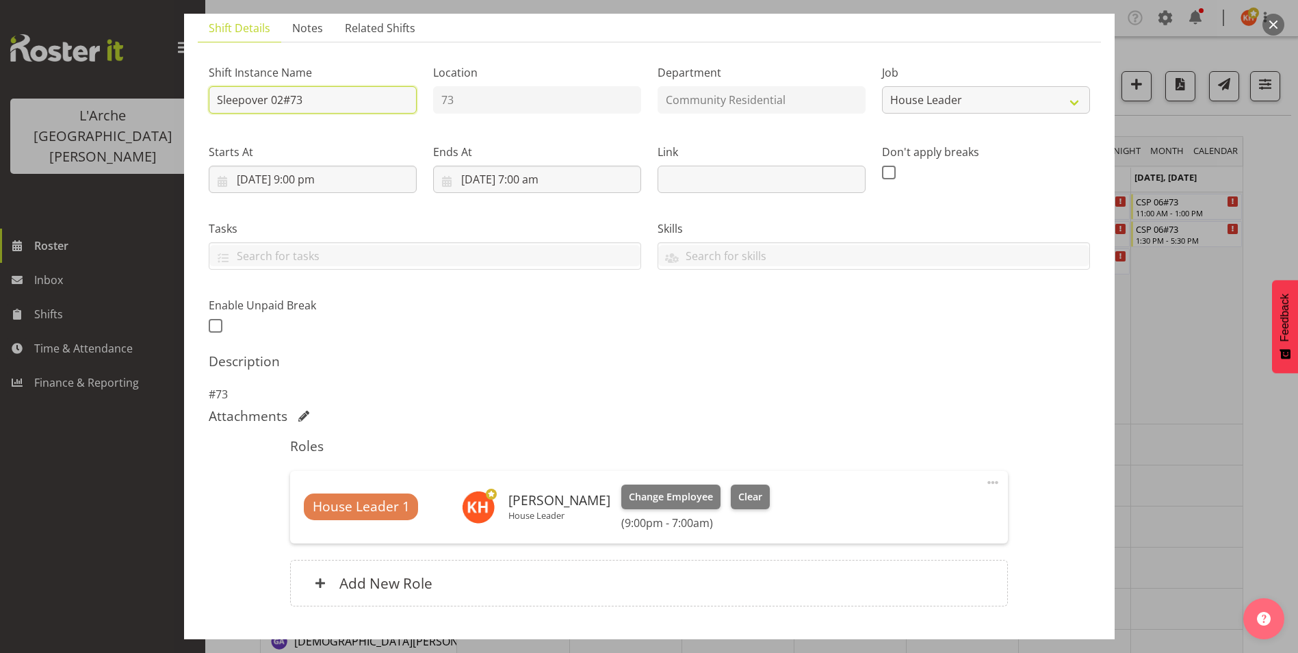
drag, startPoint x: 289, startPoint y: 98, endPoint x: 81, endPoint y: 92, distance: 208.2
click at [81, 92] on div "Edit Shift Instance Shift Details Notes Related Shifts Shift Instance Name Slee…" at bounding box center [649, 326] width 1298 height 653
click at [267, 95] on input "73" at bounding box center [313, 99] width 208 height 27
type input "73 Sleepover"
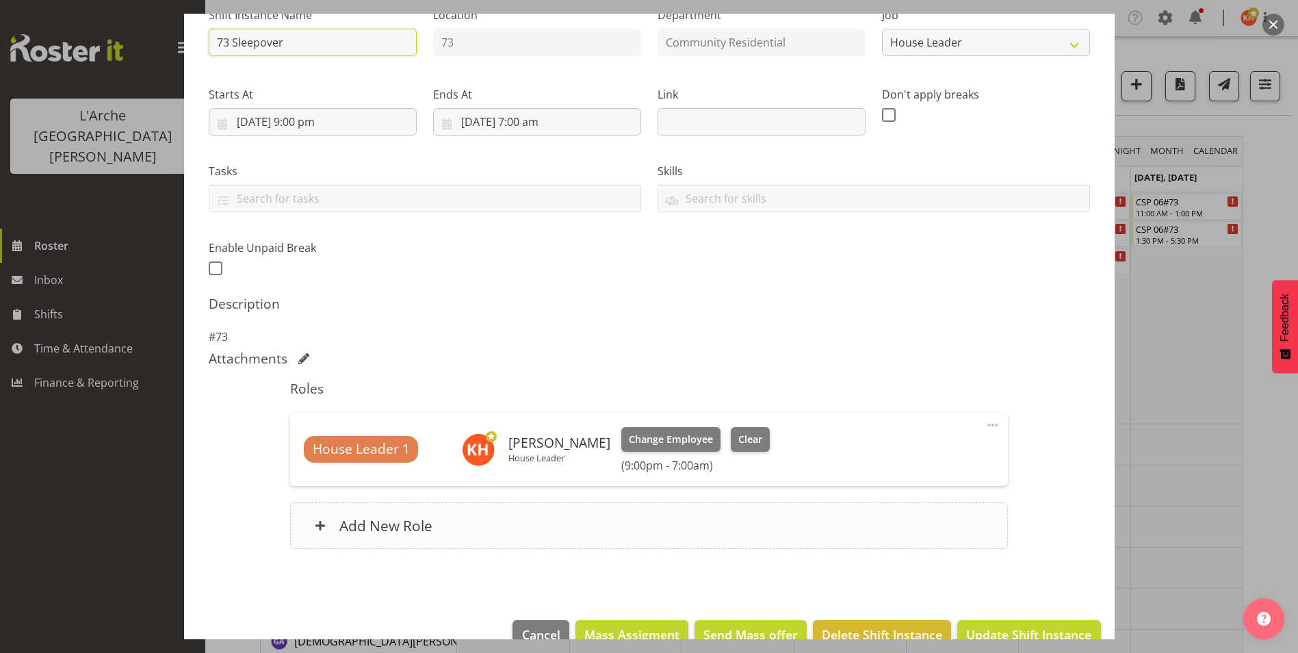
scroll to position [185, 0]
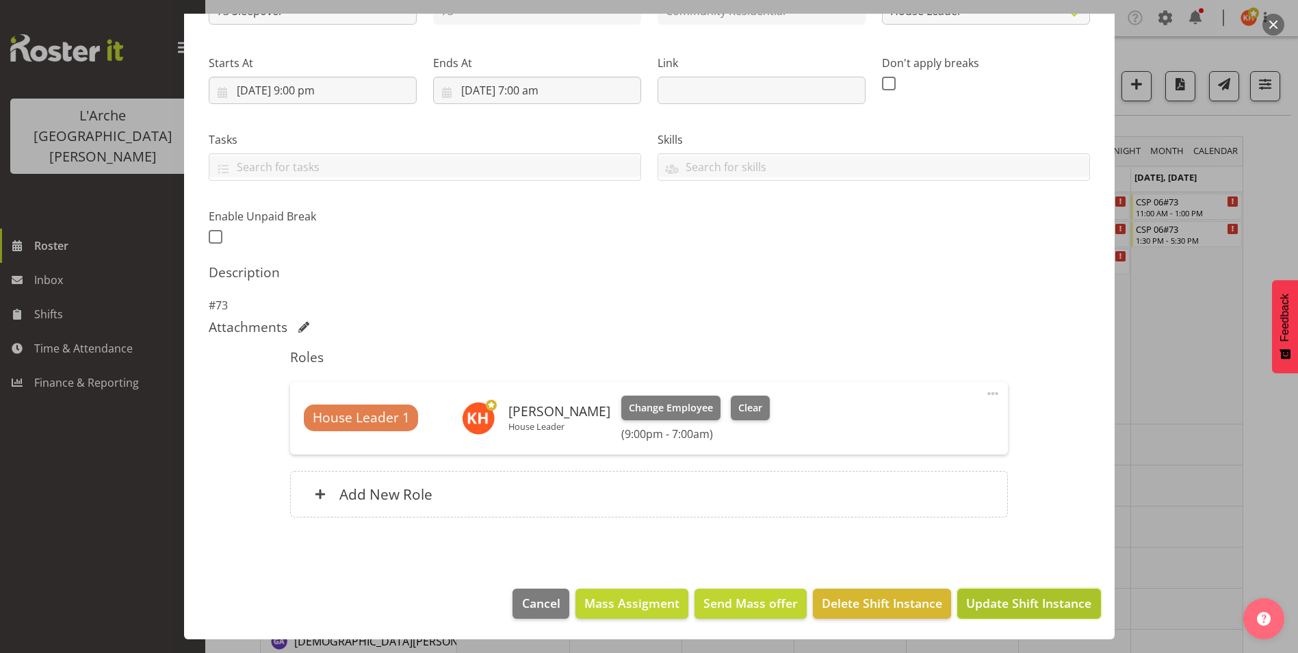
click at [1012, 600] on span "Update Shift Instance" at bounding box center [1028, 603] width 125 height 18
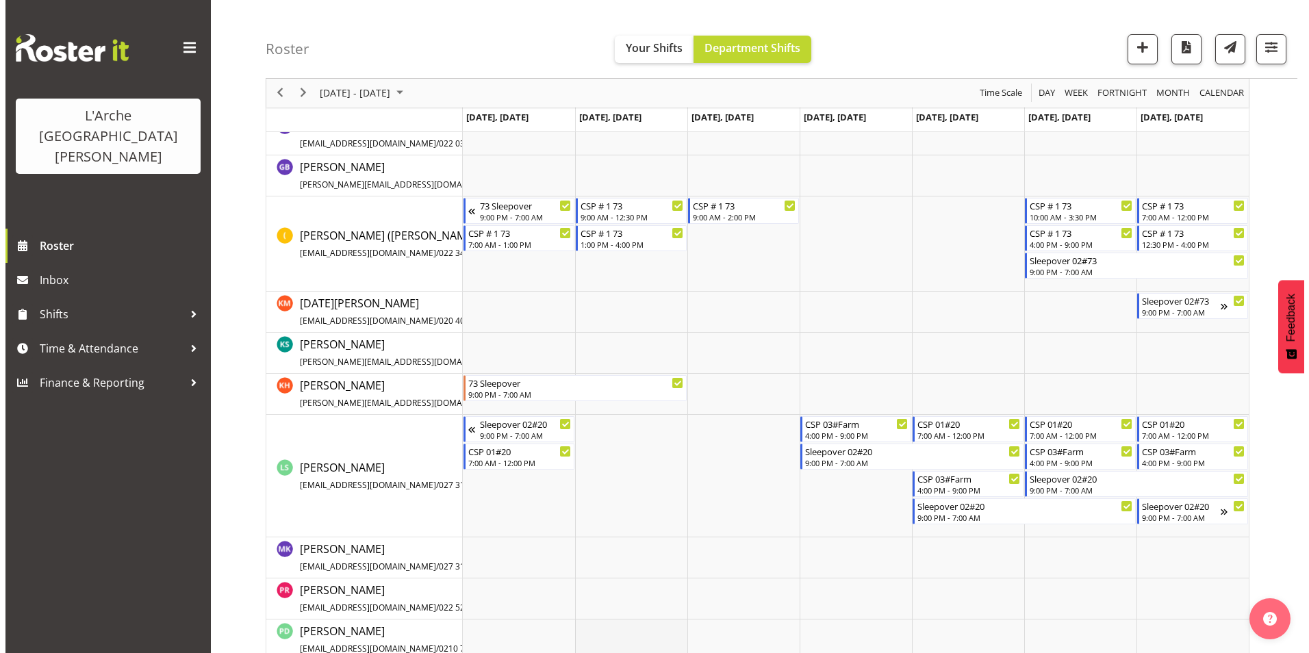
scroll to position [465, 0]
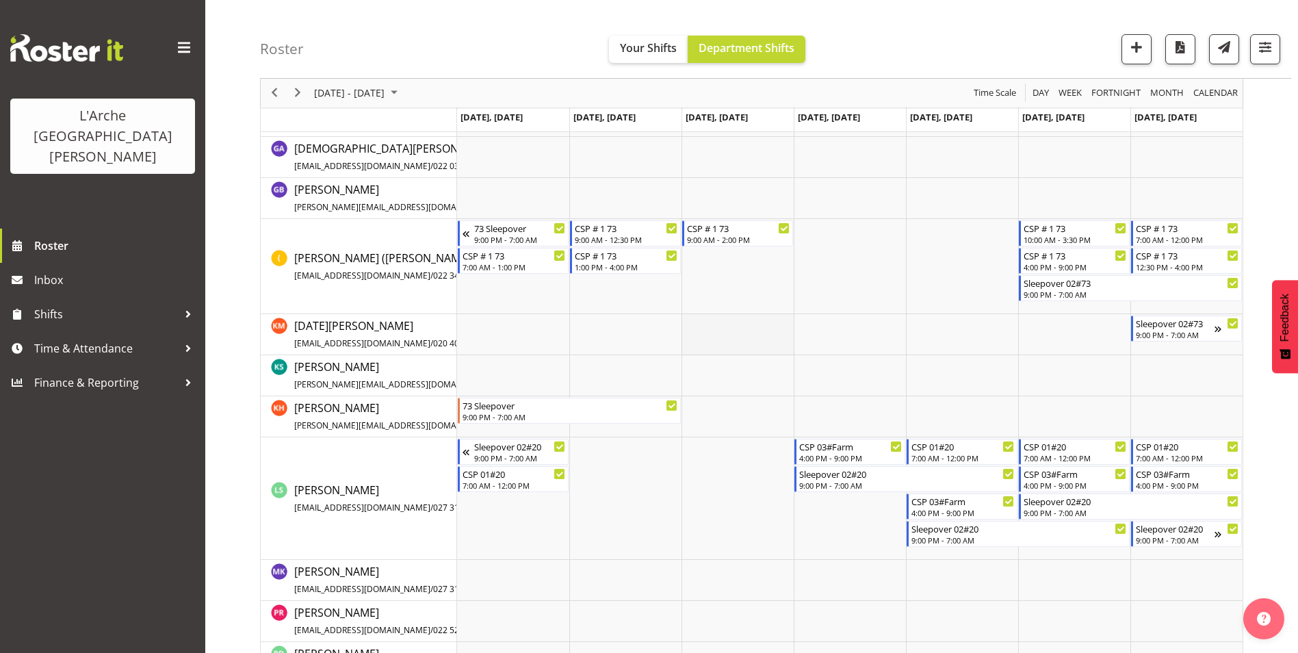
click at [721, 333] on td "Timeline Week of October 6, 2025" at bounding box center [738, 334] width 112 height 41
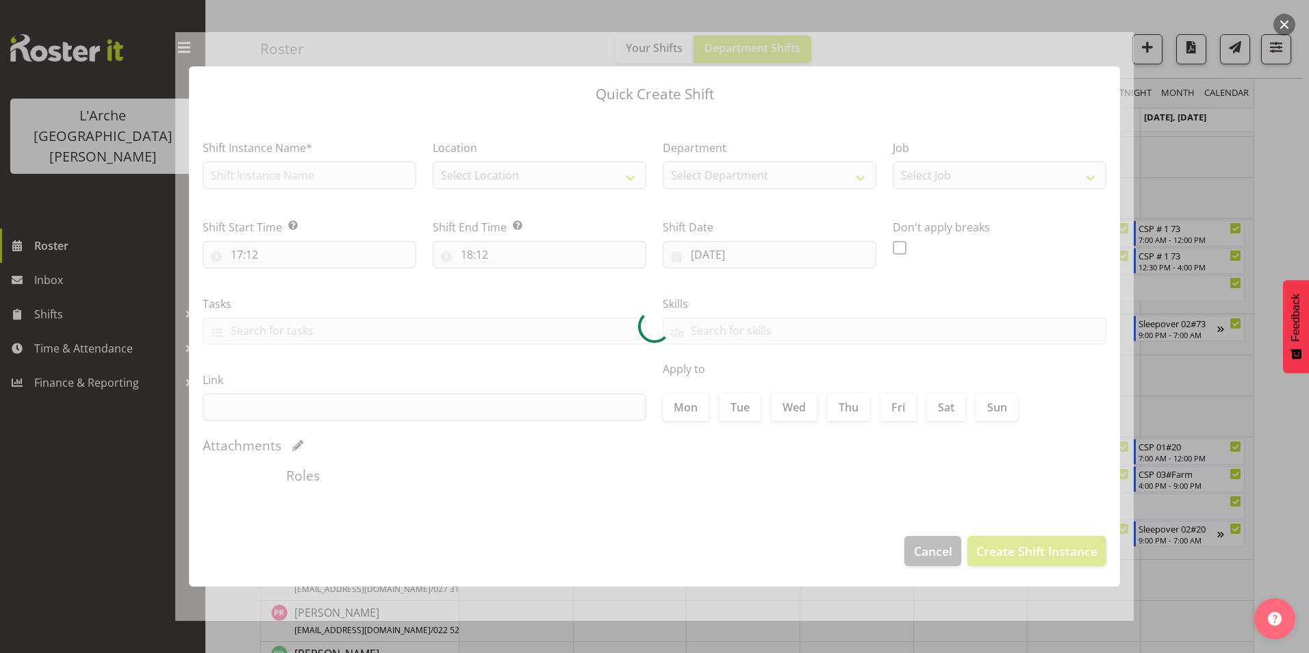
type input "[DATE]"
checkbox input "true"
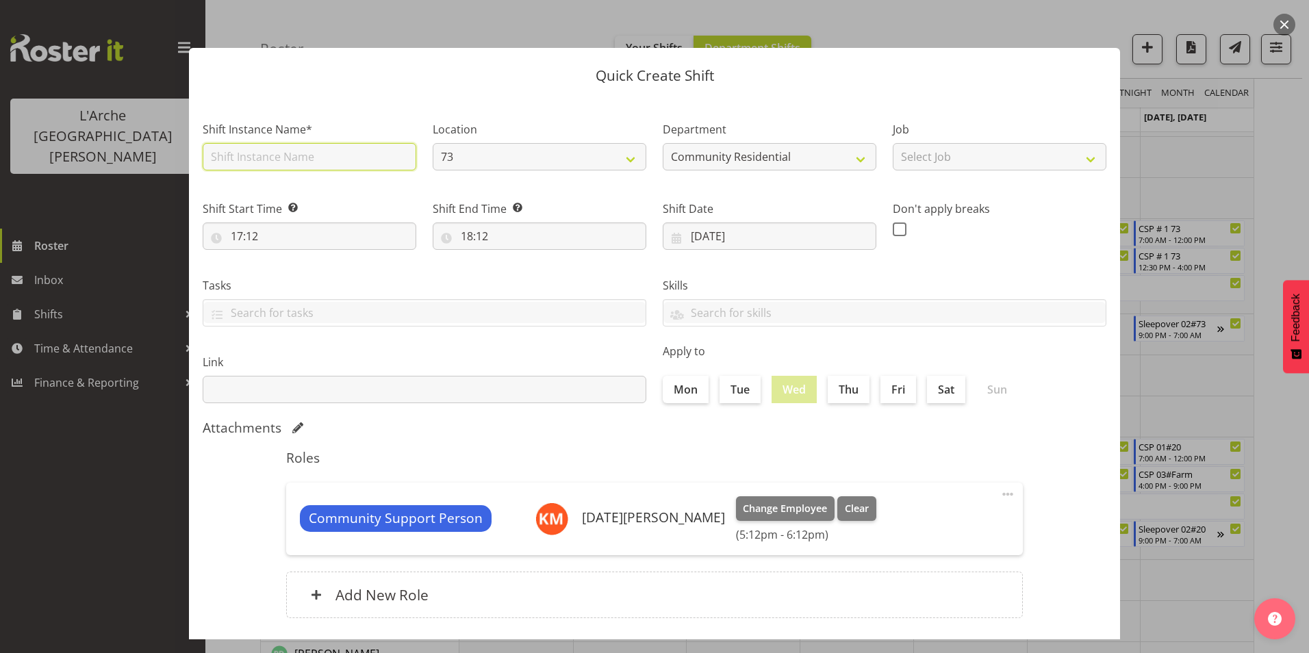
click at [347, 158] on input "text" at bounding box center [310, 156] width 214 height 27
click at [383, 110] on div "Shift Instance Name*" at bounding box center [309, 141] width 230 height 79
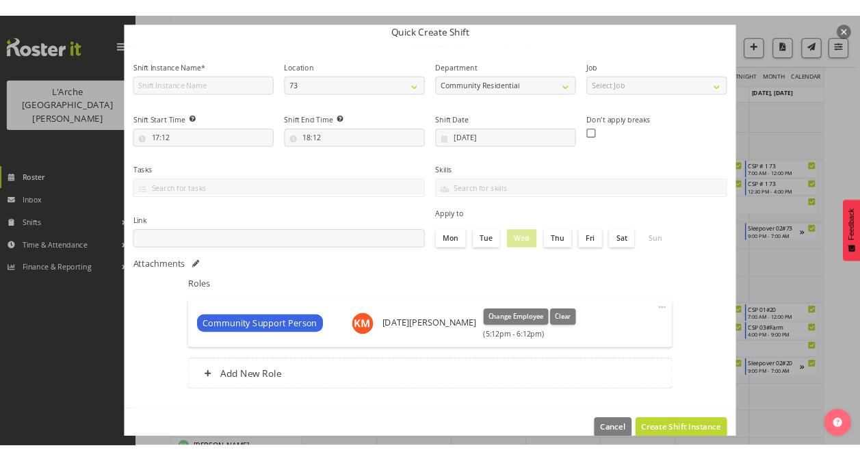
scroll to position [73, 0]
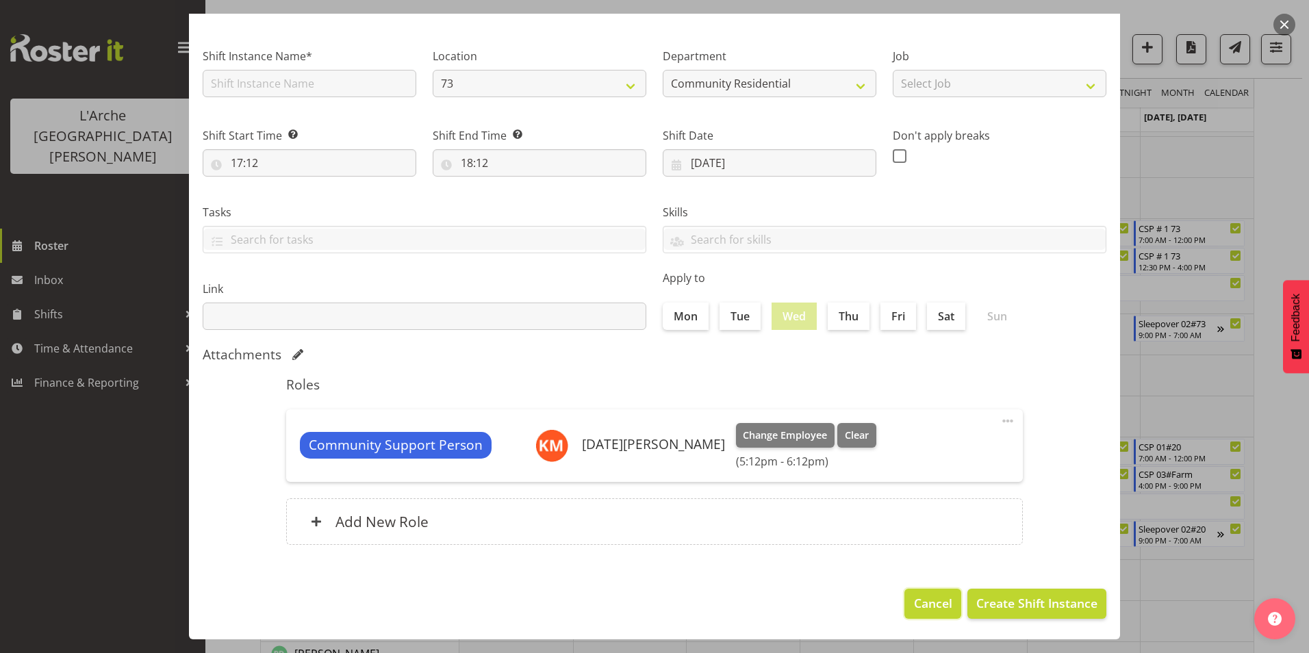
click at [914, 604] on span "Cancel" at bounding box center [933, 603] width 38 height 18
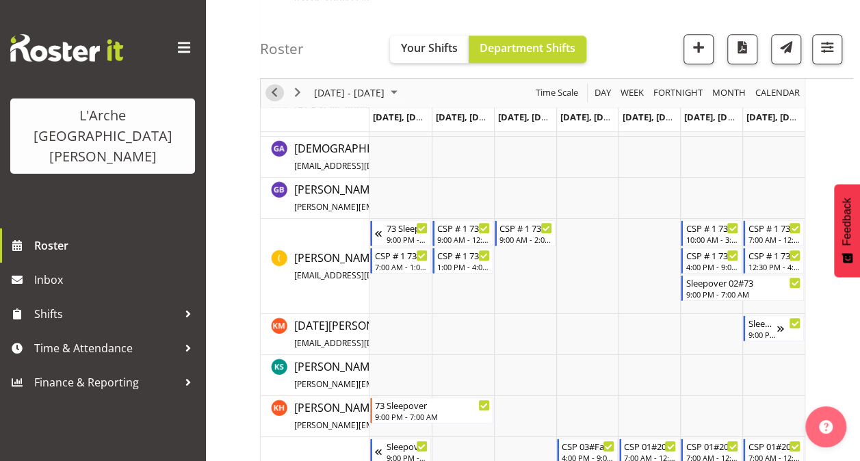
click at [274, 96] on span "Previous" at bounding box center [274, 93] width 16 height 17
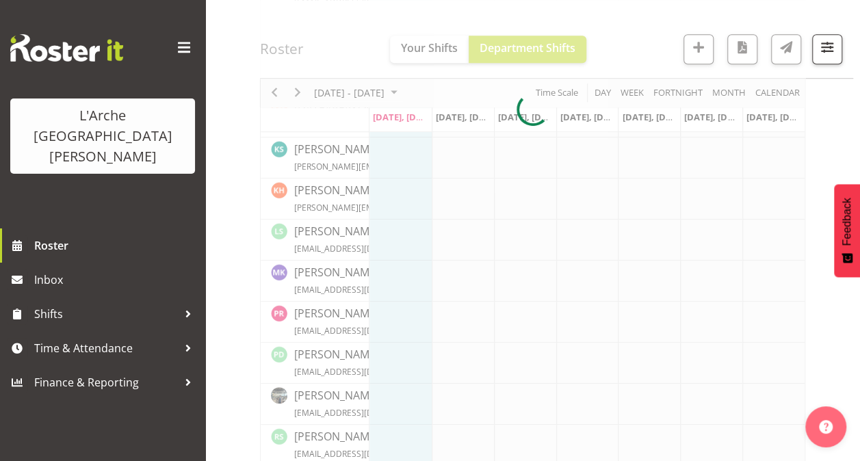
scroll to position [519, 0]
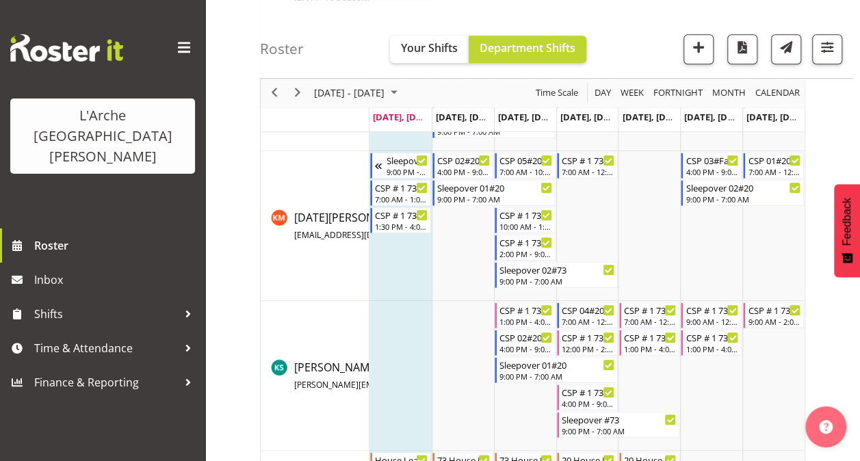
click at [179, 45] on span at bounding box center [184, 48] width 22 height 22
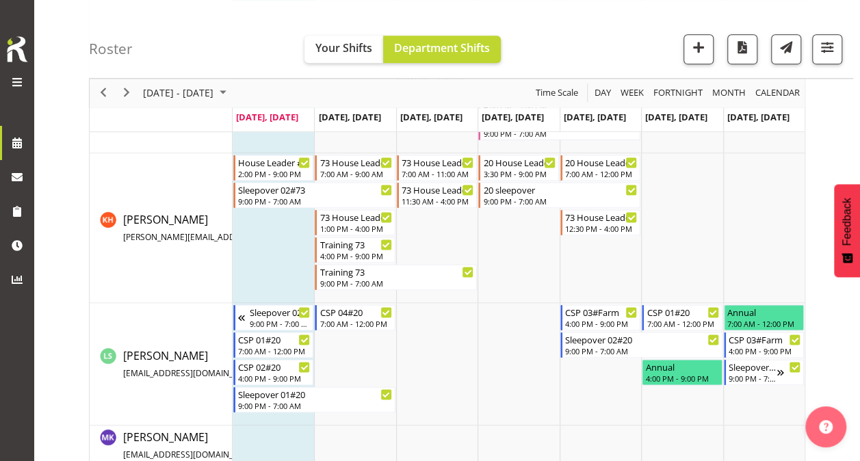
scroll to position [748, 0]
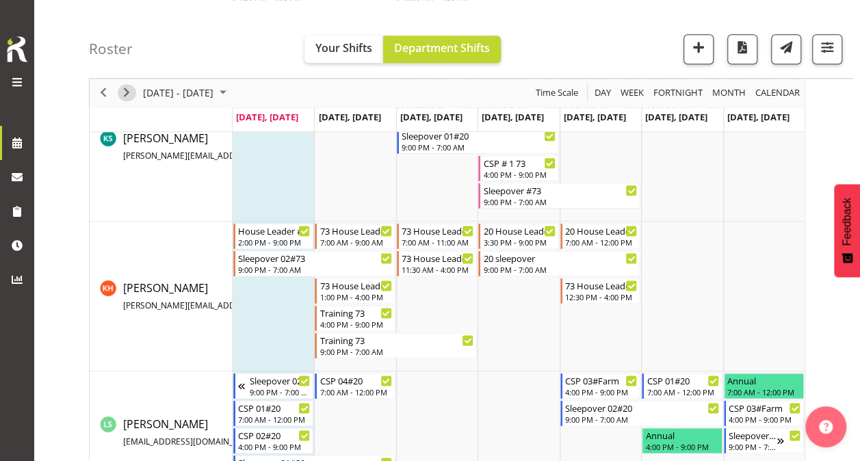
click at [126, 94] on span "Next" at bounding box center [126, 93] width 16 height 17
